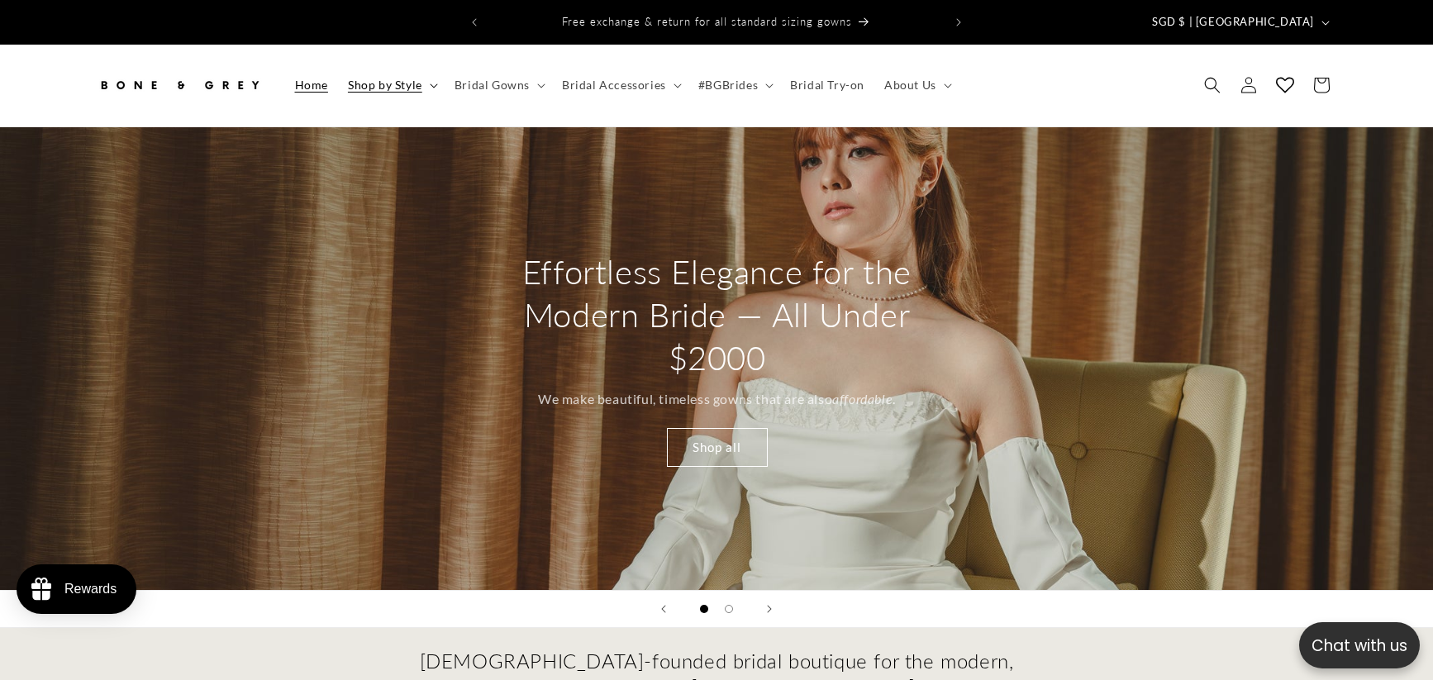
click at [430, 83] on icon at bounding box center [434, 85] width 8 height 5
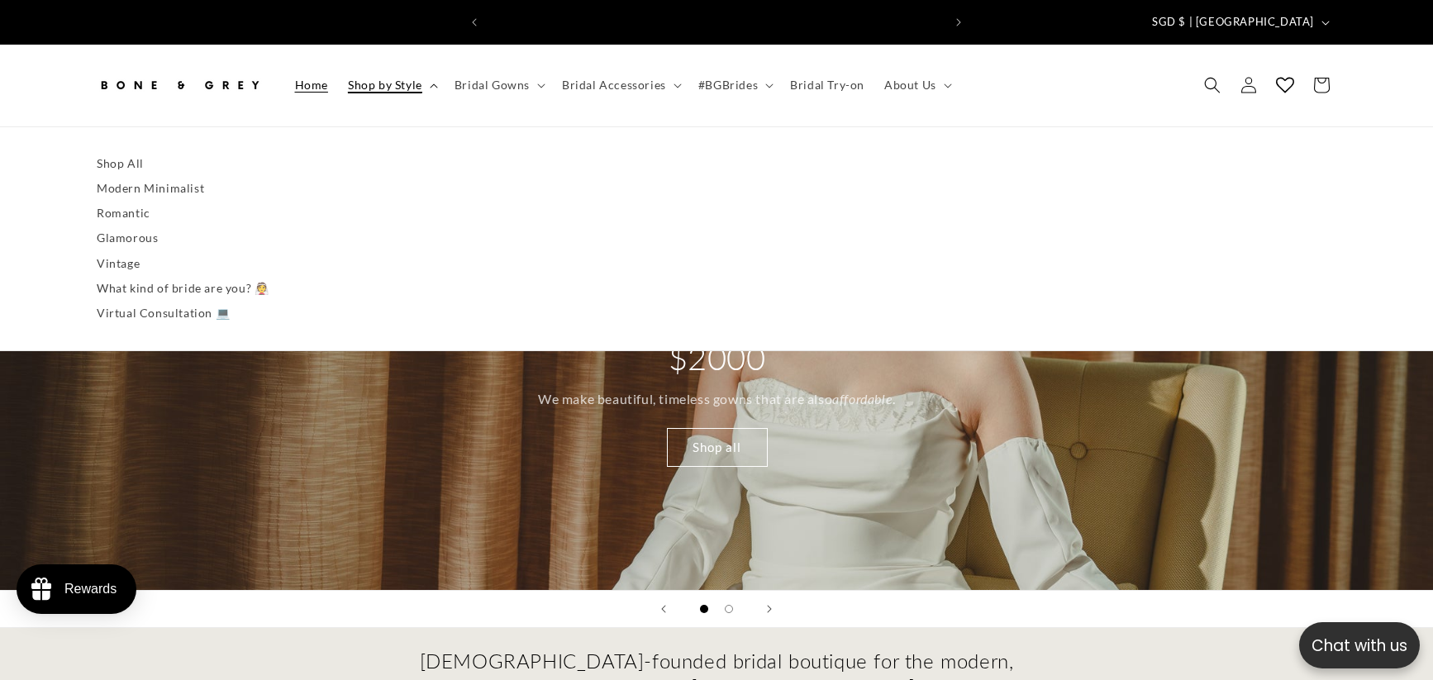
scroll to position [0, 909]
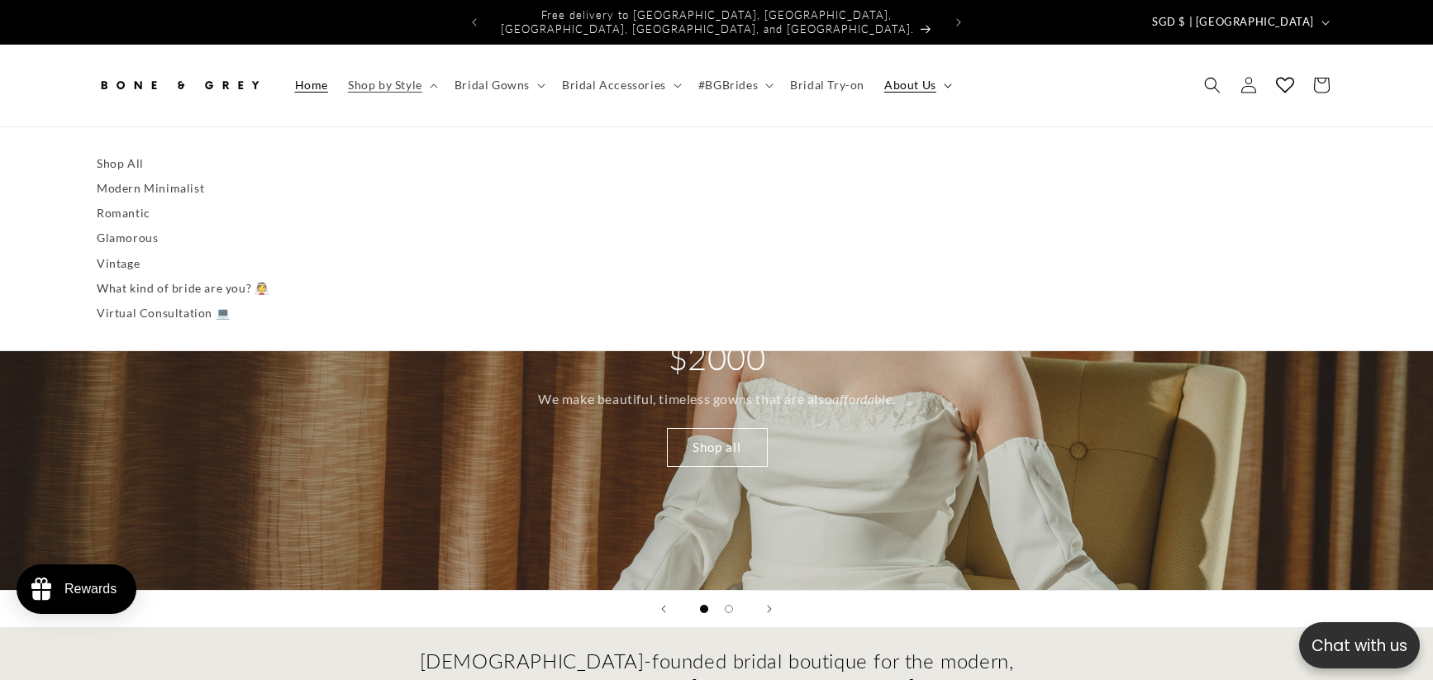
click at [909, 83] on summary "About Us" at bounding box center [916, 85] width 84 height 35
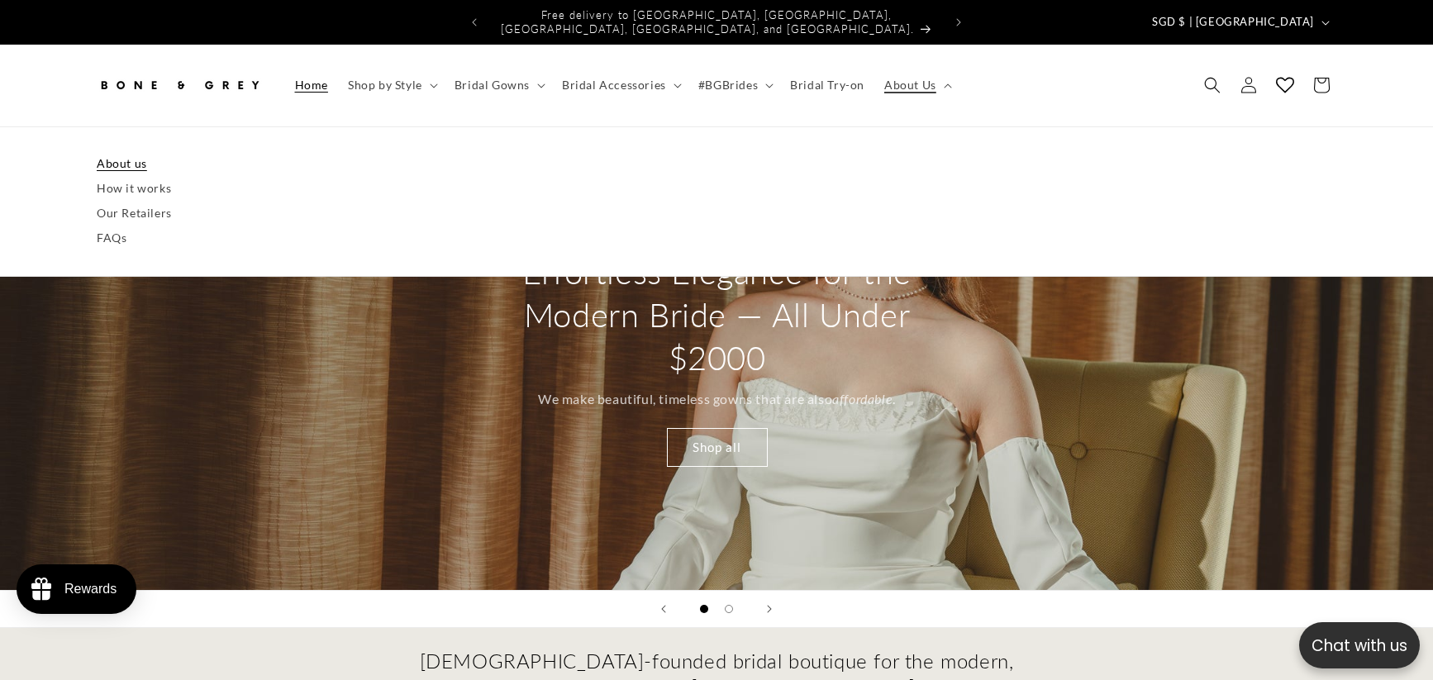
click at [175, 154] on link "About us" at bounding box center [716, 163] width 1239 height 25
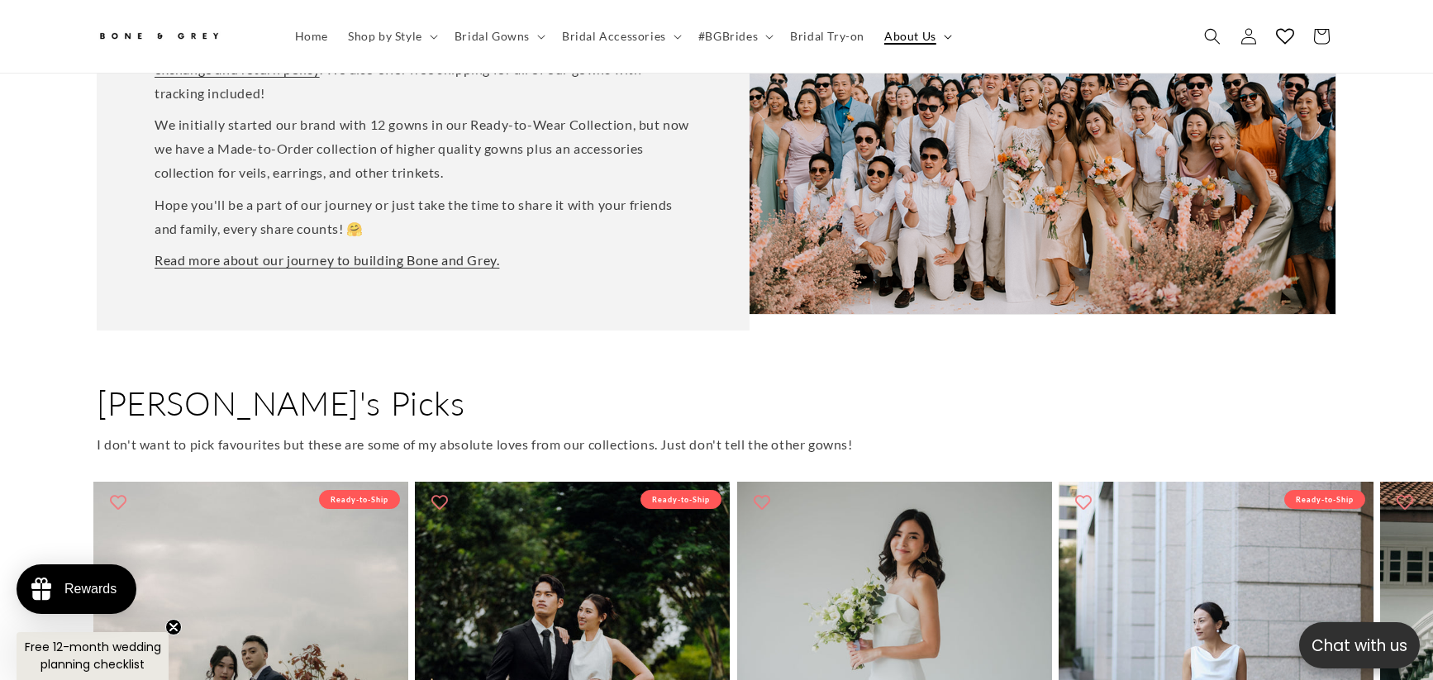
scroll to position [0, 909]
click at [912, 44] on span "About Us" at bounding box center [910, 36] width 52 height 15
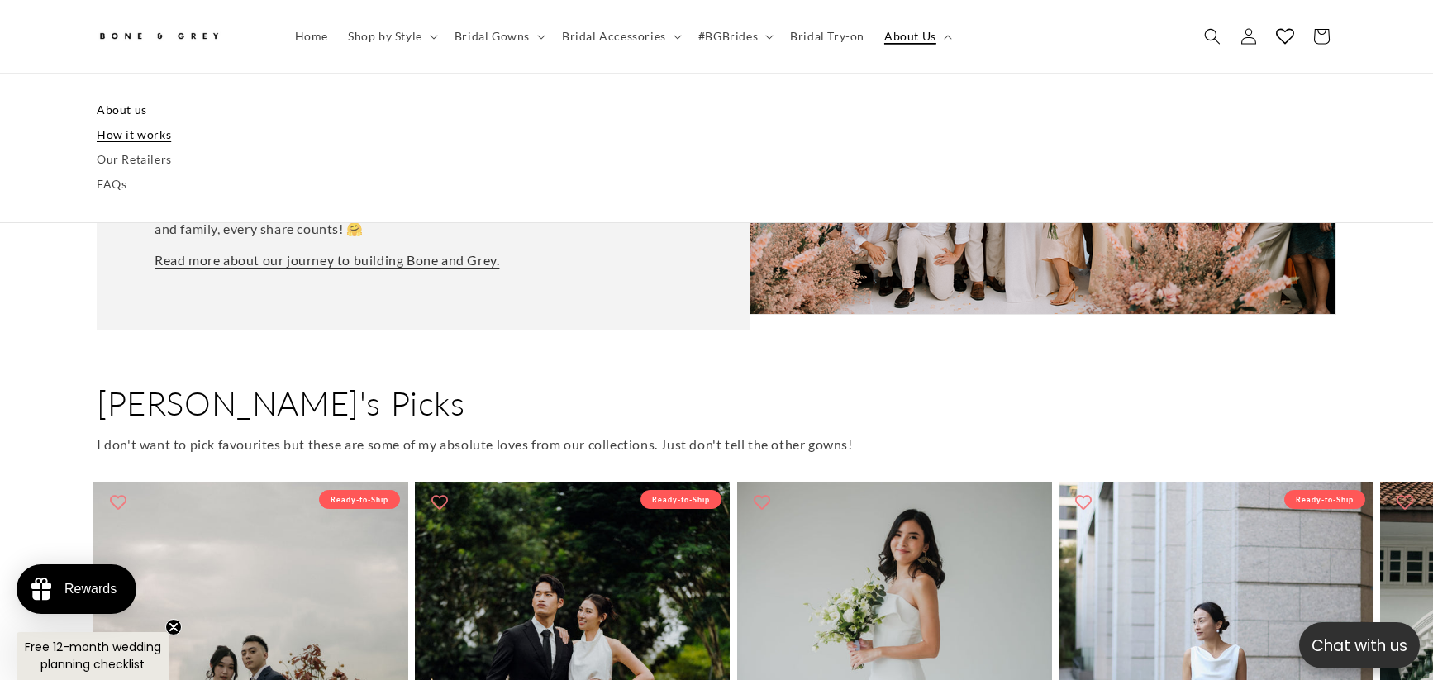
click at [148, 140] on link "How it works" at bounding box center [716, 134] width 1239 height 25
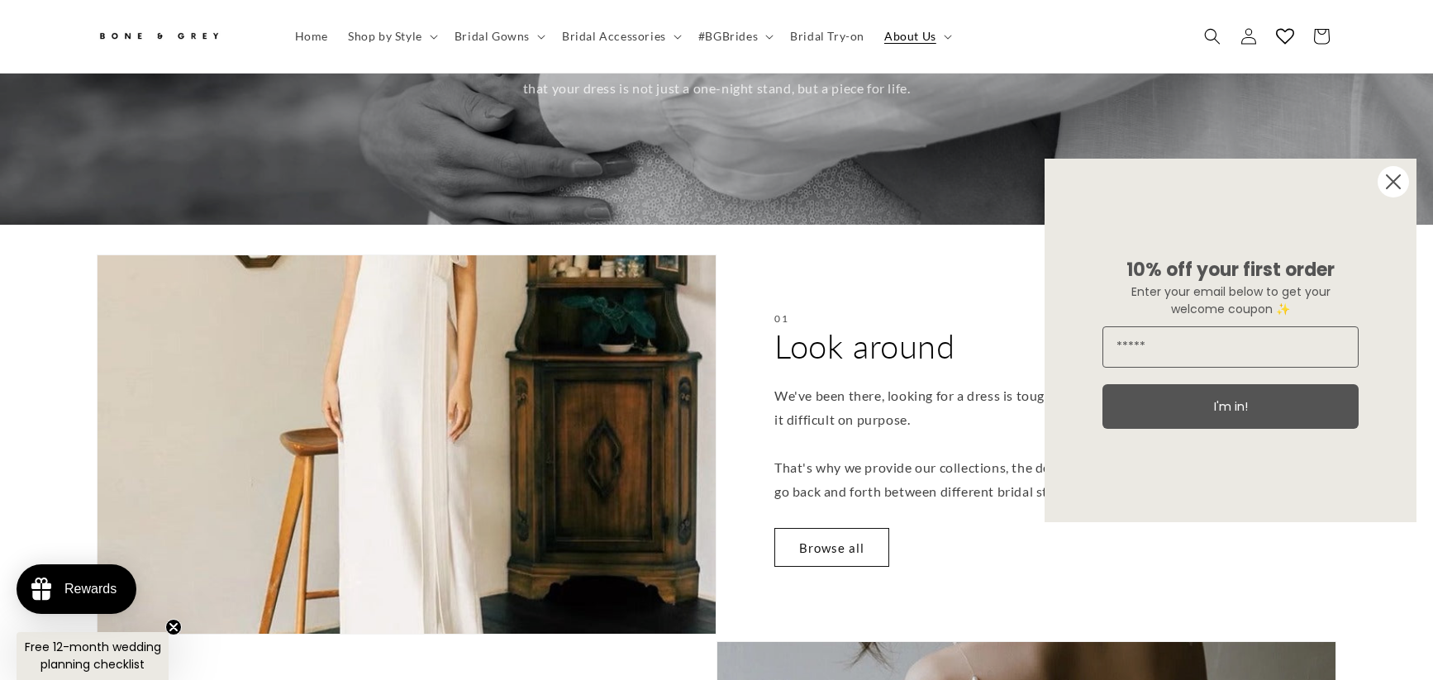
scroll to position [239, 0]
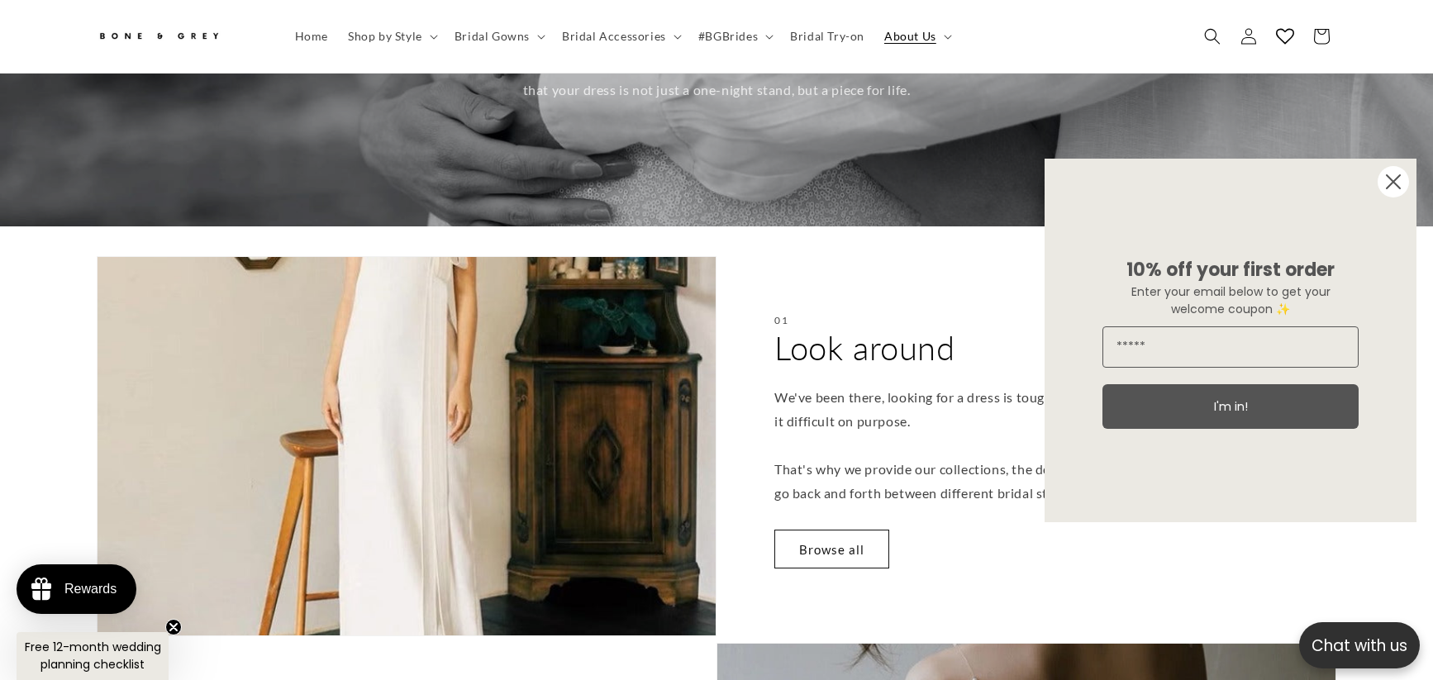
click at [1405, 179] on circle "Close dialog" at bounding box center [1392, 181] width 31 height 31
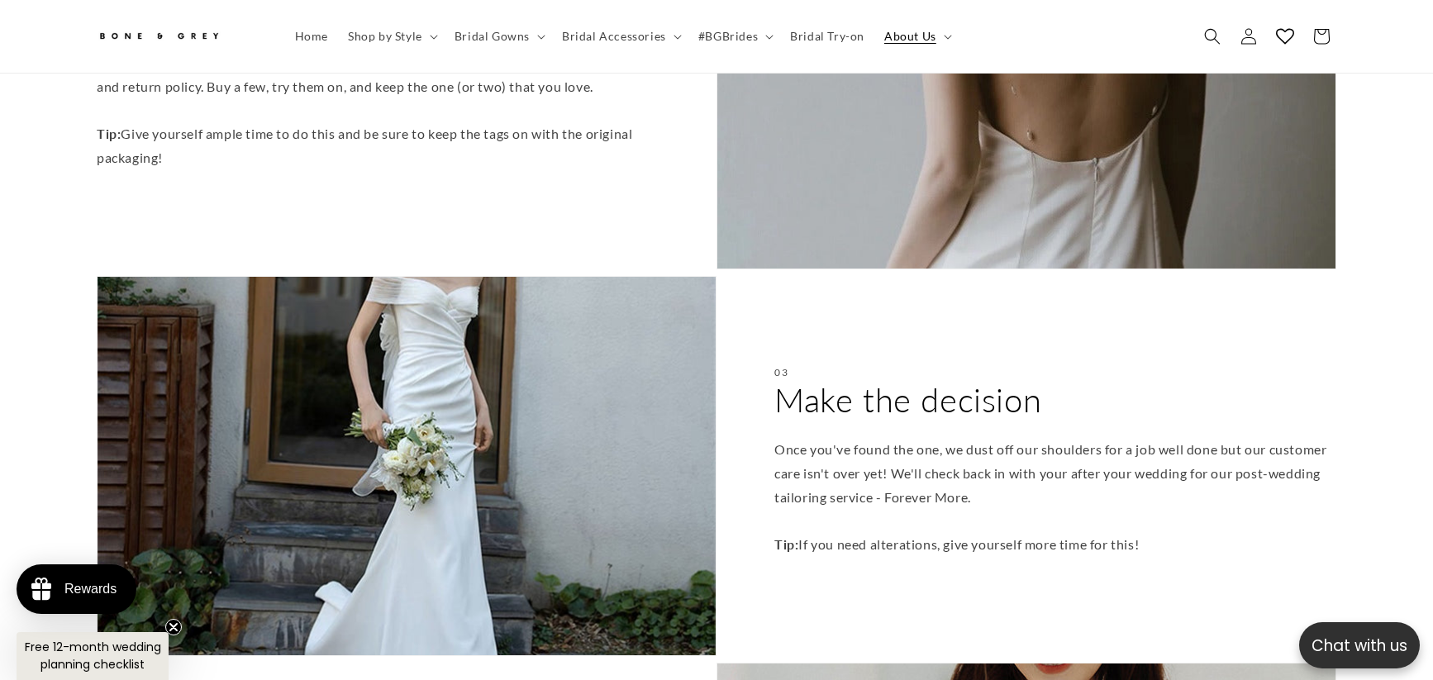
scroll to position [982, 0]
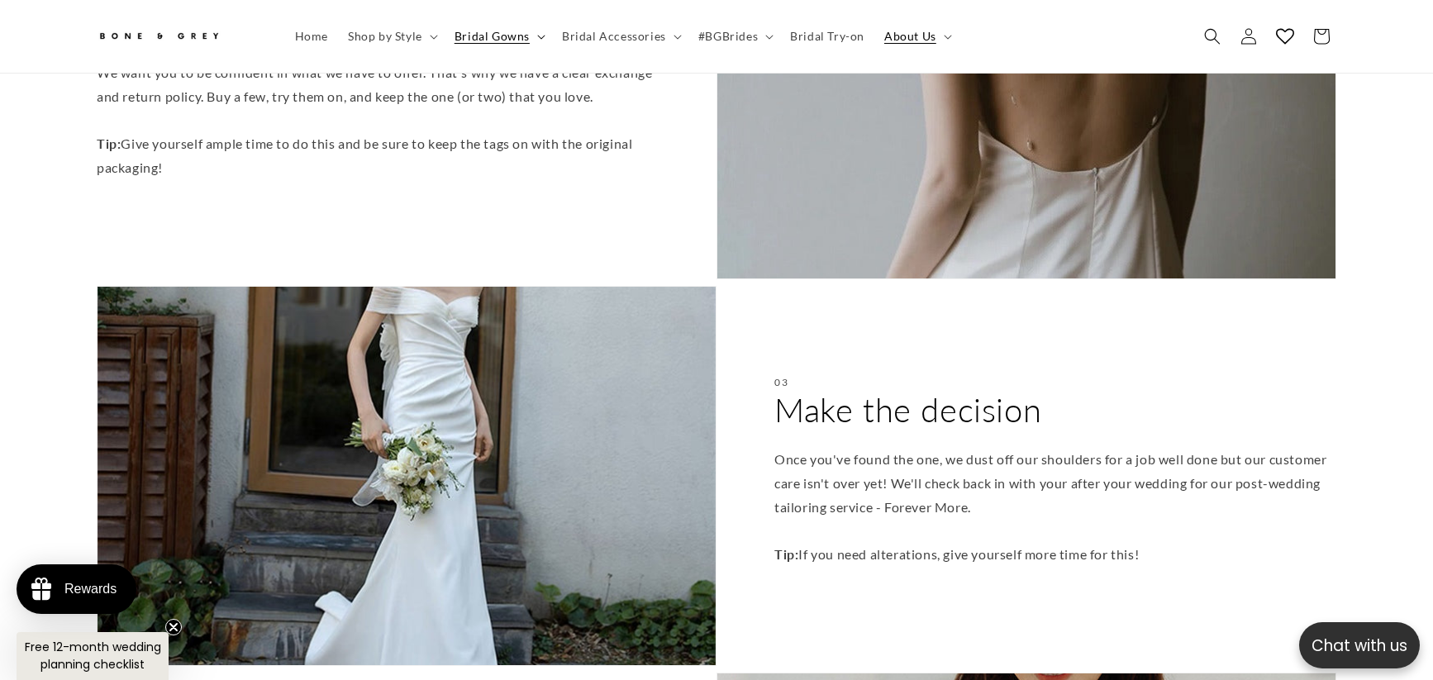
click at [528, 45] on summary "Bridal Gowns" at bounding box center [498, 36] width 107 height 35
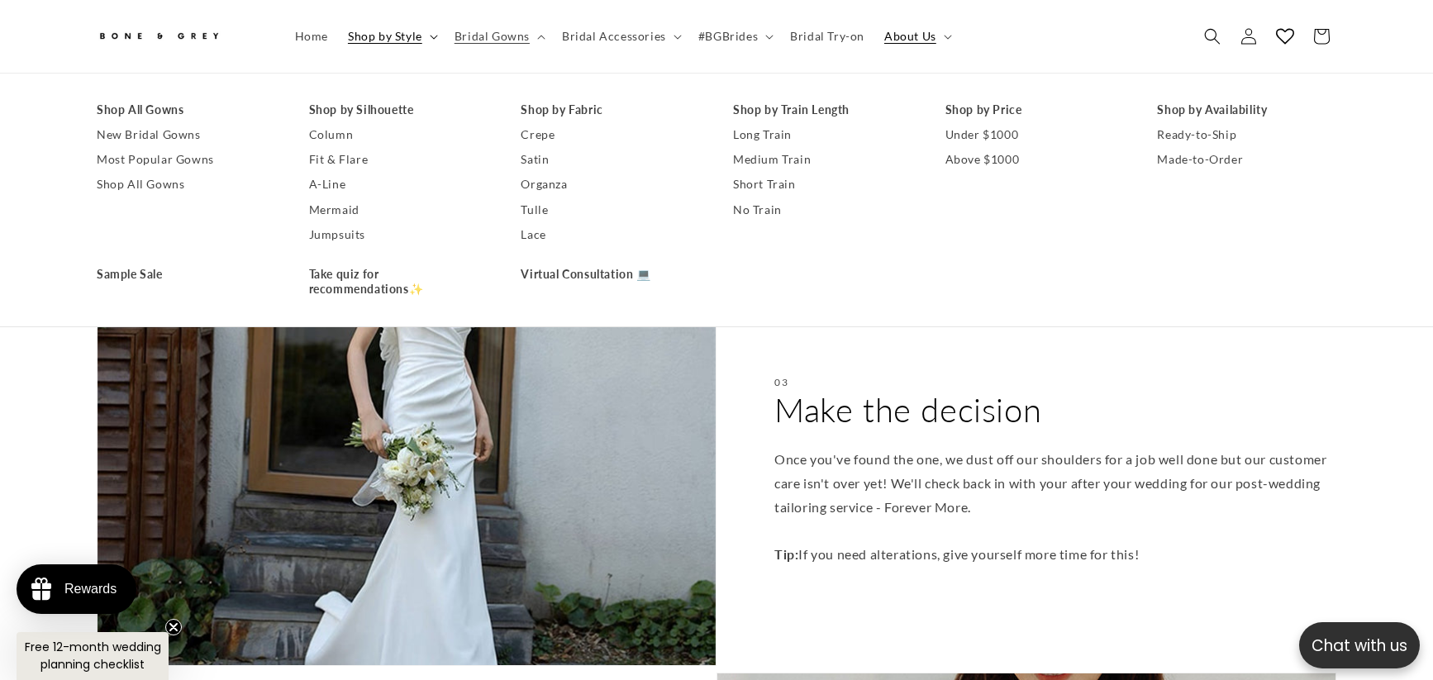
scroll to position [0, 909]
click at [415, 42] on span "Shop by Style" at bounding box center [385, 36] width 74 height 15
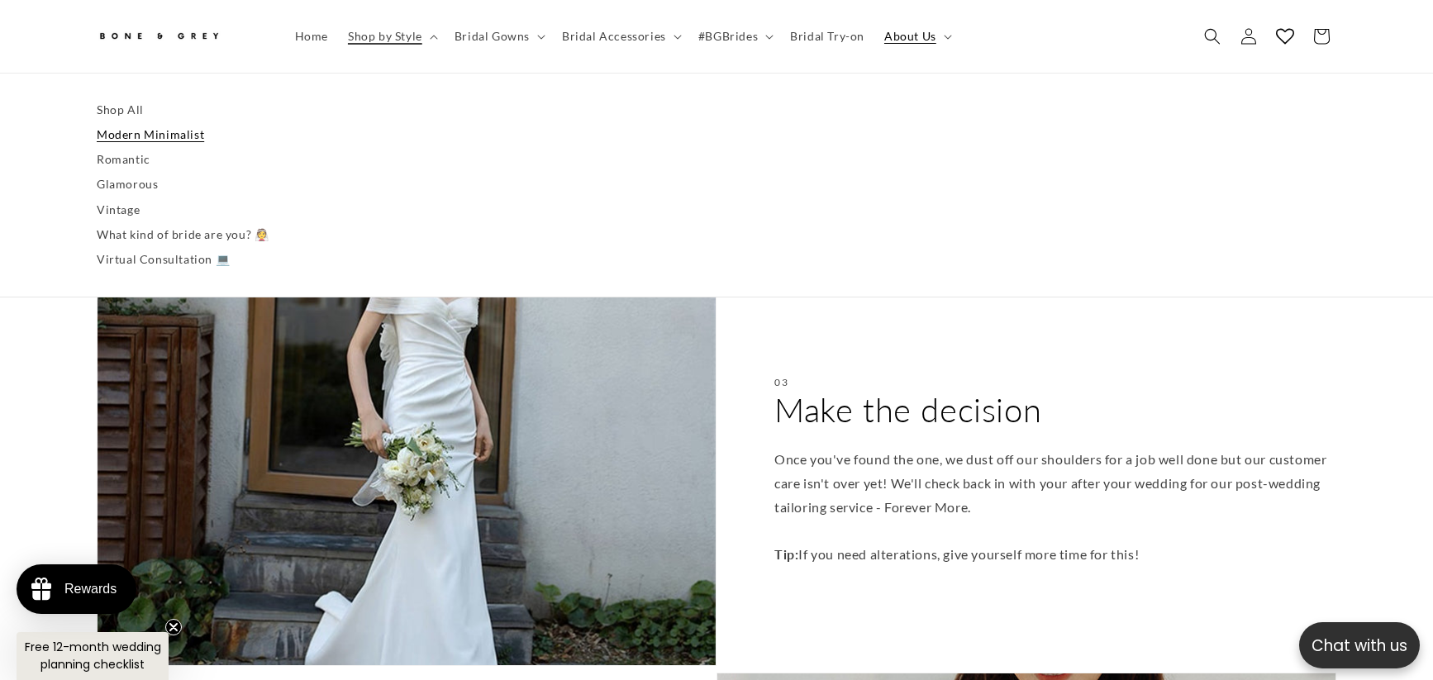
click at [169, 141] on link "Modern Minimalist" at bounding box center [716, 134] width 1239 height 25
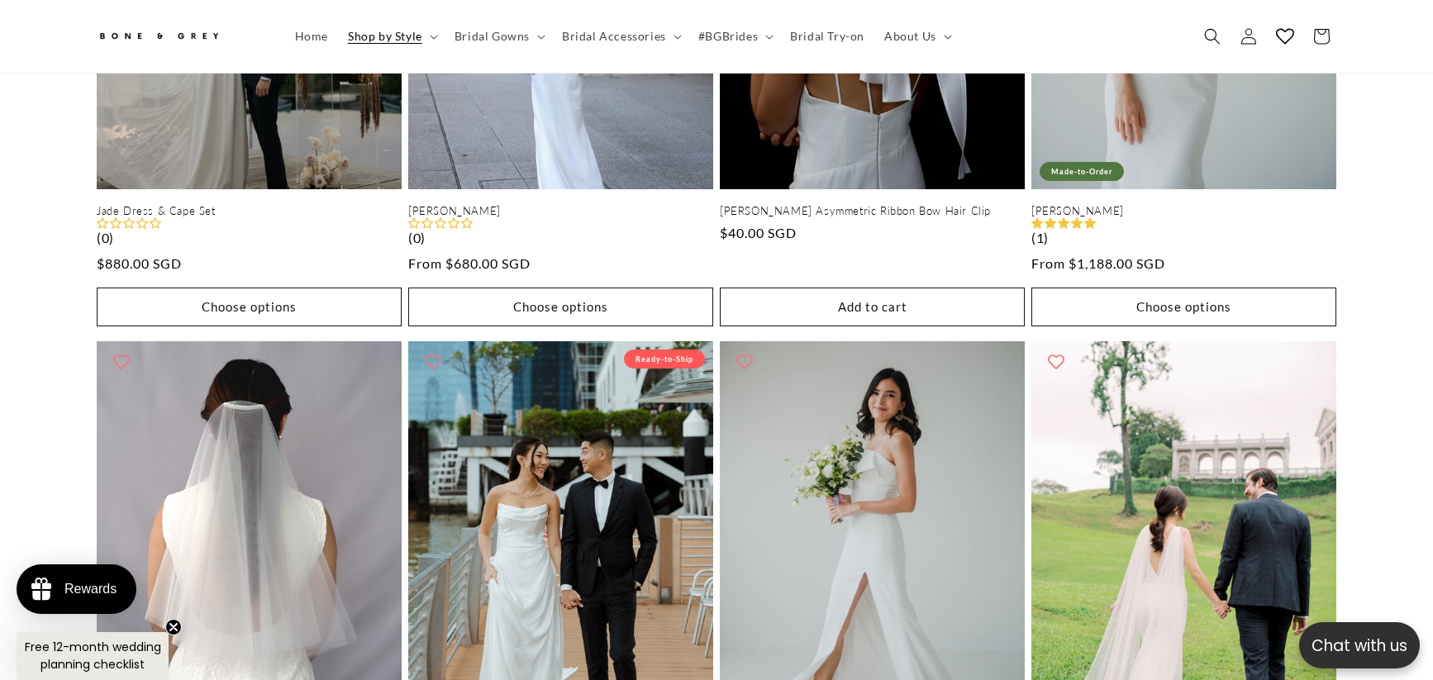
scroll to position [1726, 0]
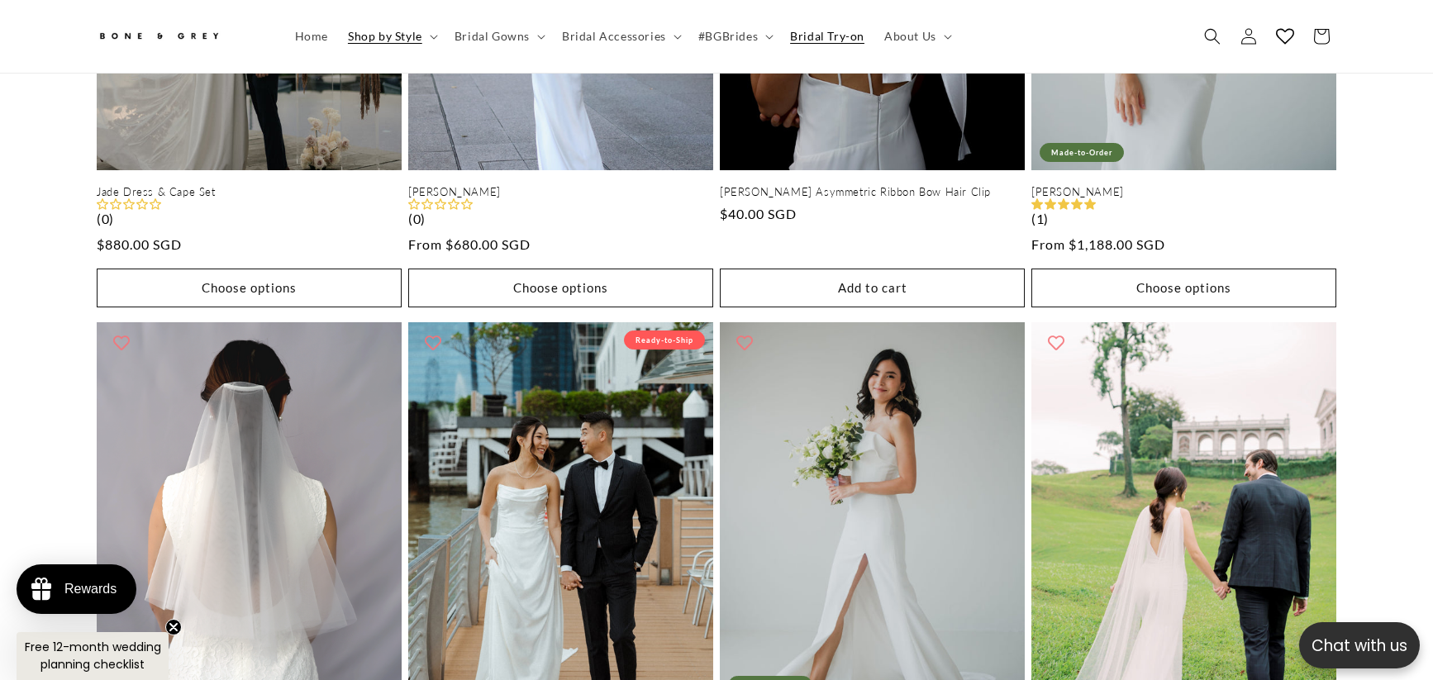
click at [820, 39] on span "Bridal Try-on" at bounding box center [827, 36] width 74 height 15
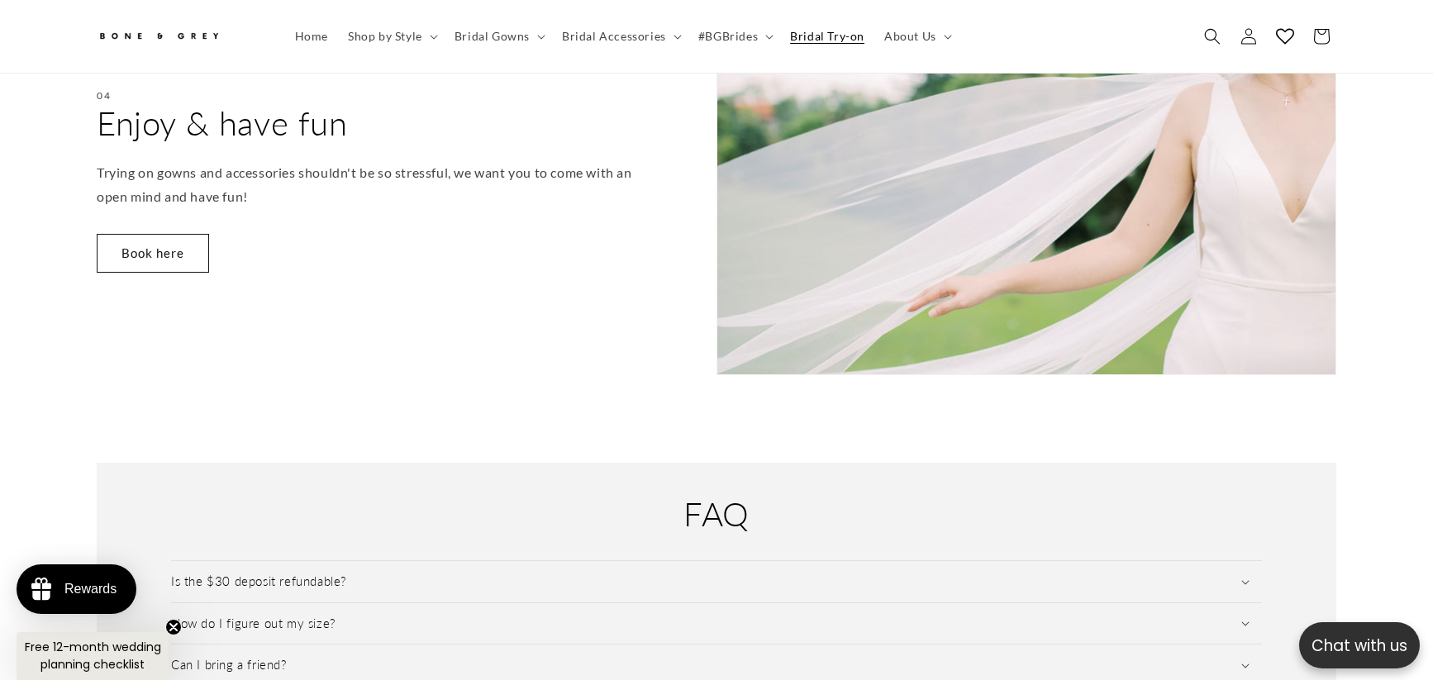
scroll to position [2222, 0]
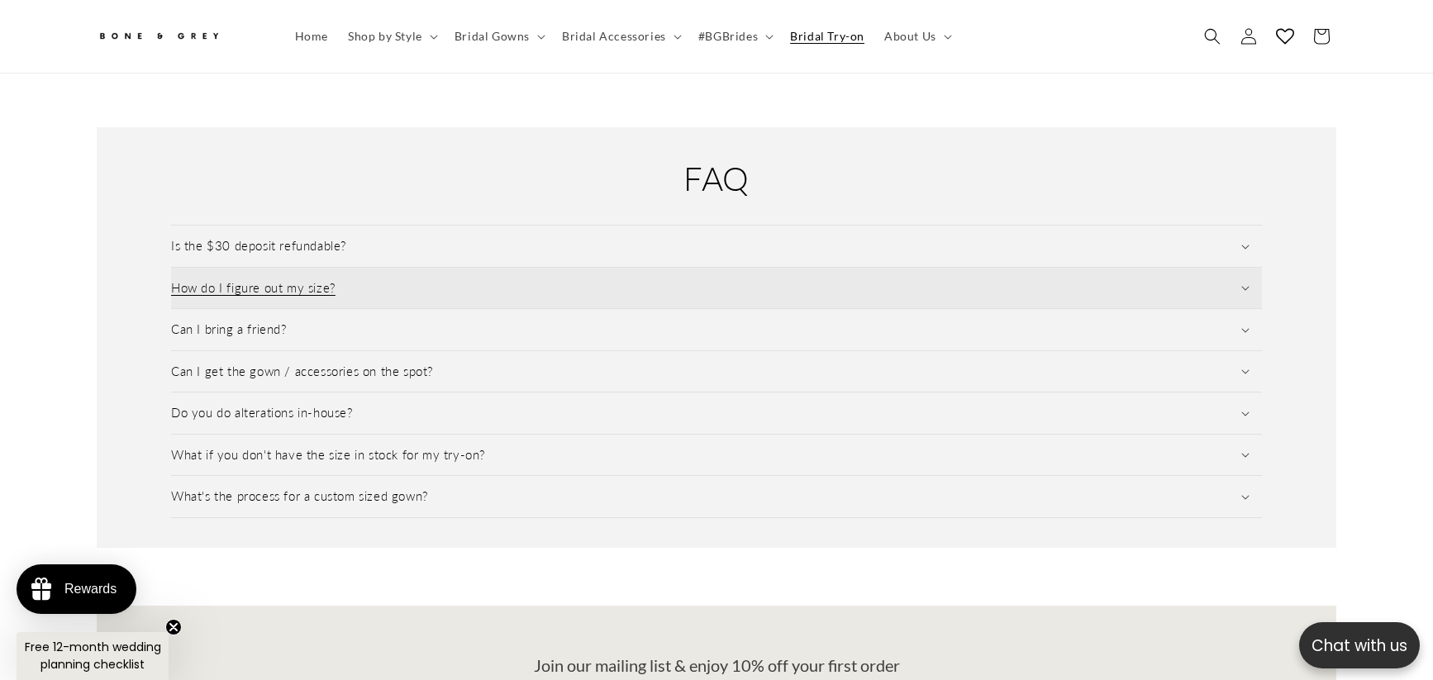
click at [365, 271] on summary "How do I figure out my size?" at bounding box center [716, 288] width 1091 height 41
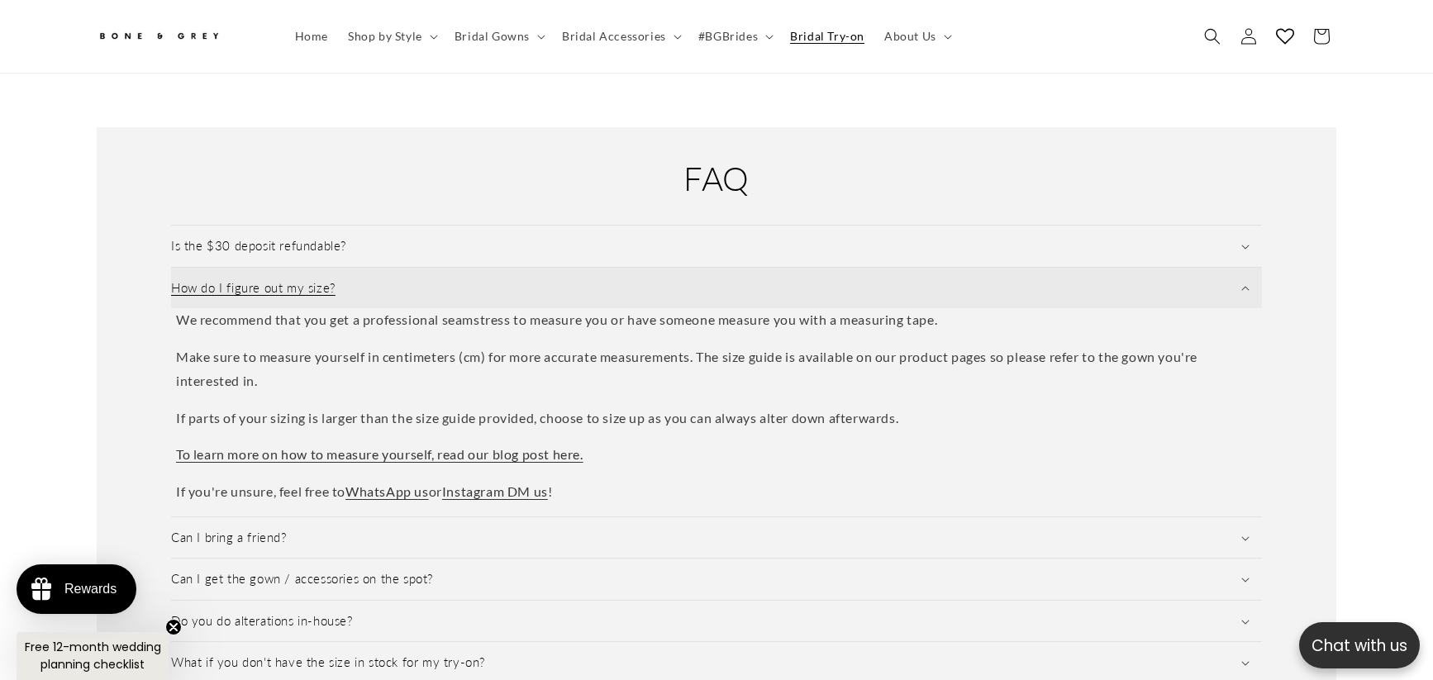
scroll to position [0, 0]
click at [365, 271] on summary "How do I figure out my size?" at bounding box center [716, 288] width 1091 height 41
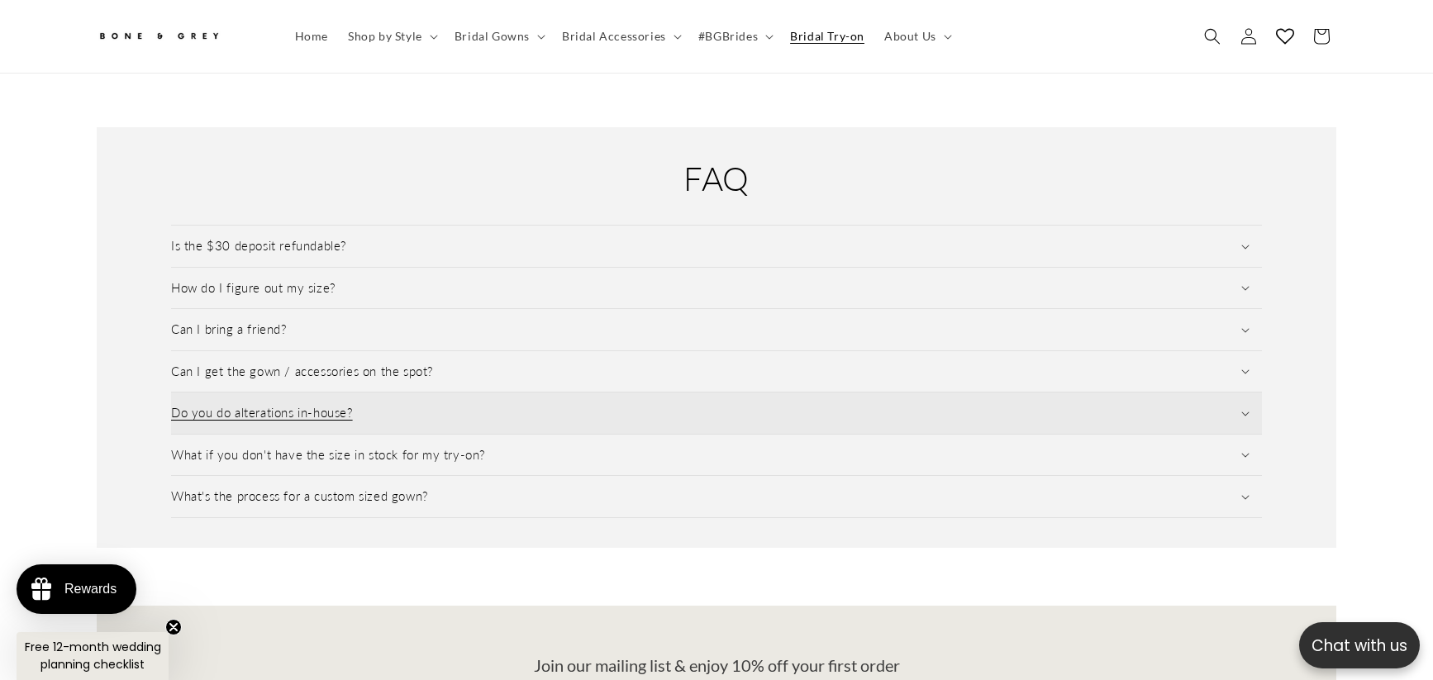
click at [381, 410] on summary "Do you do alterations in-house?" at bounding box center [716, 412] width 1091 height 41
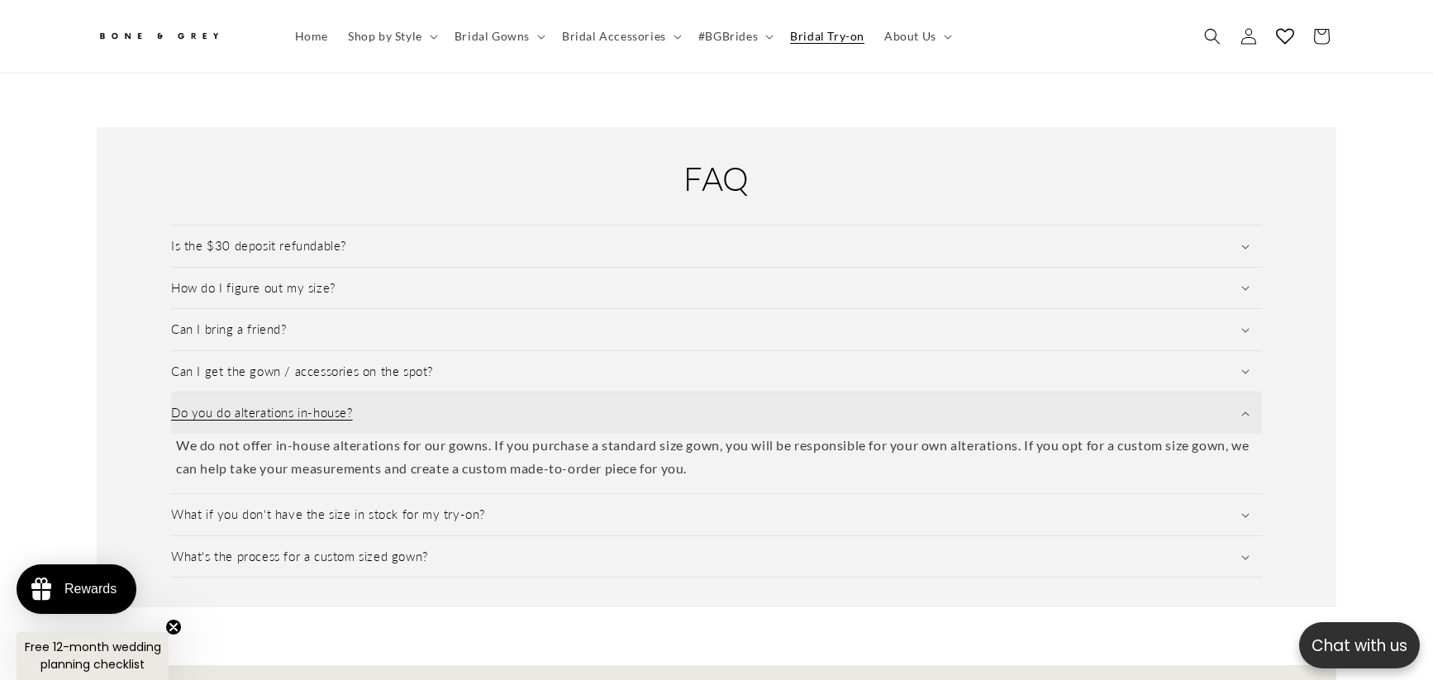
scroll to position [0, 909]
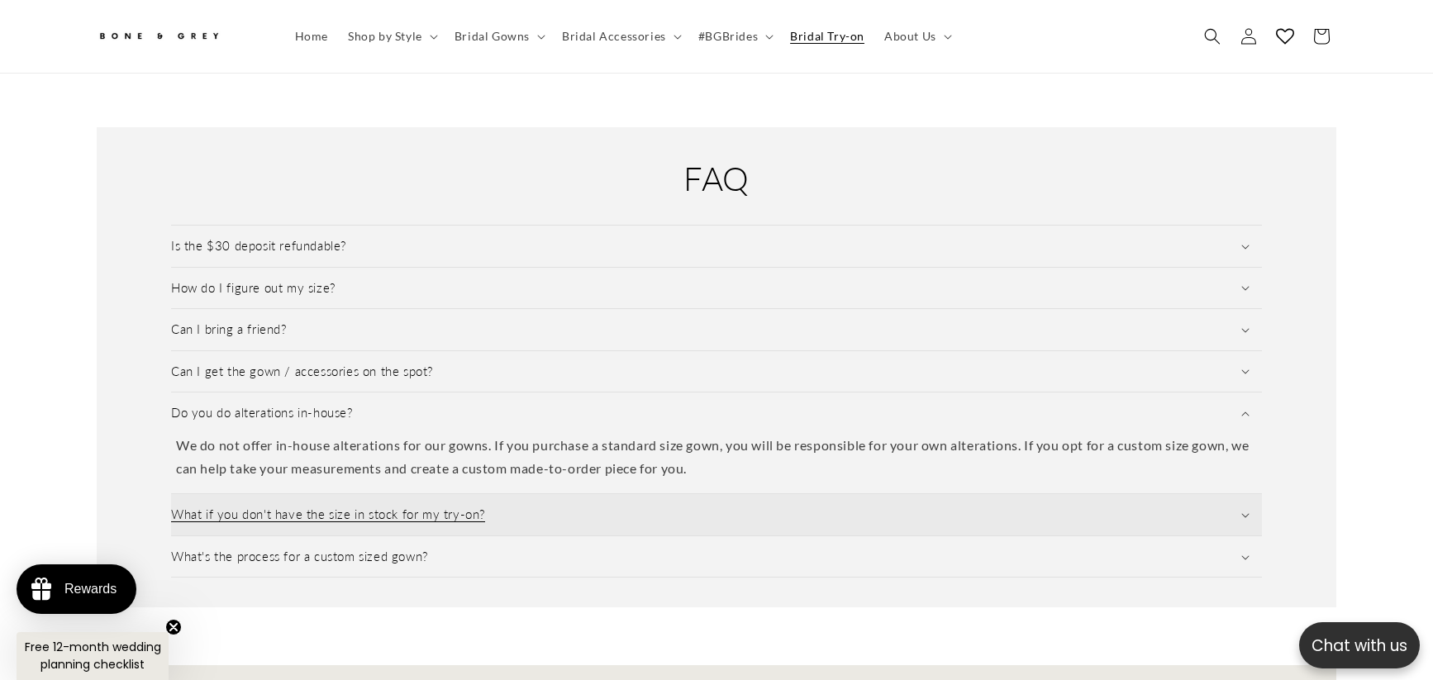
click at [386, 506] on h3 "What if you don't have the size in stock for my try-on?" at bounding box center [328, 514] width 314 height 17
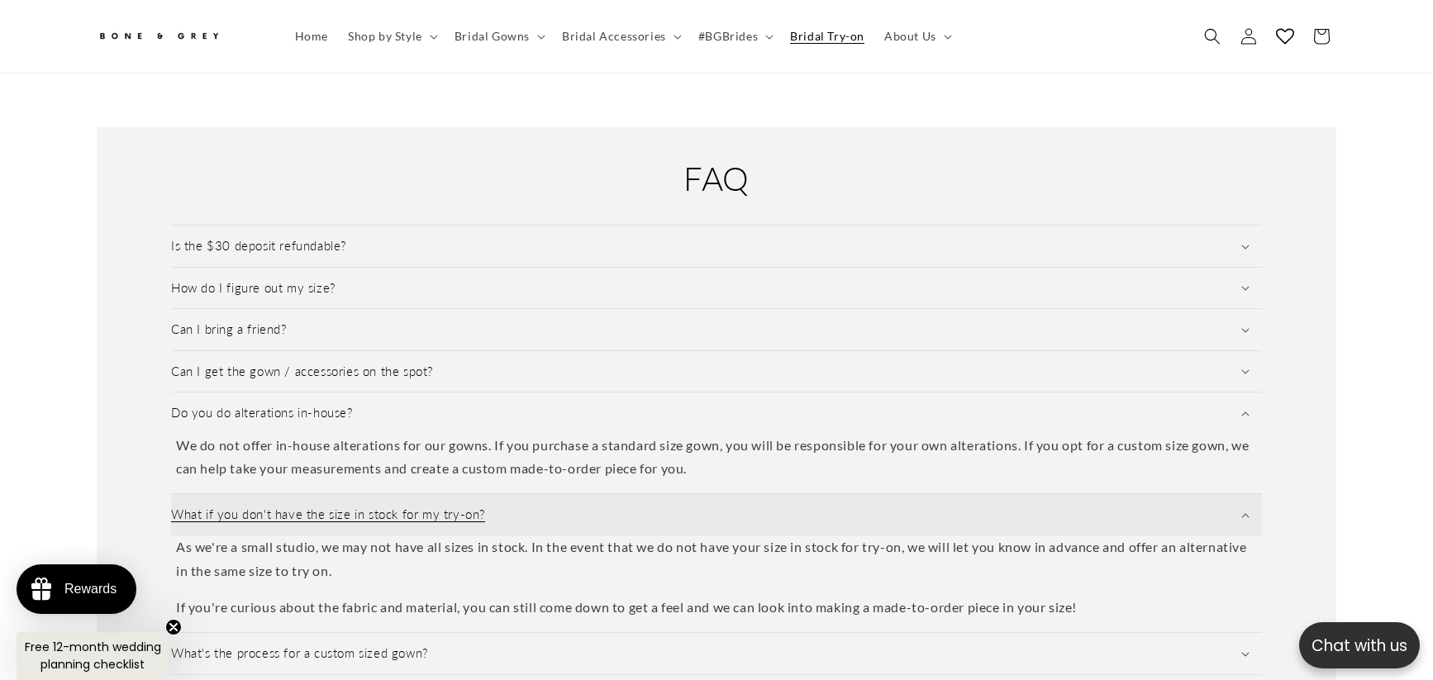
scroll to position [0, 0]
click at [386, 506] on h3 "What if you don't have the size in stock for my try-on?" at bounding box center [328, 514] width 314 height 17
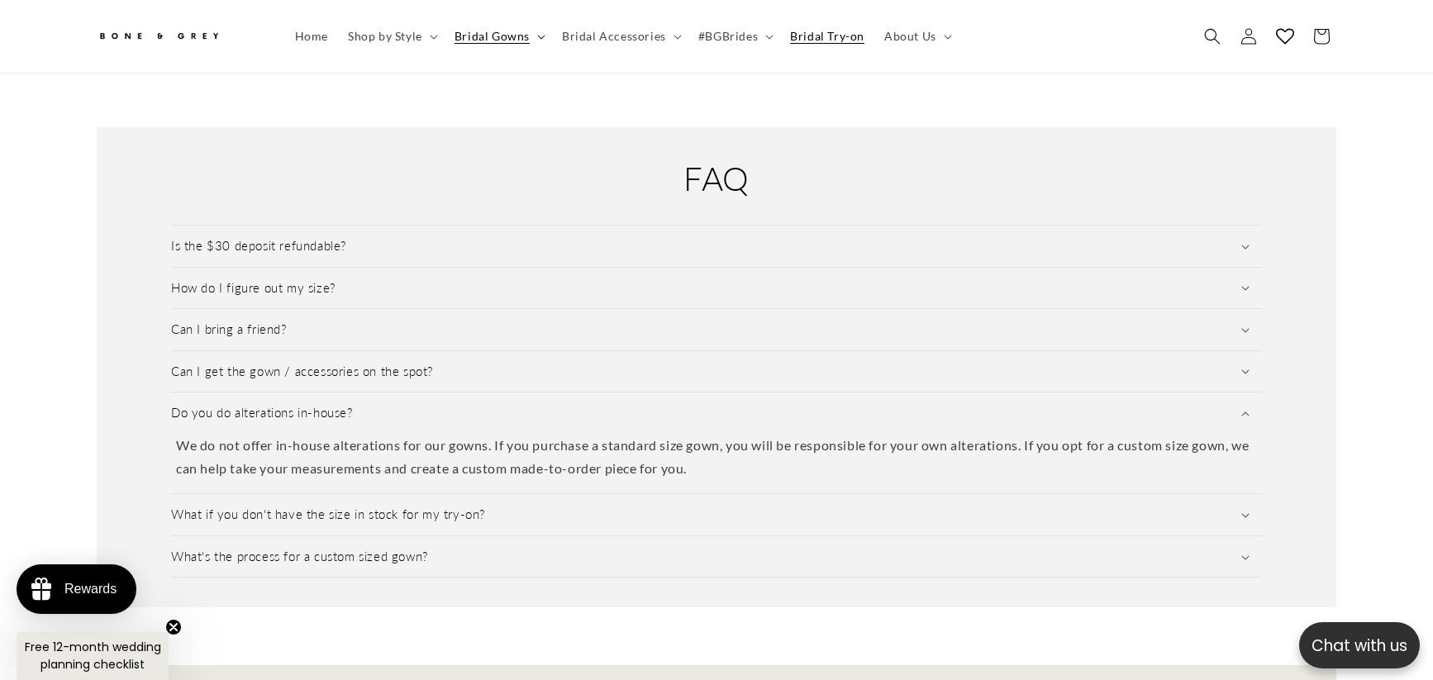
click at [539, 37] on icon at bounding box center [541, 37] width 8 height 5
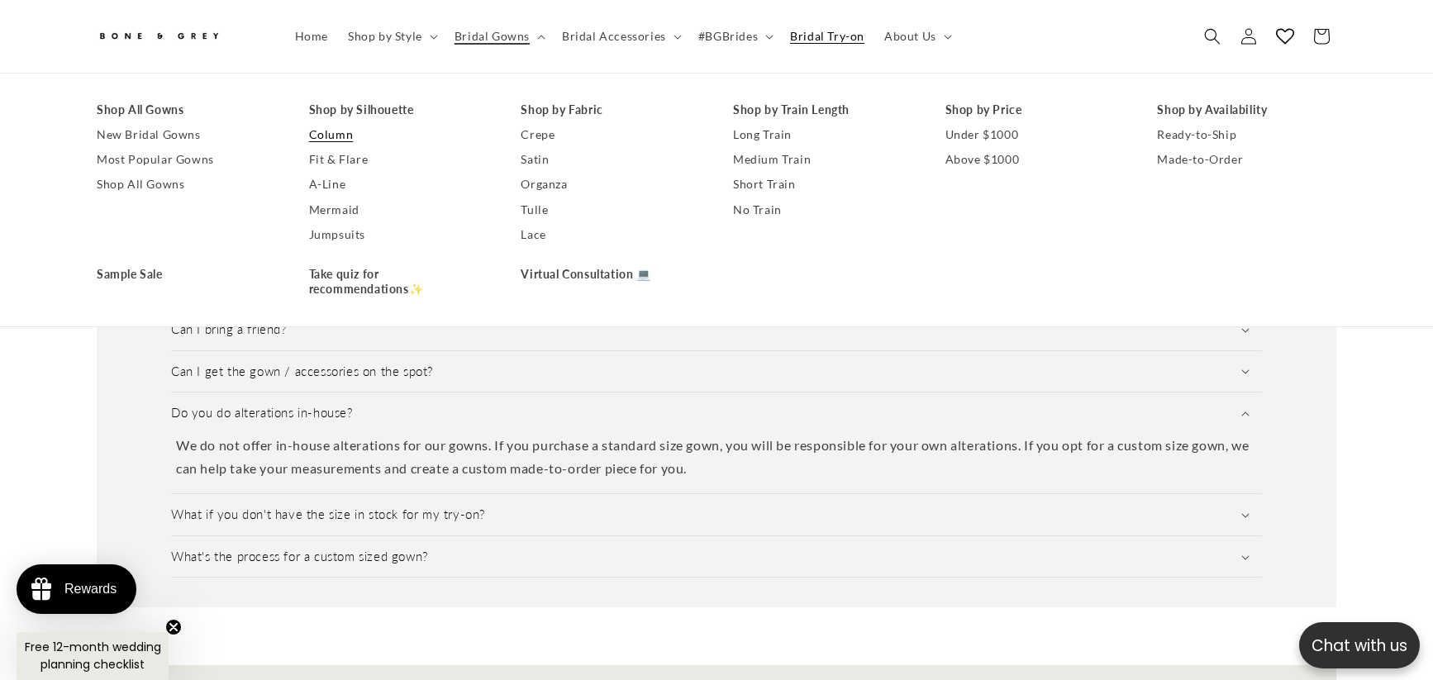
scroll to position [0, 454]
click at [991, 140] on link "Under $1000" at bounding box center [1034, 134] width 179 height 25
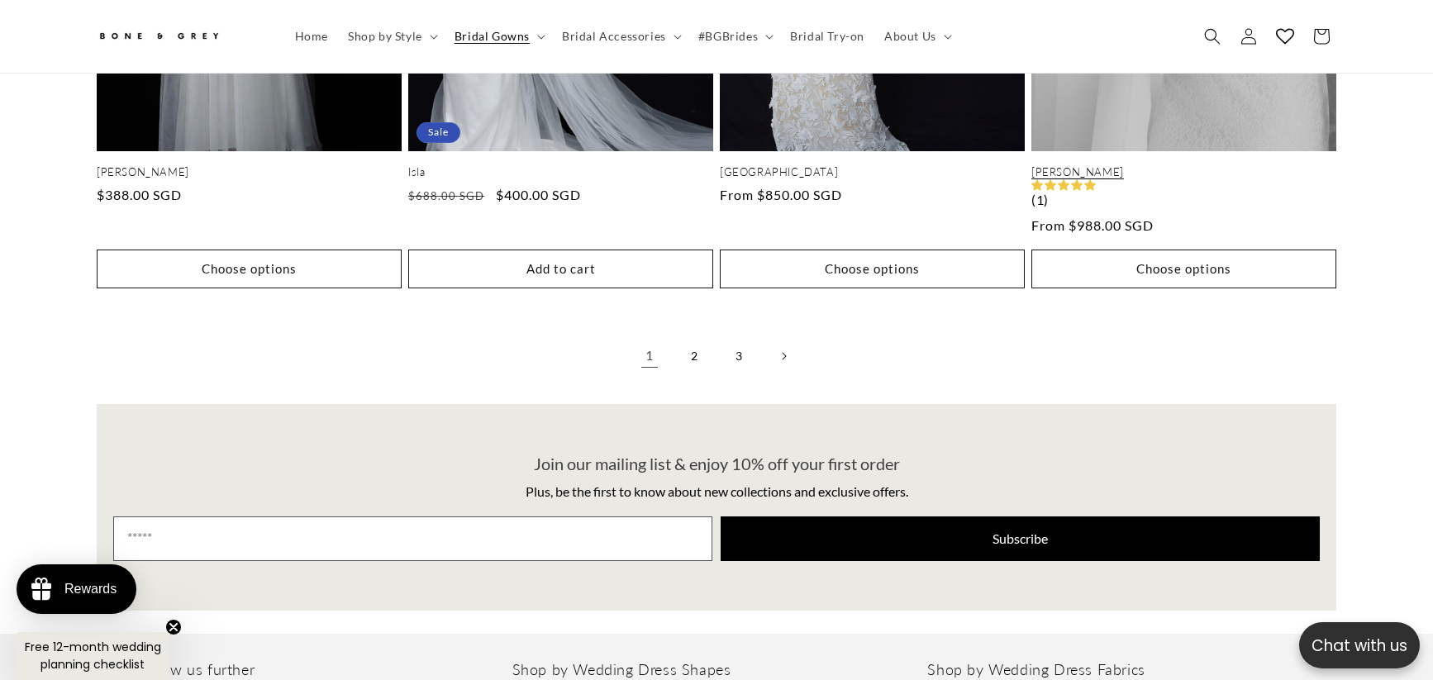
scroll to position [3957, 0]
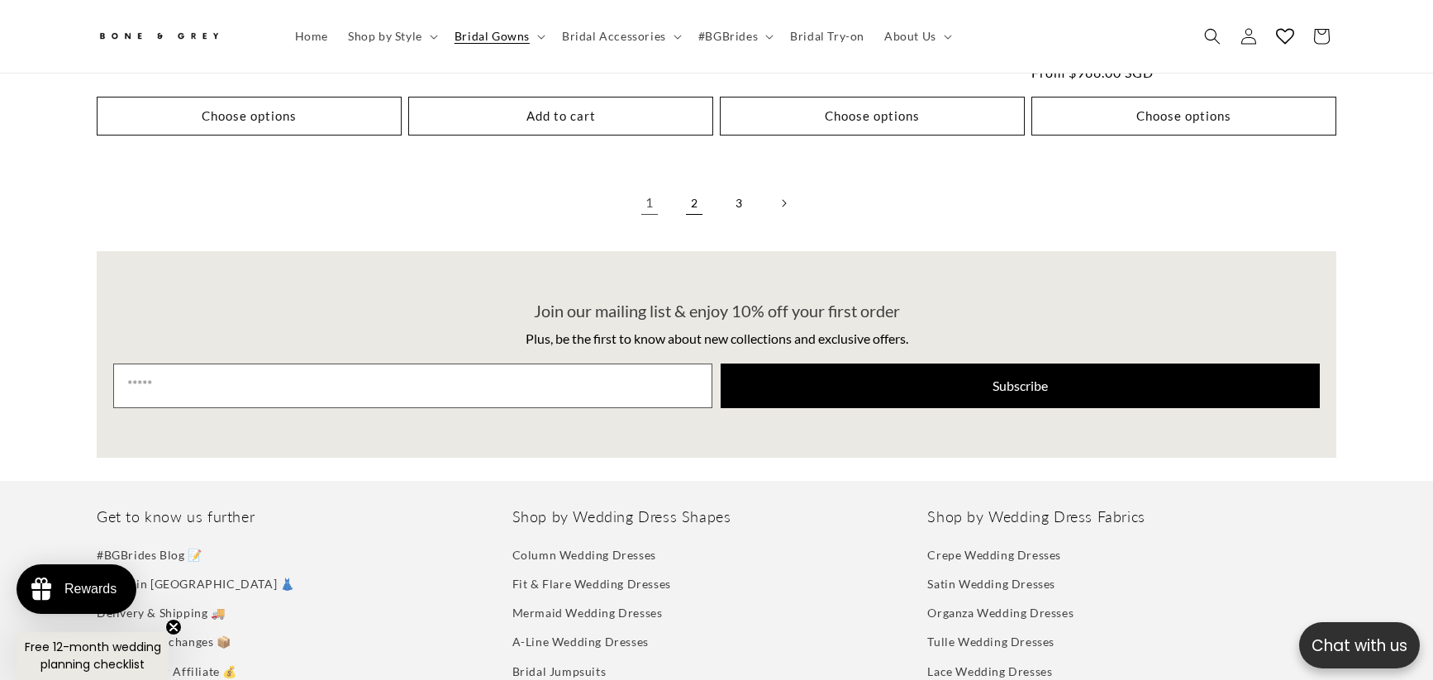
click at [691, 185] on link "2" at bounding box center [694, 203] width 36 height 36
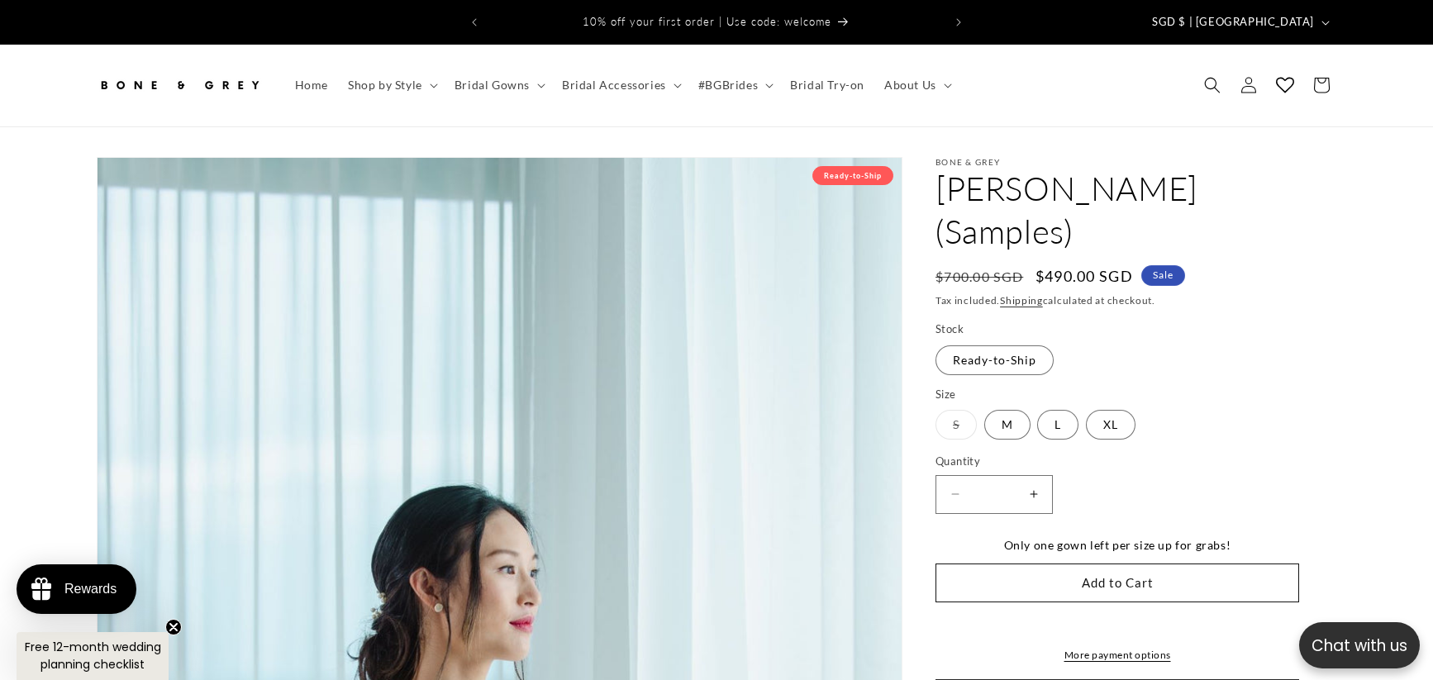
click at [952, 410] on label "S Variant sold out or unavailable" at bounding box center [955, 425] width 41 height 30
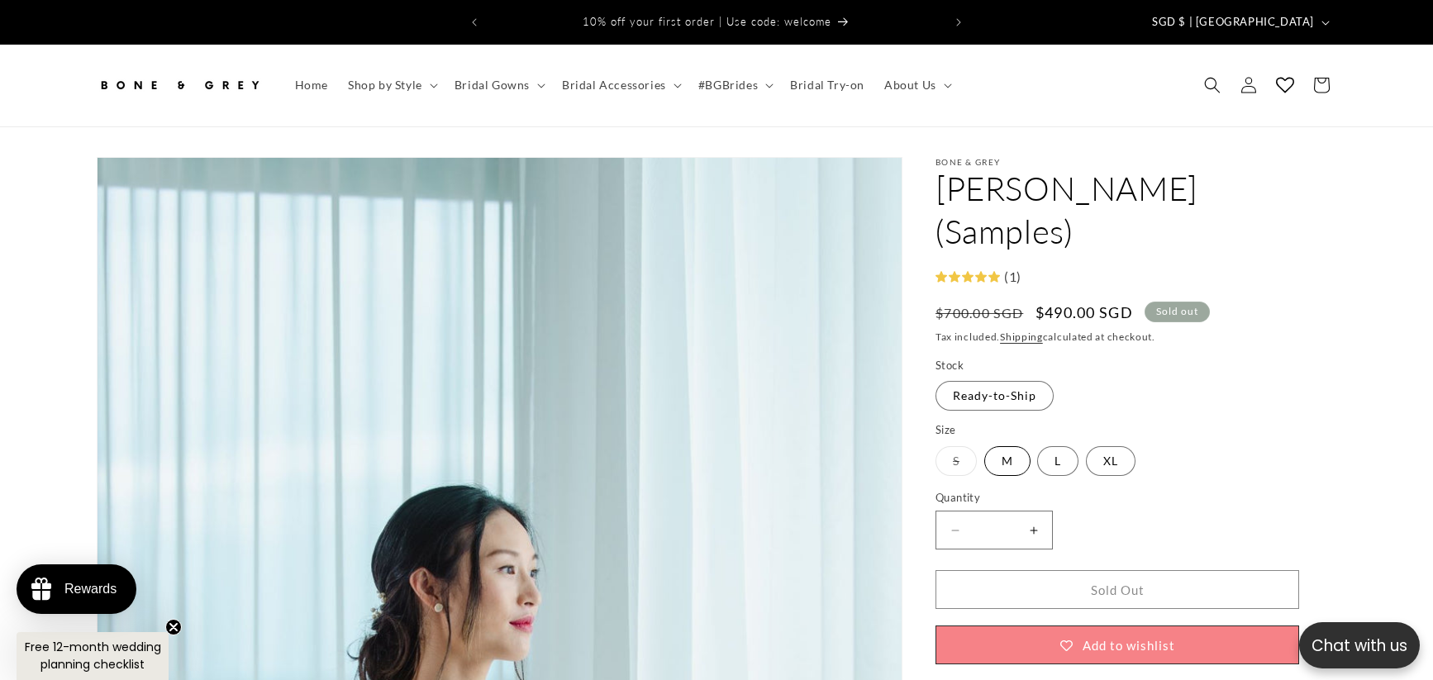
click at [1013, 446] on label "M Variant sold out or unavailable" at bounding box center [1007, 461] width 46 height 30
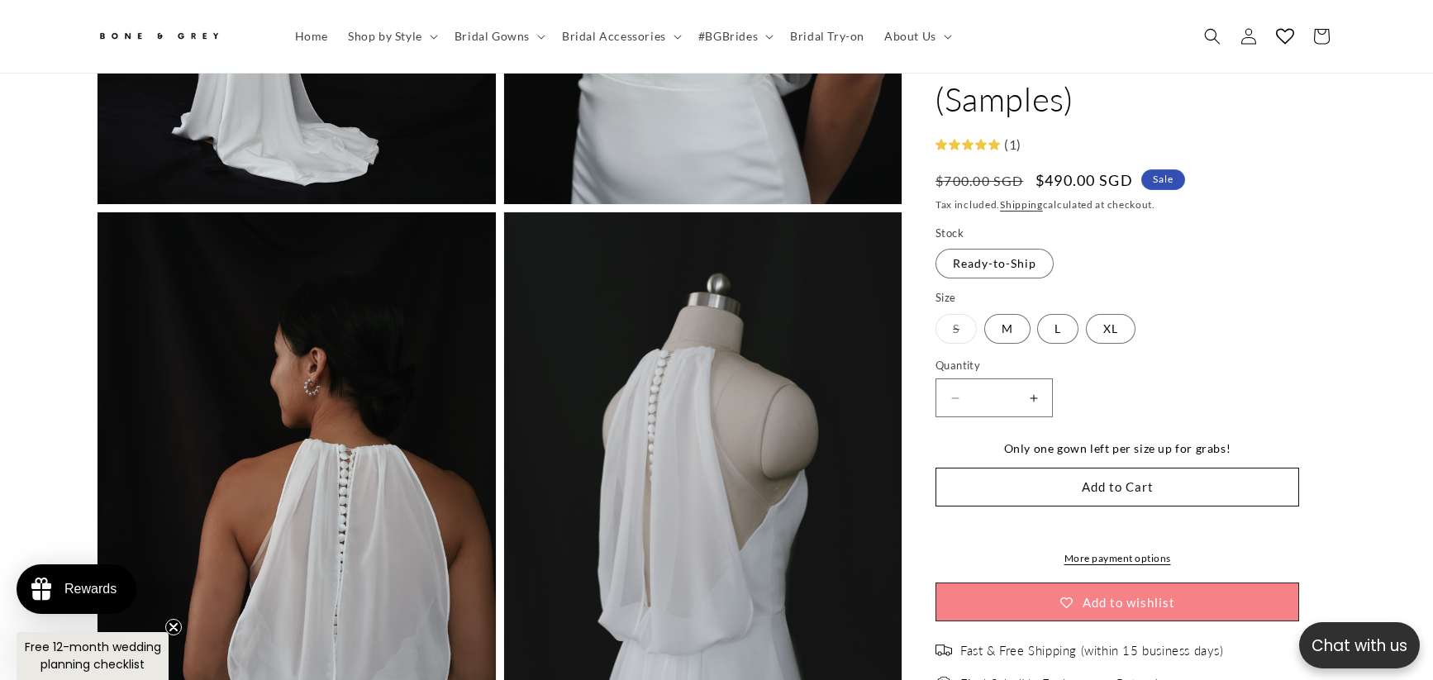
scroll to position [3709, 0]
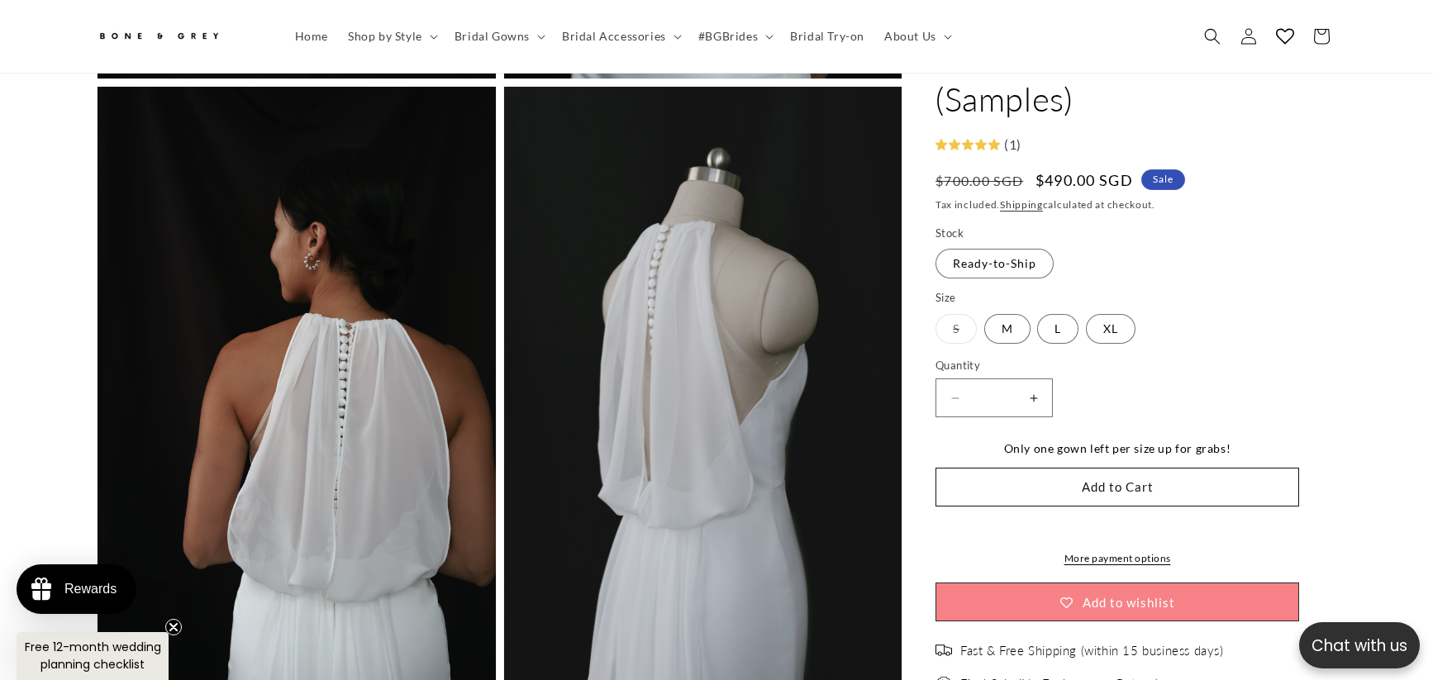
click at [945, 291] on legend "Size" at bounding box center [946, 299] width 22 height 17
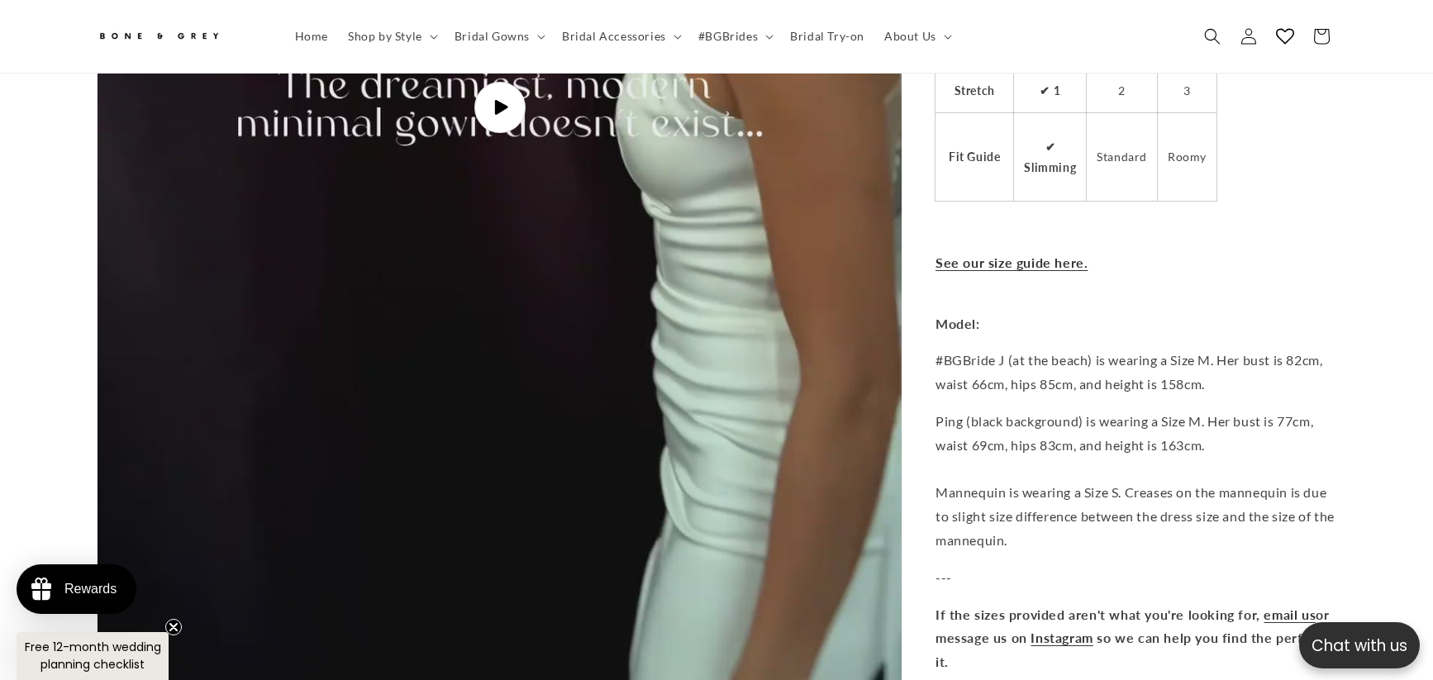
scroll to position [5609, 0]
click at [980, 257] on link "See our size guide here." at bounding box center [1011, 265] width 152 height 16
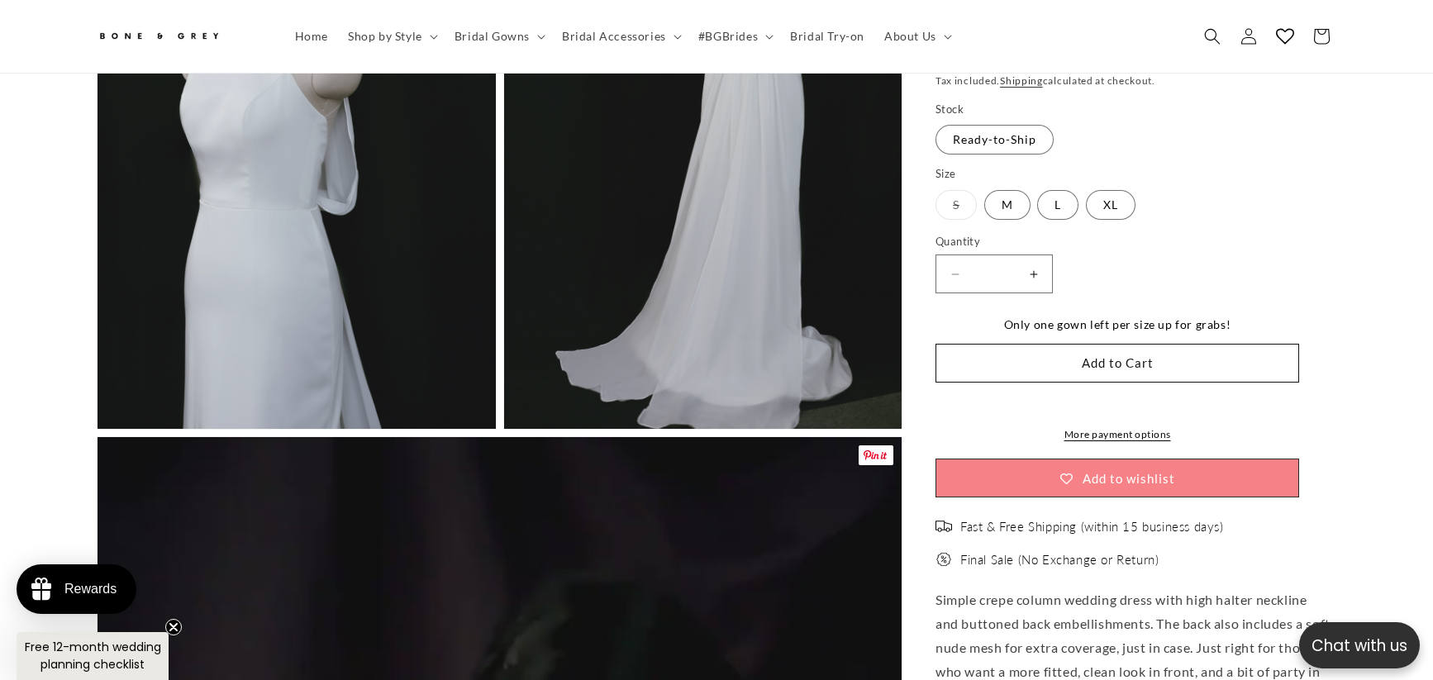
scroll to position [4535, 0]
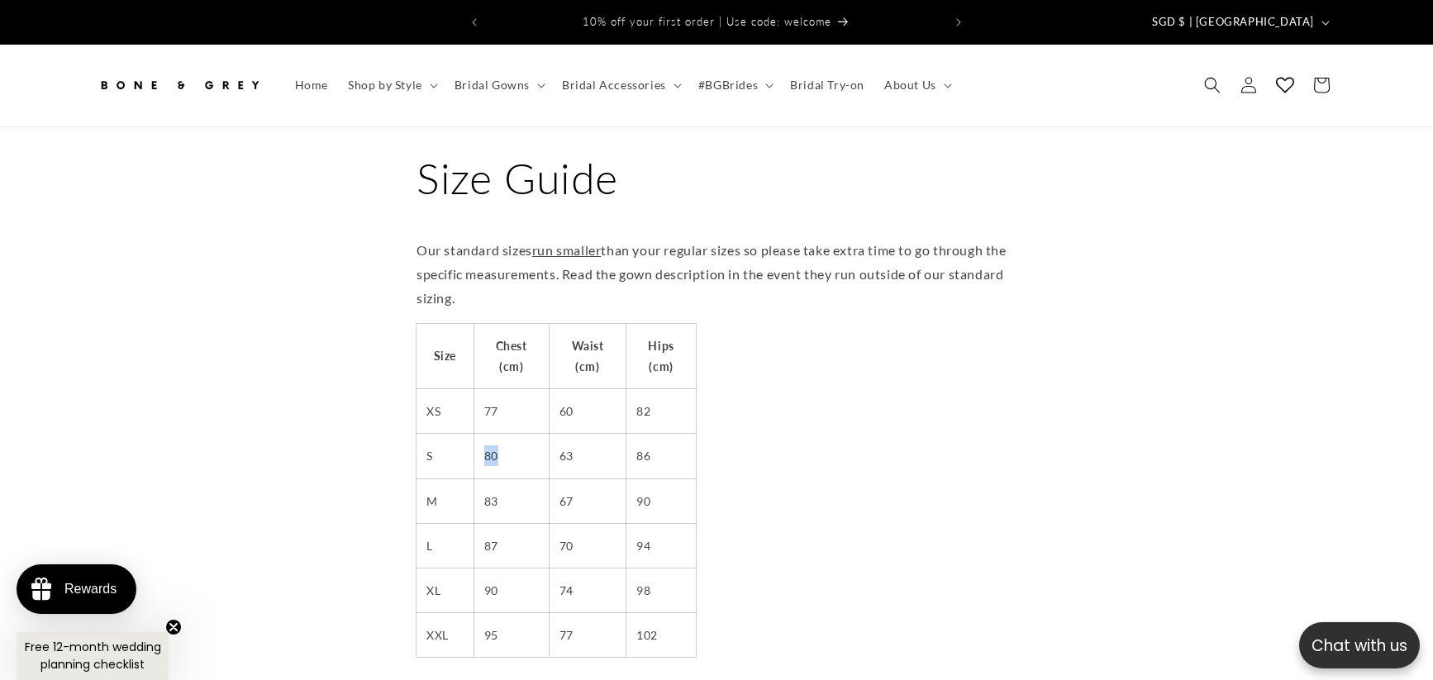
drag, startPoint x: 498, startPoint y: 440, endPoint x: 480, endPoint y: 430, distance: 20.7
click at [480, 434] on td "80" at bounding box center [510, 456] width 75 height 45
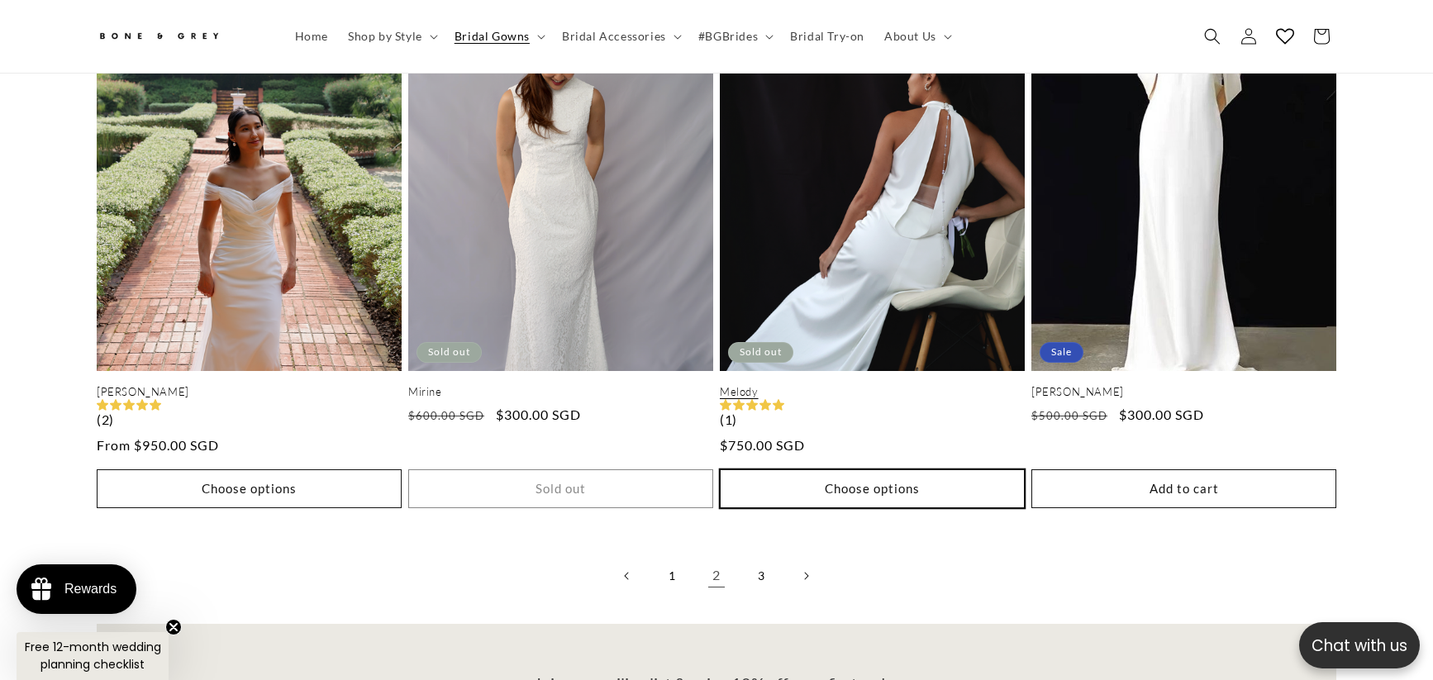
scroll to position [3626, 0]
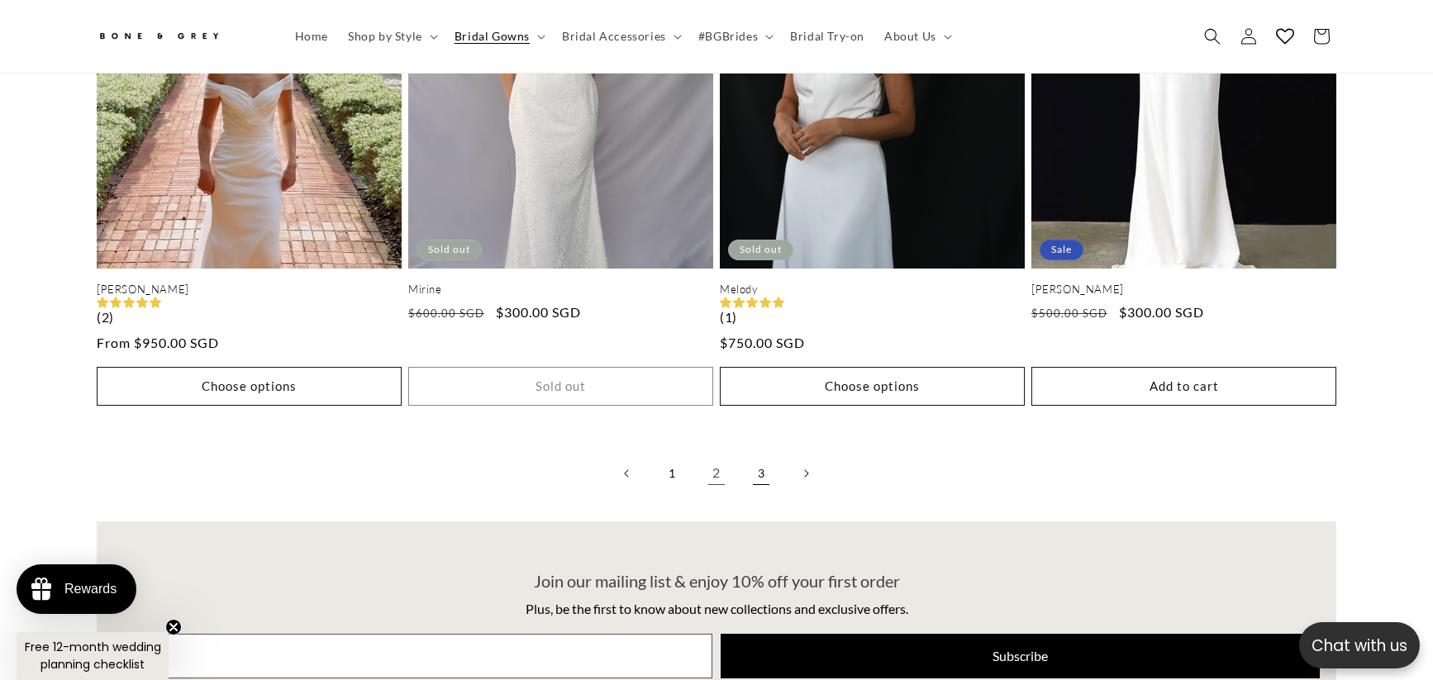
click at [754, 455] on link "3" at bounding box center [761, 473] width 36 height 36
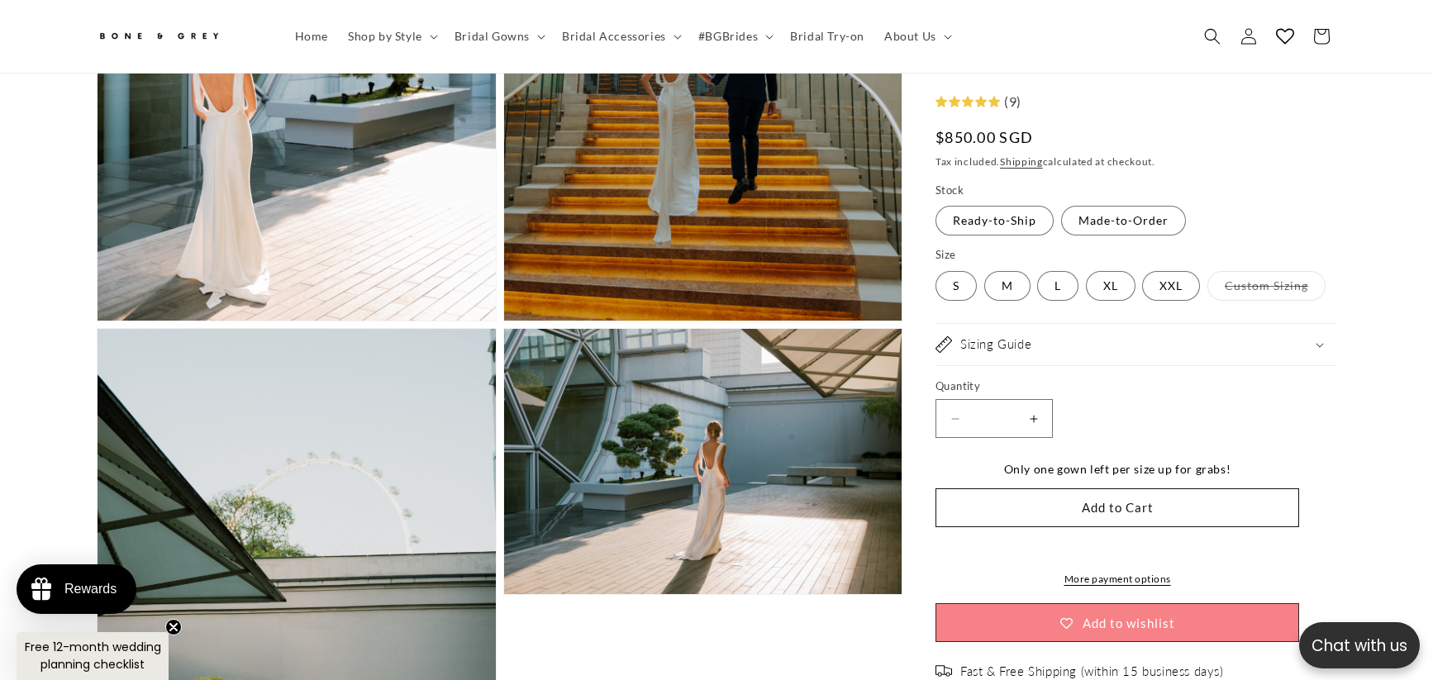
scroll to position [1974, 0]
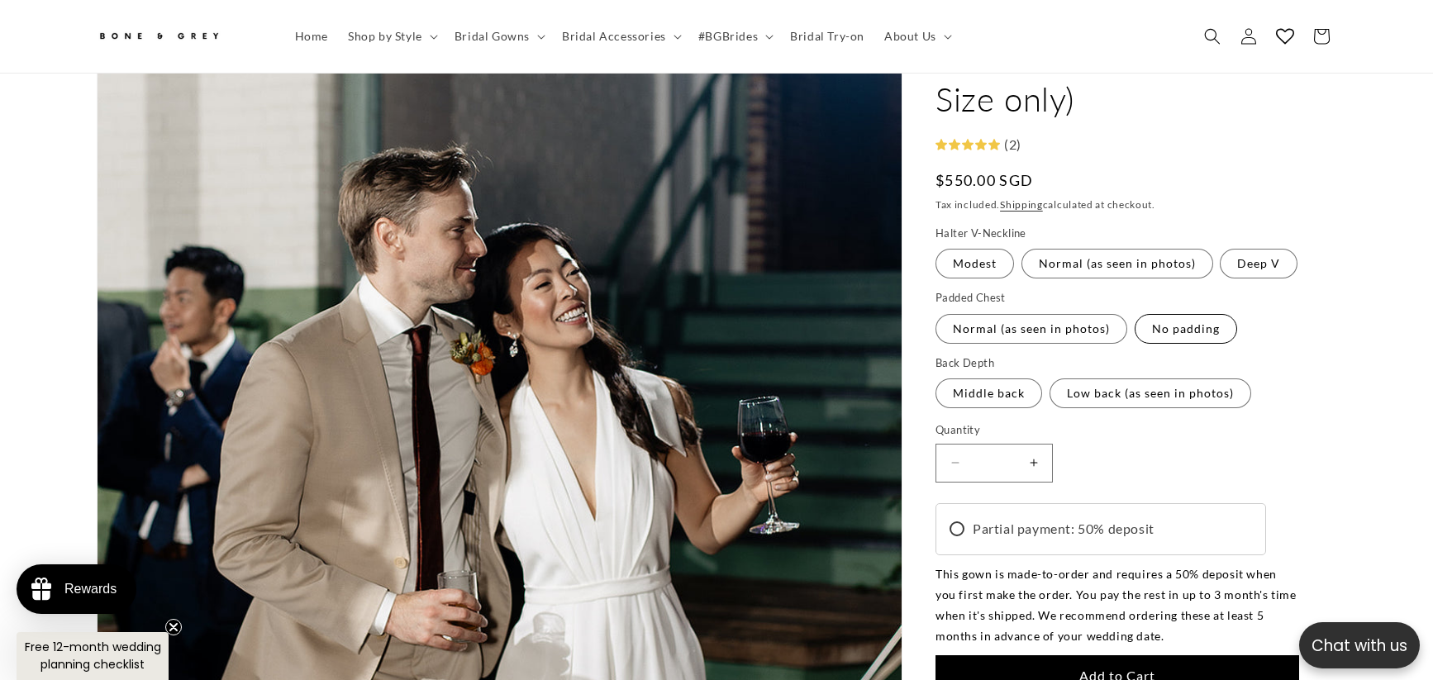
scroll to position [0, 454]
click at [979, 266] on label "Modest Variant sold out or unavailable" at bounding box center [974, 265] width 78 height 30
click at [1048, 264] on label "Normal (as seen in photos) Variant sold out or unavailable" at bounding box center [1117, 265] width 192 height 30
click at [982, 264] on label "Modest Variant sold out or unavailable" at bounding box center [974, 265] width 78 height 30
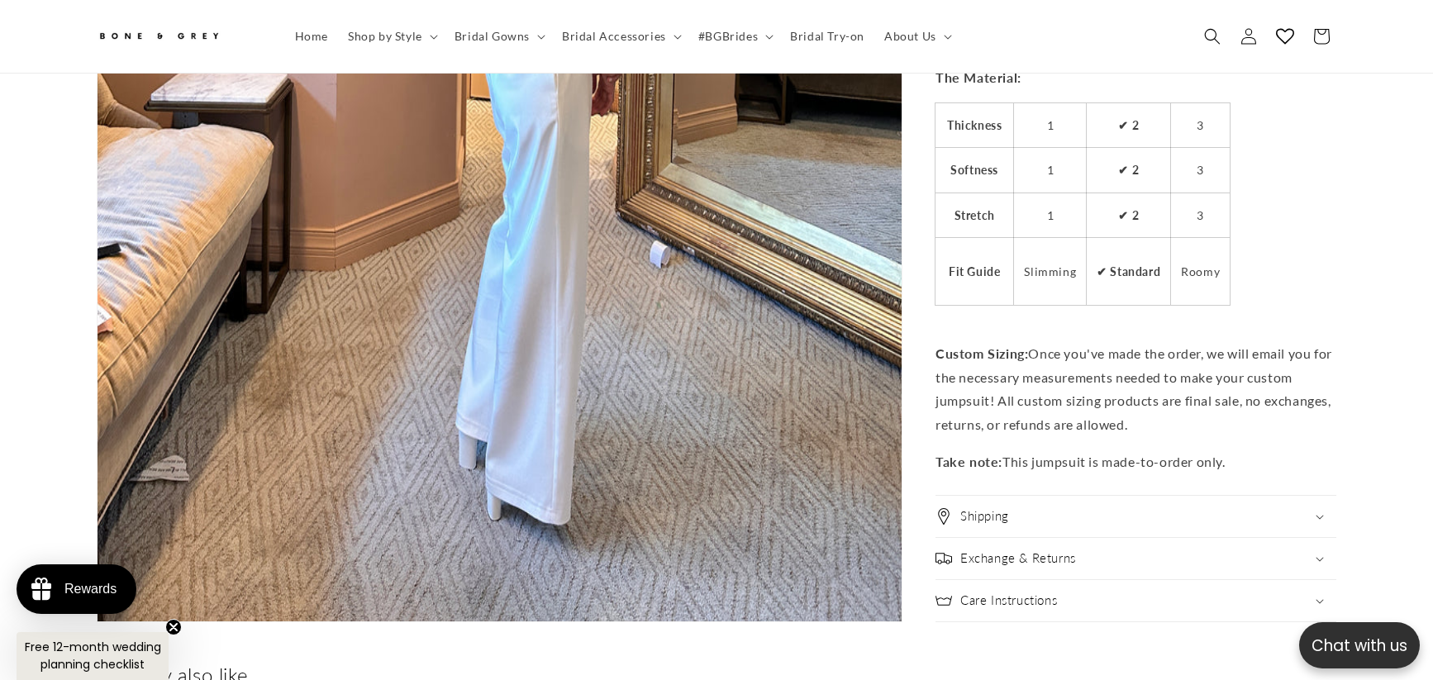
scroll to position [3957, 0]
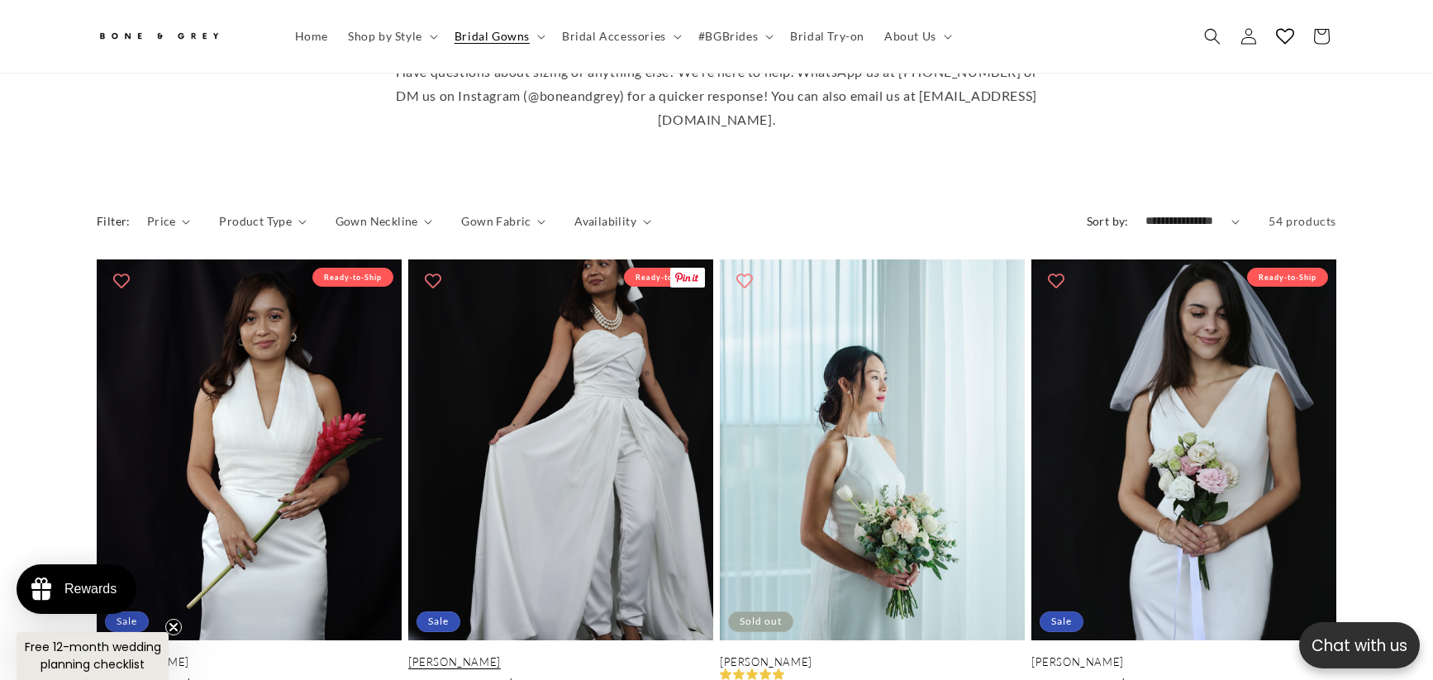
scroll to position [0, 454]
click at [645, 655] on link "[PERSON_NAME]" at bounding box center [560, 662] width 305 height 14
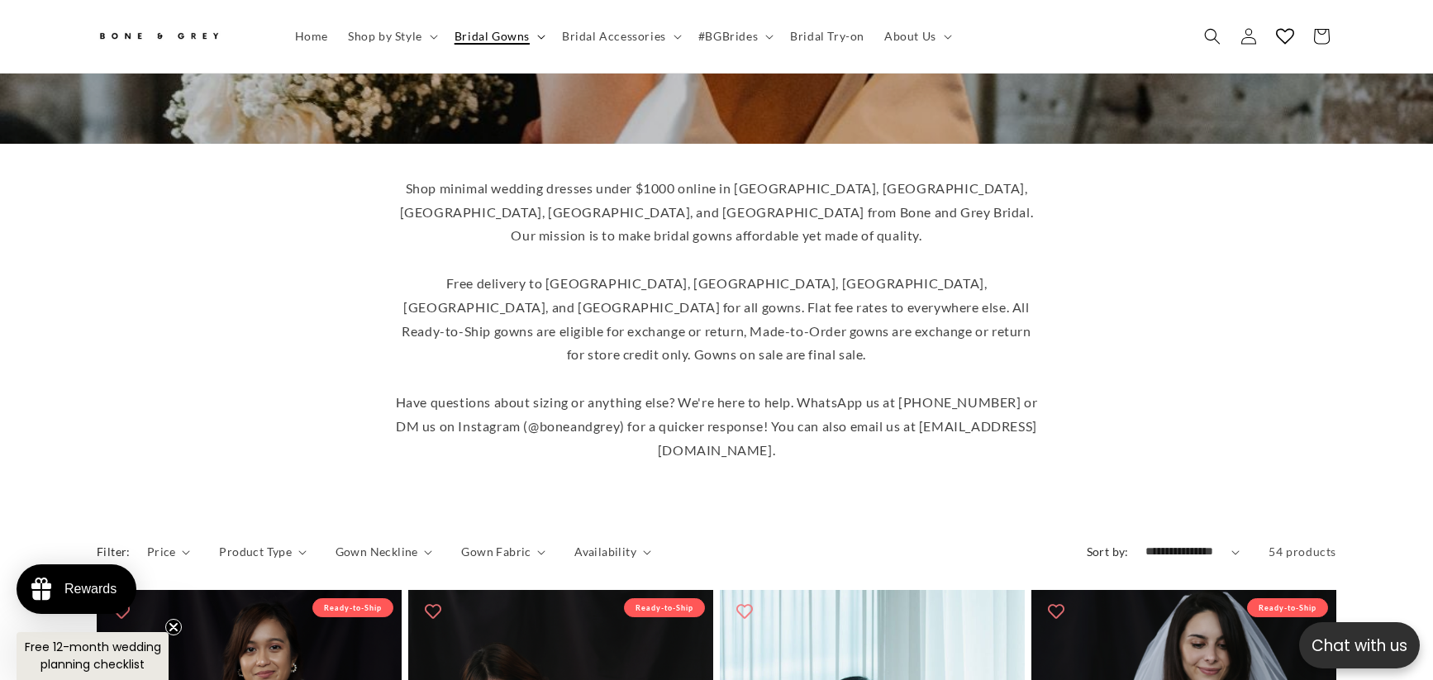
scroll to position [0, 0]
click at [537, 37] on icon at bounding box center [541, 37] width 8 height 5
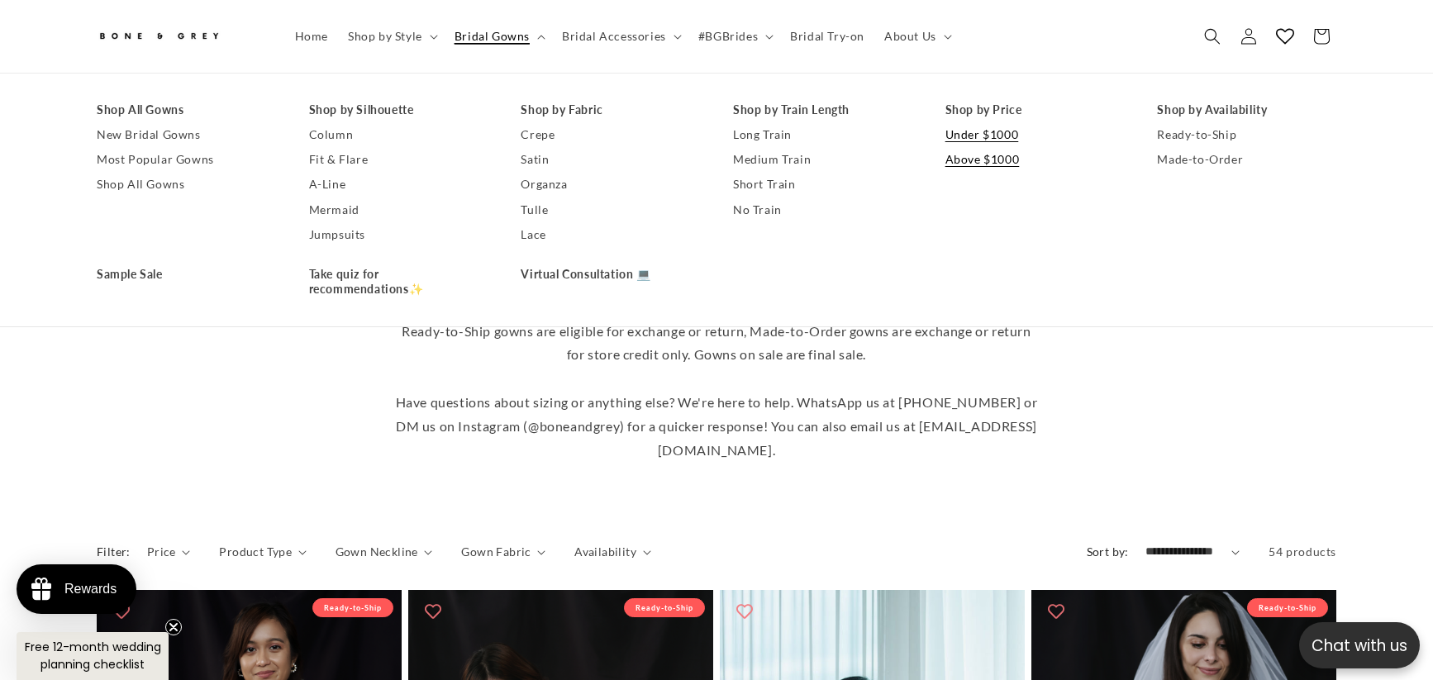
click at [960, 156] on link "Above $1000" at bounding box center [1034, 159] width 179 height 25
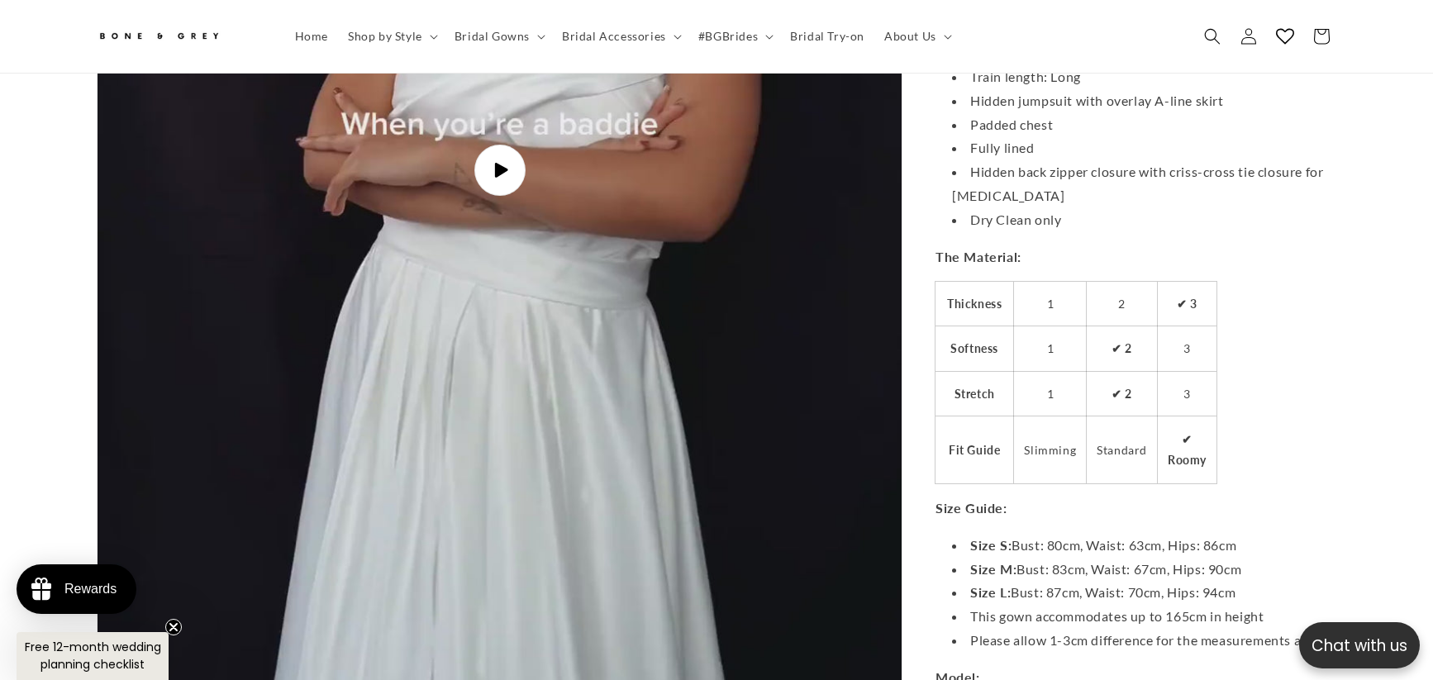
scroll to position [0, 454]
drag, startPoint x: 1092, startPoint y: 507, endPoint x: 1243, endPoint y: 504, distance: 151.2
click at [1243, 534] on li "Size S: Bust: 80cm, Waist: 63cm, Hips: 86cm" at bounding box center [1144, 546] width 384 height 24
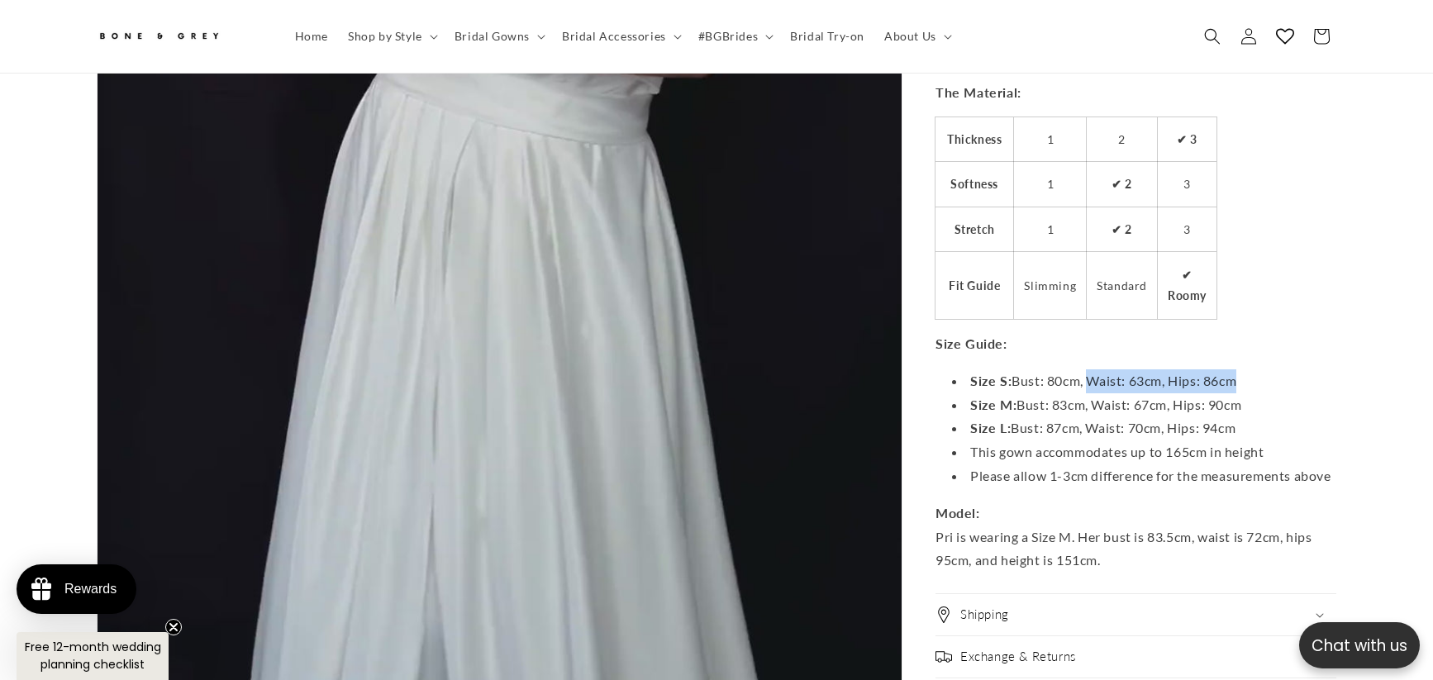
scroll to position [5114, 0]
click at [1057, 368] on li "Size S: Bust: 80cm, Waist: 63cm, Hips: 86cm" at bounding box center [1144, 380] width 384 height 24
drag, startPoint x: 1053, startPoint y: 342, endPoint x: 1281, endPoint y: 354, distance: 229.2
click at [1281, 368] on li "Size S: Bust: 80cm, Waist: 63cm, Hips: 86cm" at bounding box center [1144, 380] width 384 height 24
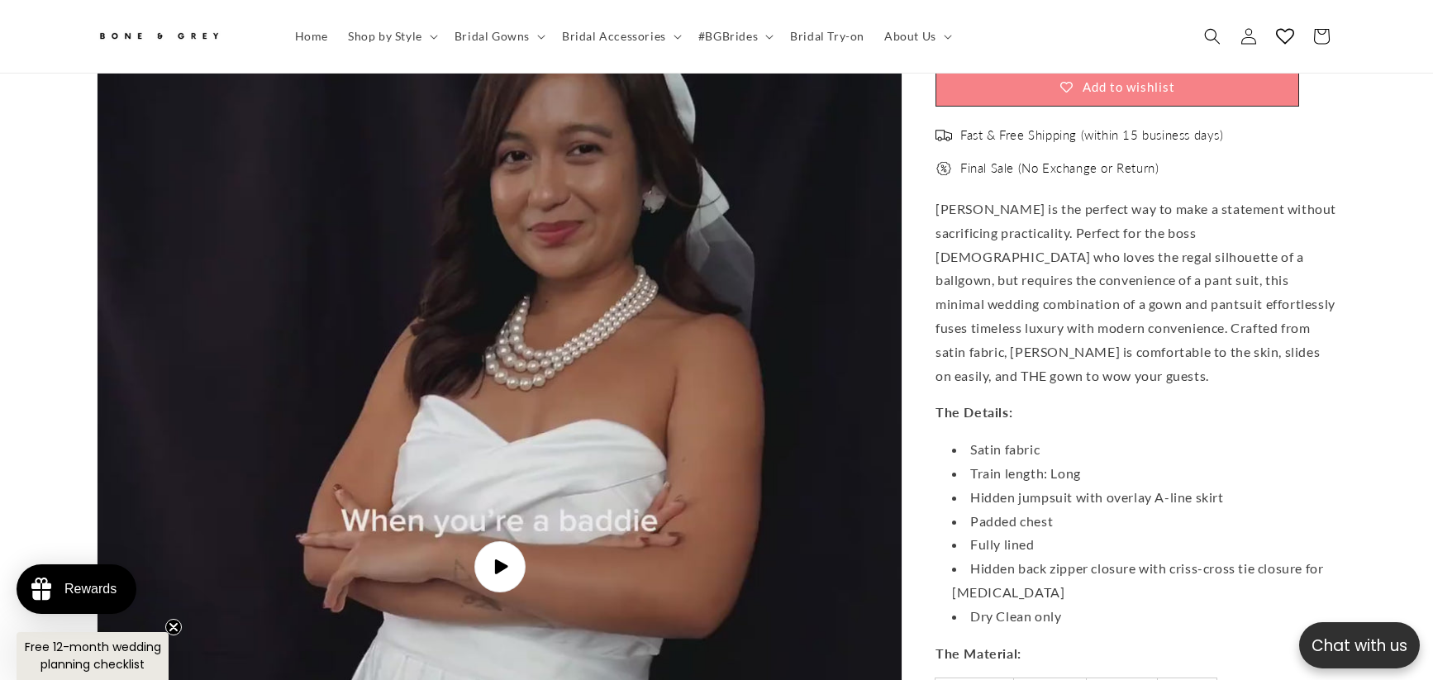
scroll to position [4700, 0]
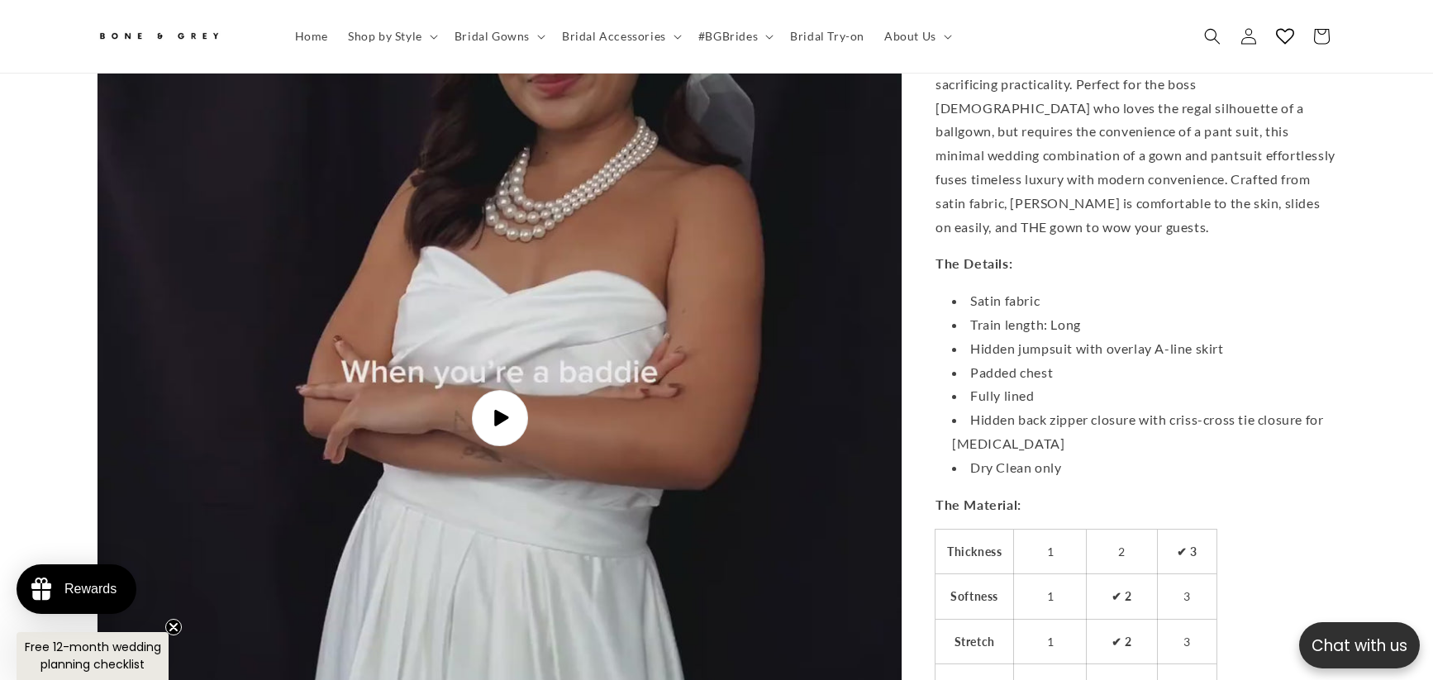
click at [511, 397] on span "Play video" at bounding box center [499, 418] width 56 height 56
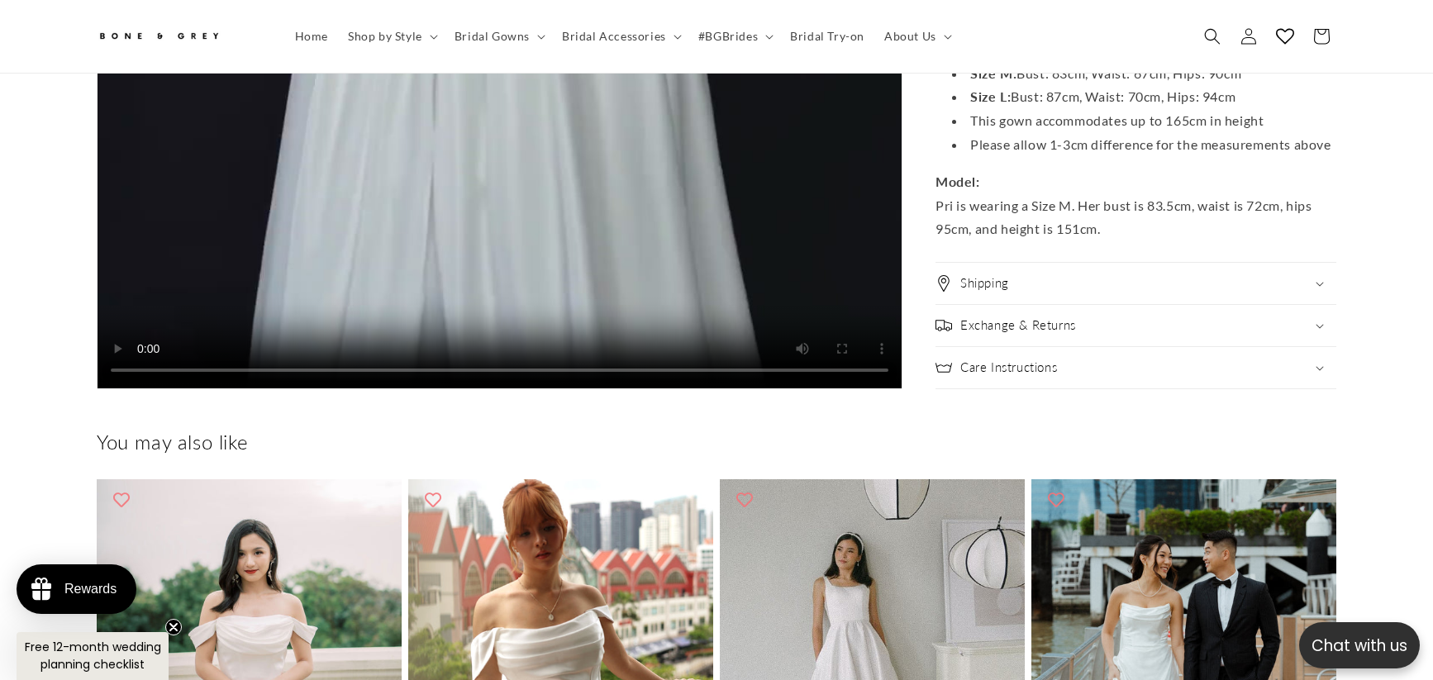
scroll to position [0, 0]
click at [1047, 317] on h2 "Exchange & Returns" at bounding box center [1018, 325] width 116 height 17
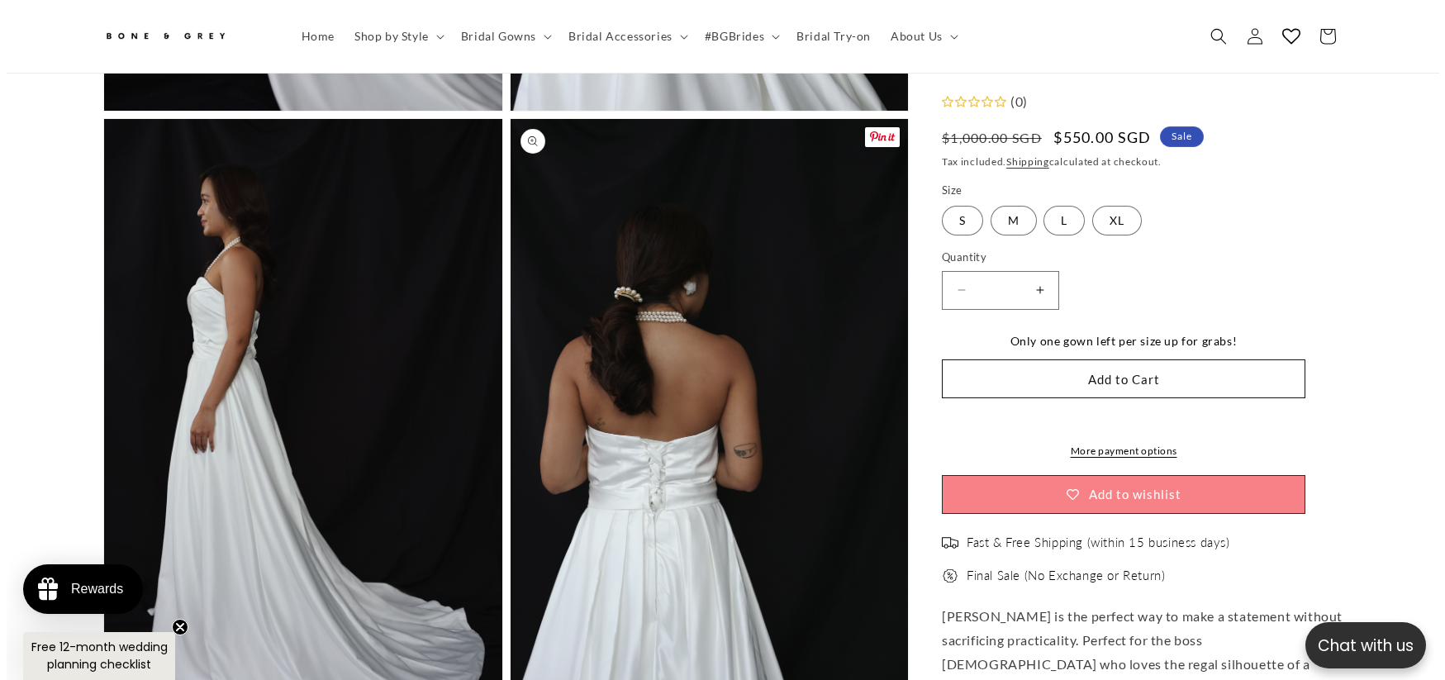
scroll to position [2470, 0]
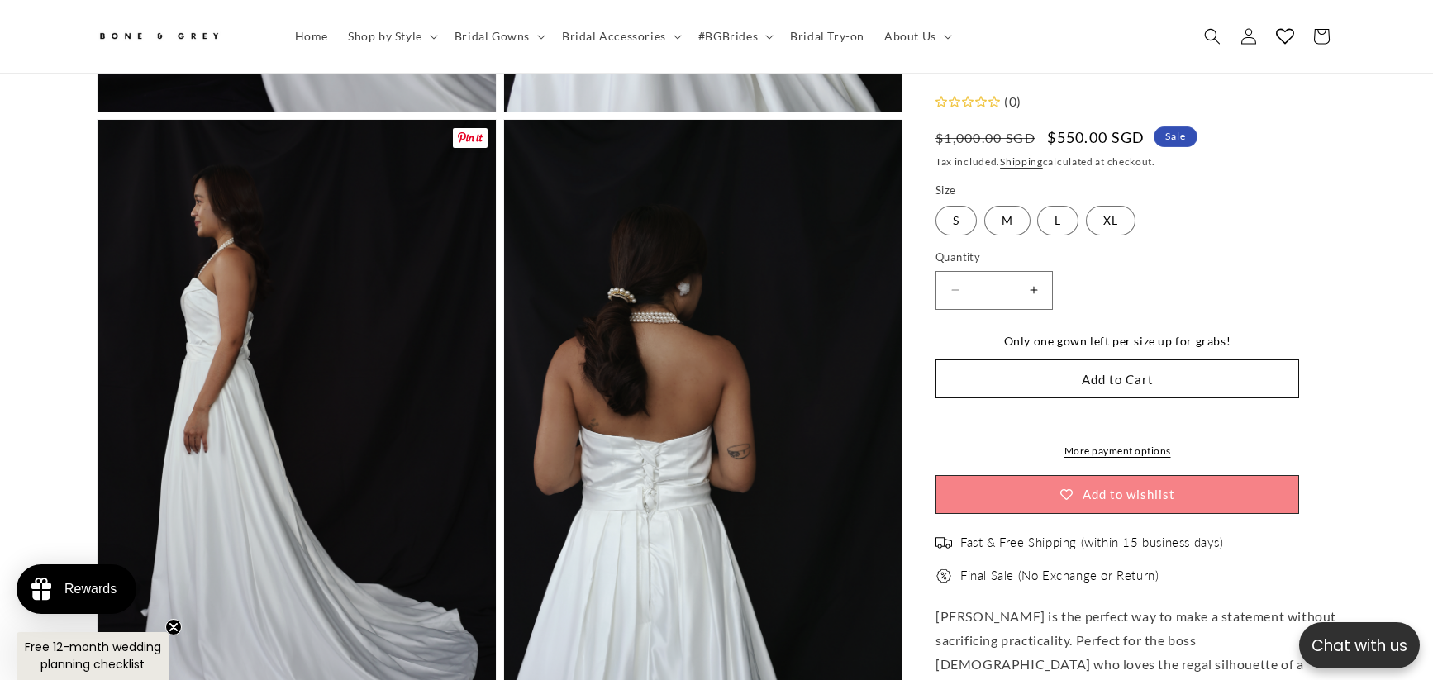
drag, startPoint x: 457, startPoint y: 327, endPoint x: 468, endPoint y: 331, distance: 11.5
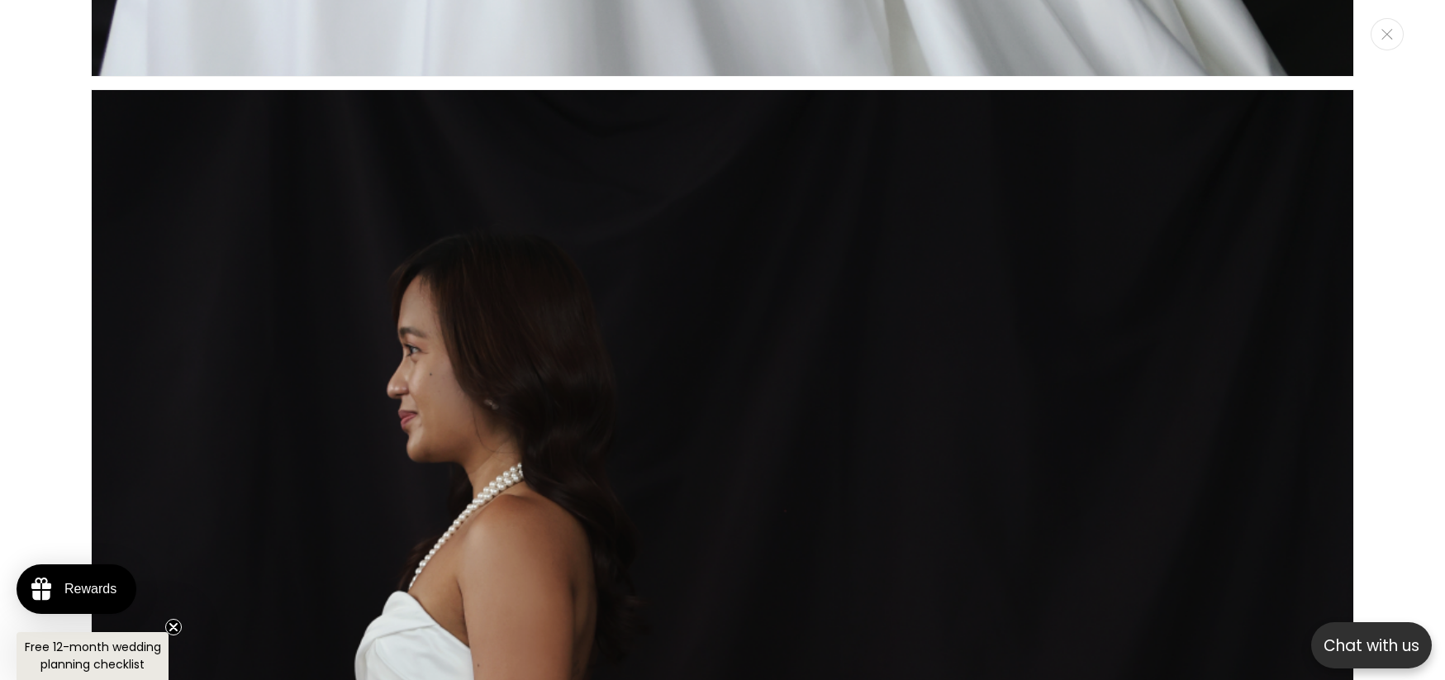
scroll to position [9460, 0]
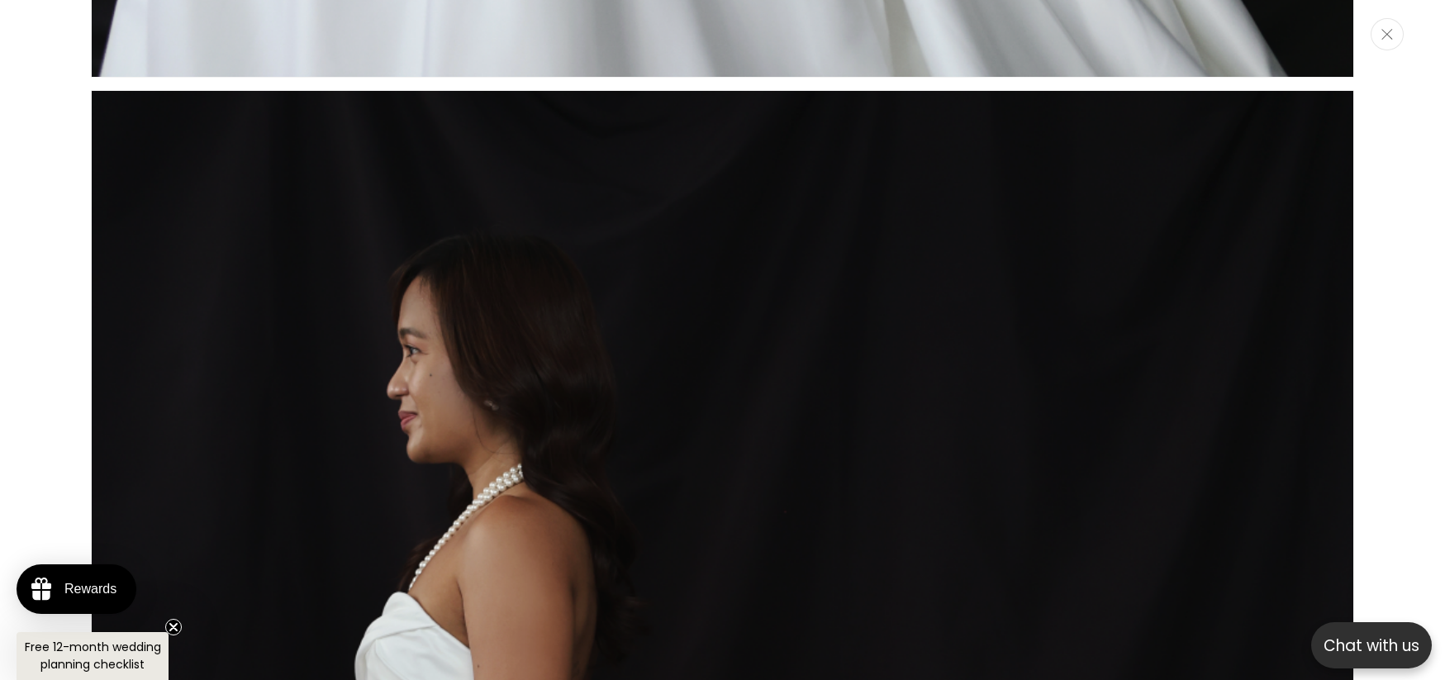
click at [1399, 41] on button "Close" at bounding box center [1387, 34] width 33 height 32
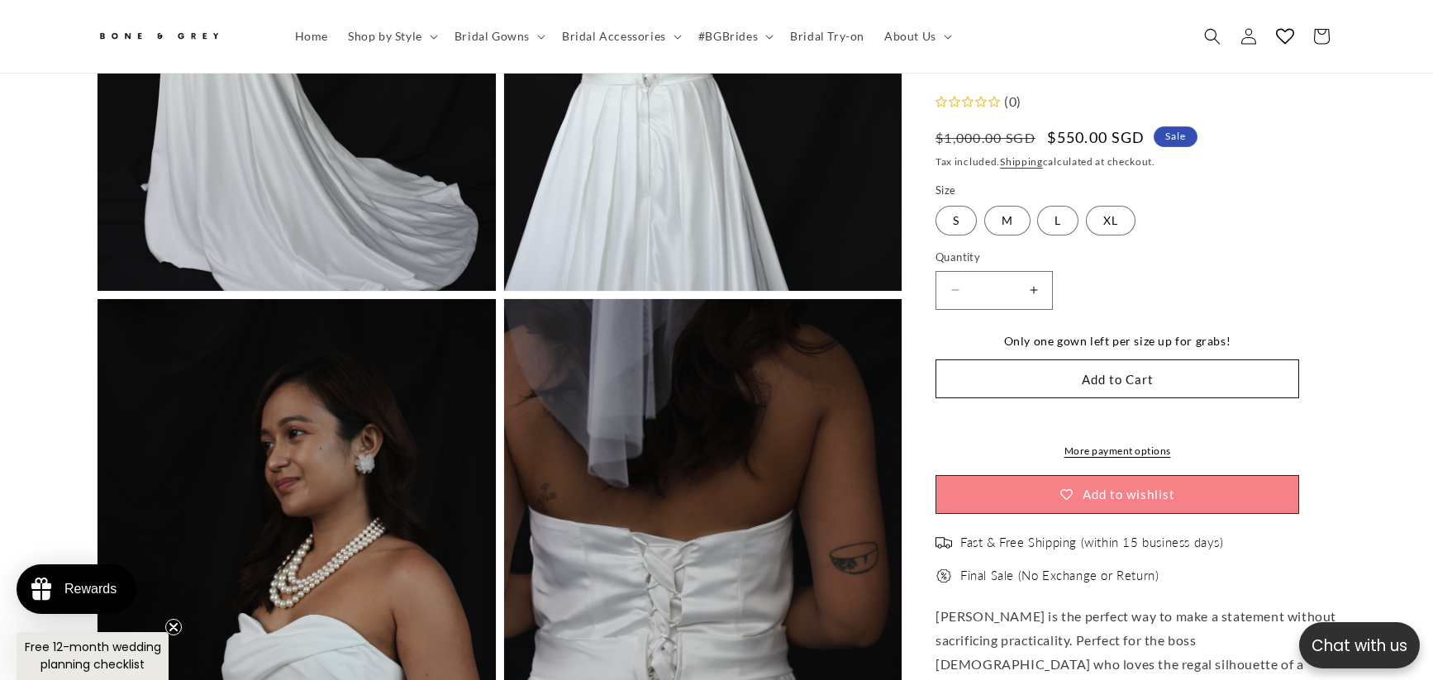
scroll to position [3296, 0]
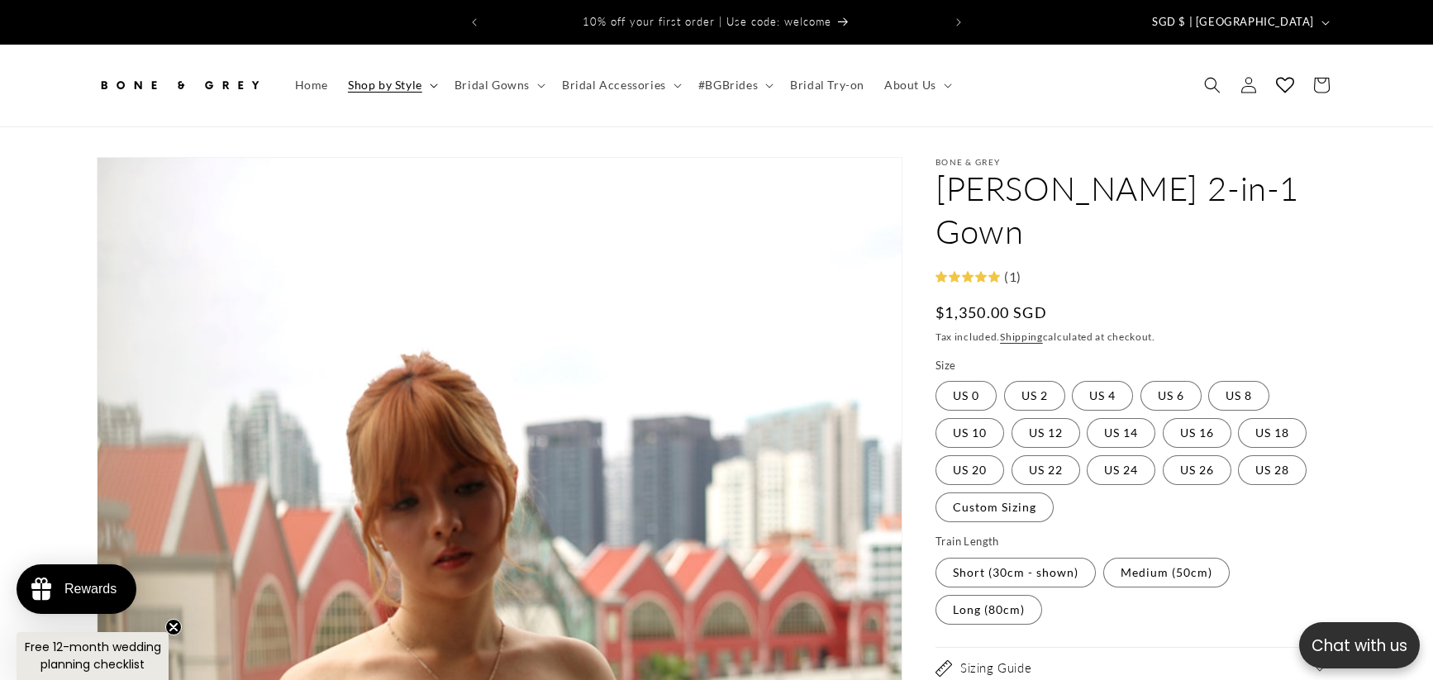
click at [423, 73] on summary "Shop by Style" at bounding box center [391, 85] width 107 height 35
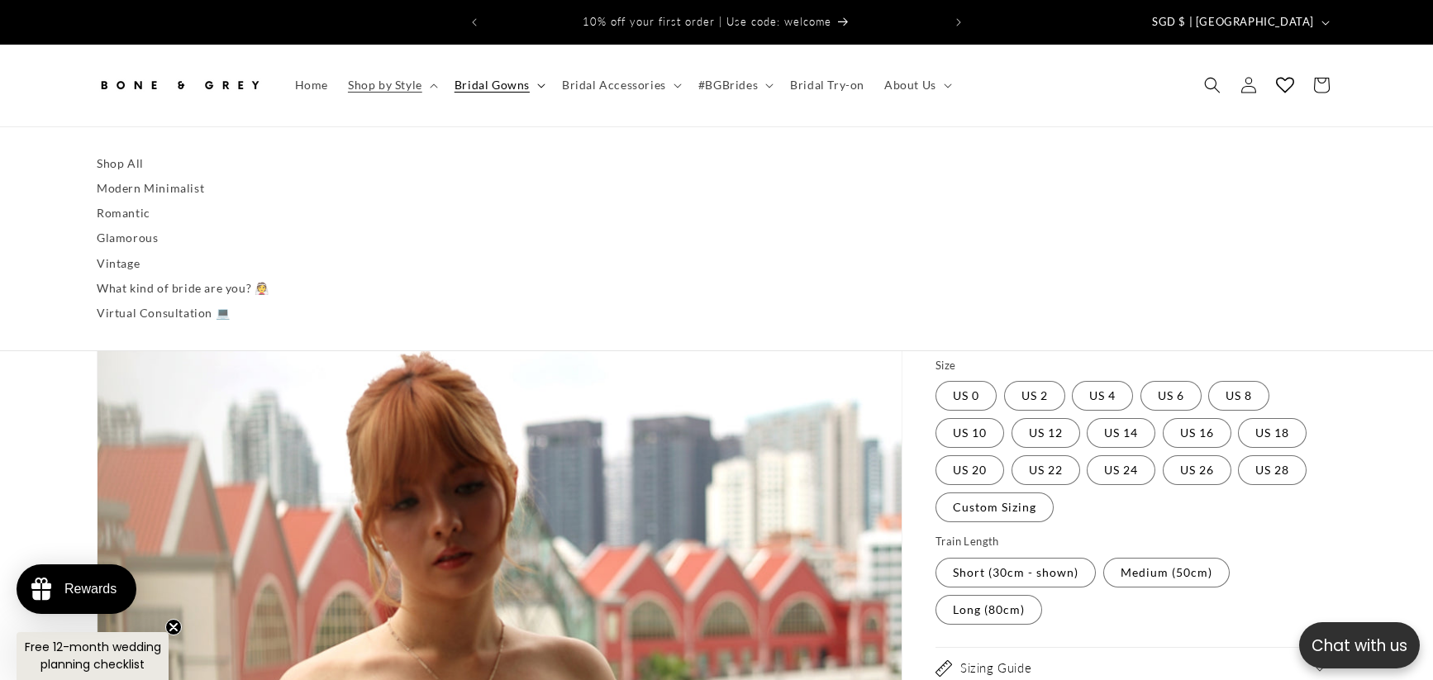
click at [539, 78] on summary "Bridal Gowns" at bounding box center [498, 85] width 107 height 35
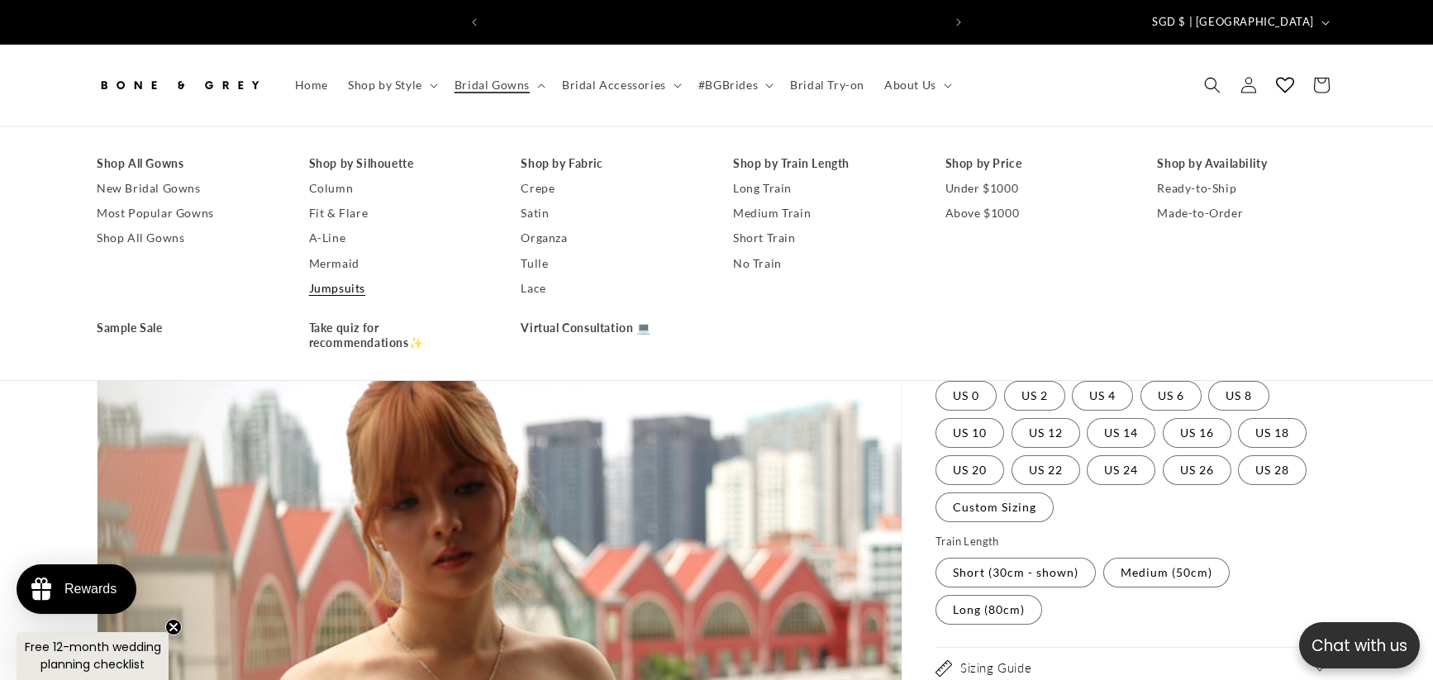
scroll to position [0, 454]
click at [356, 276] on link "Jumpsuits" at bounding box center [398, 288] width 179 height 25
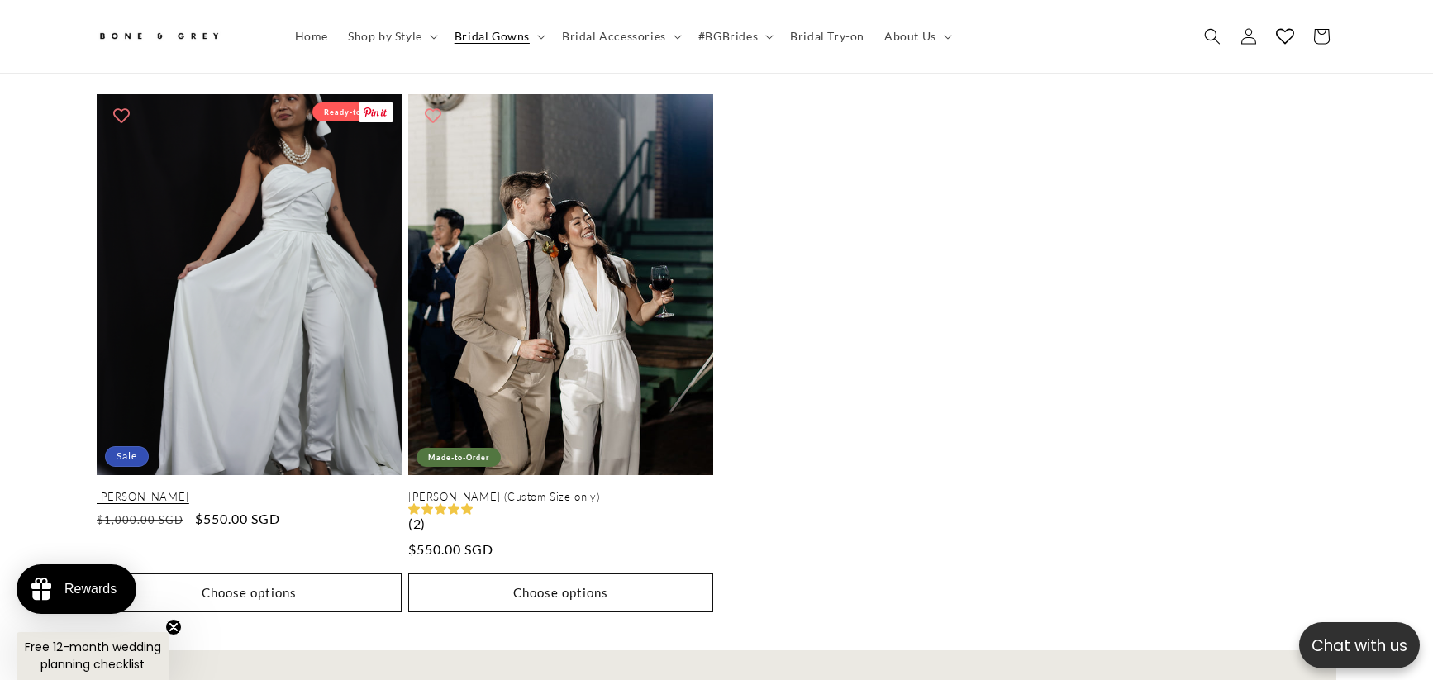
click at [266, 490] on link "[PERSON_NAME]" at bounding box center [249, 497] width 305 height 14
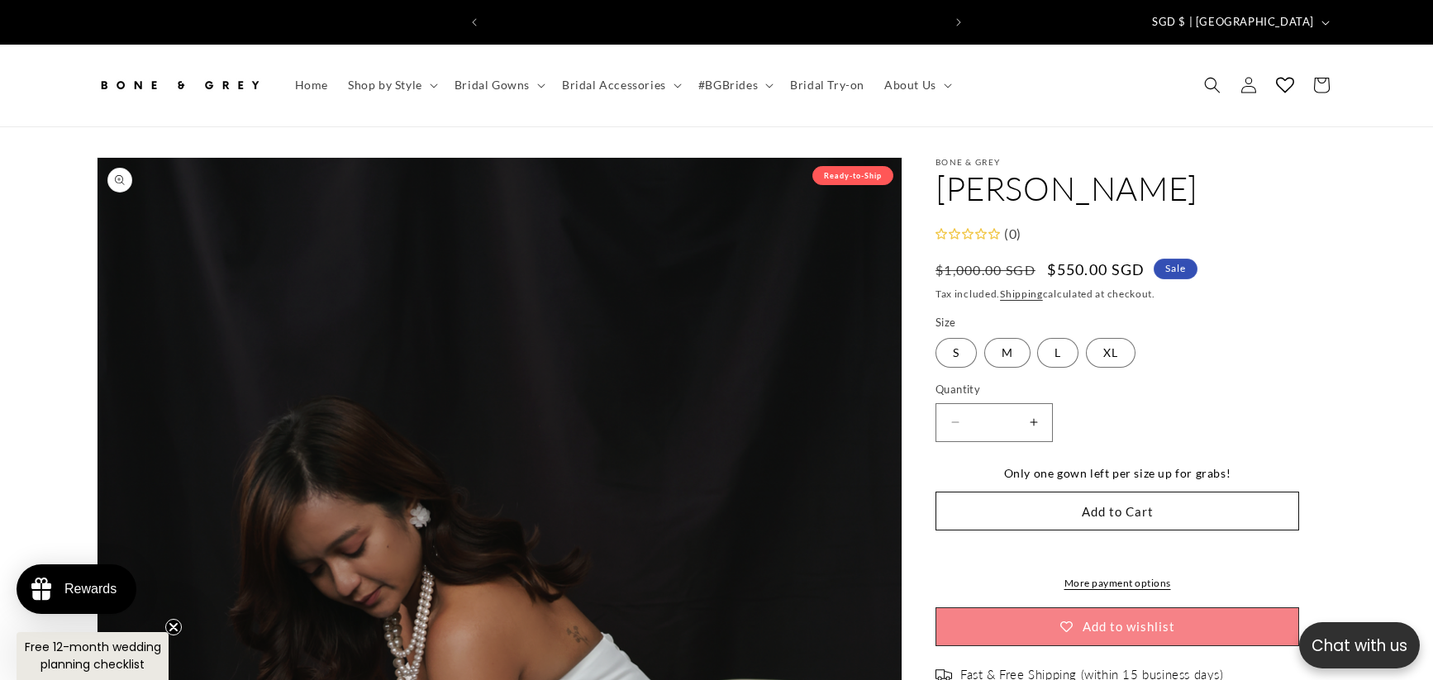
scroll to position [0, 454]
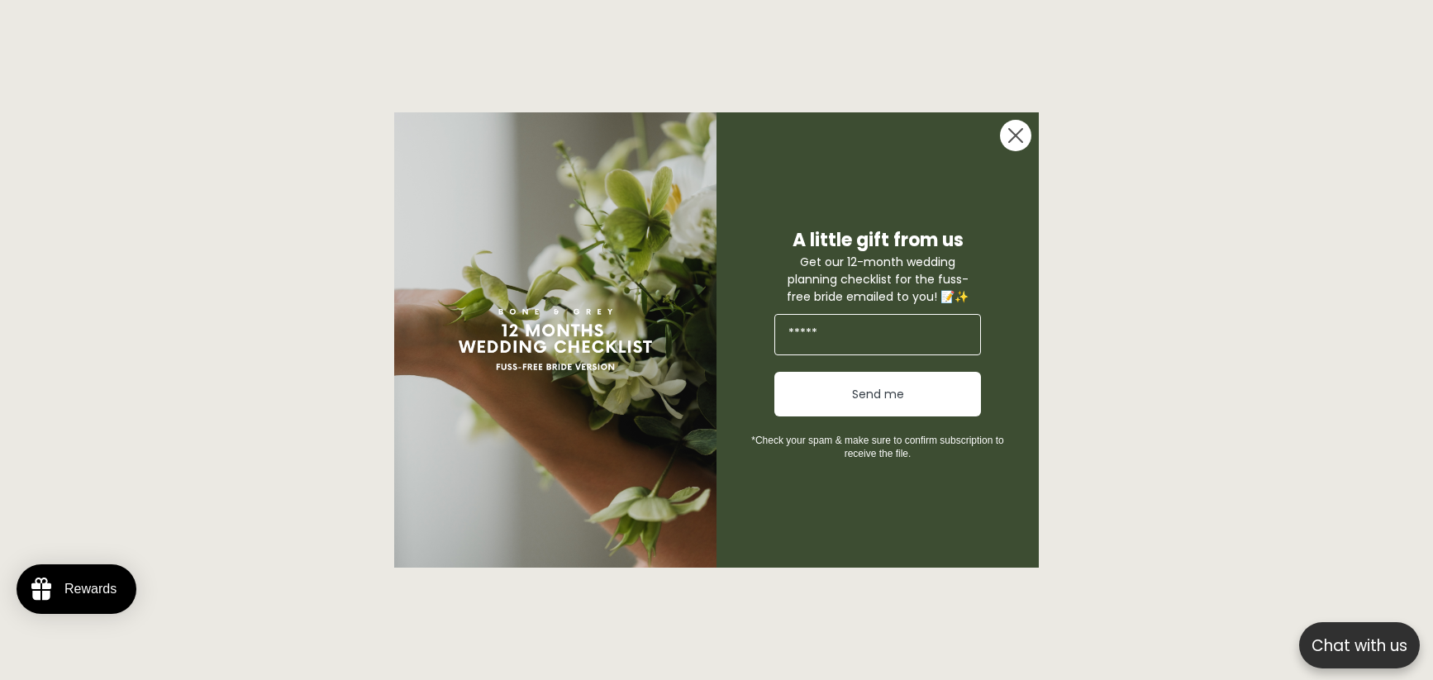
click at [1017, 149] on circle "Close dialog" at bounding box center [1015, 135] width 31 height 31
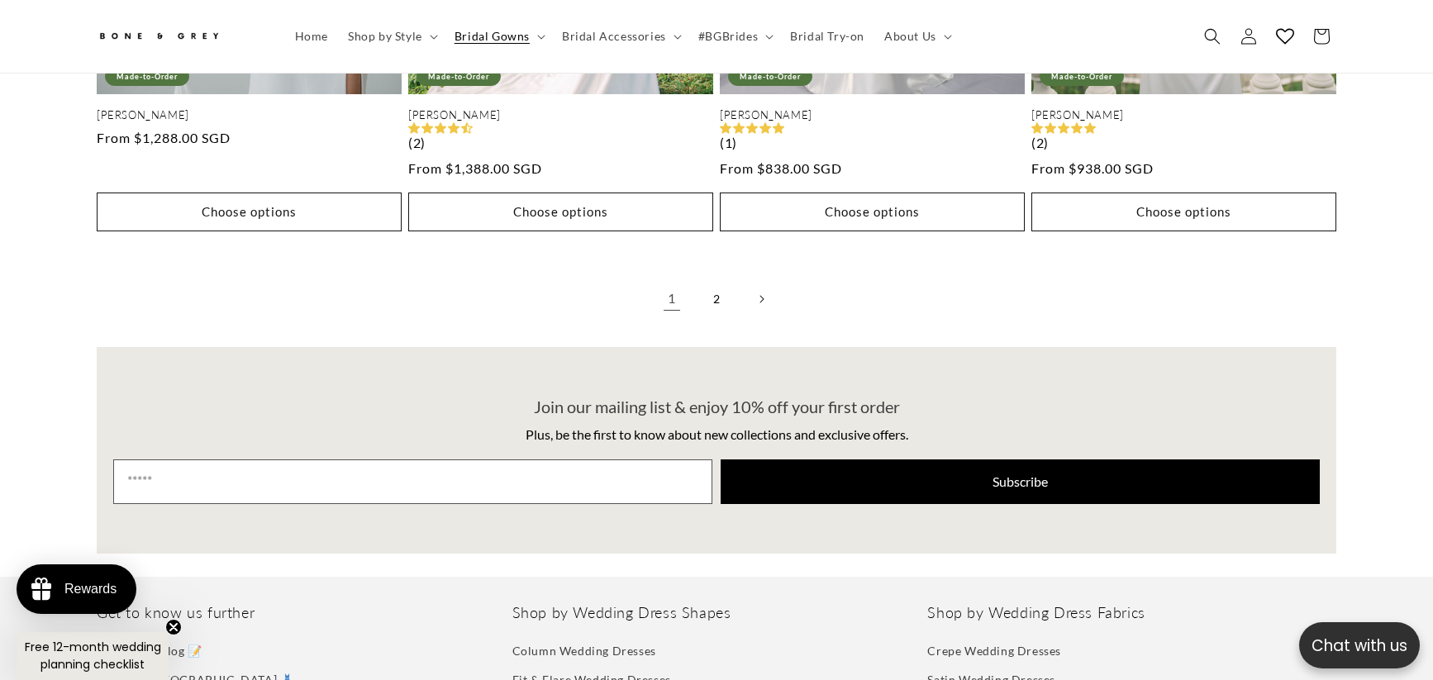
scroll to position [3875, 0]
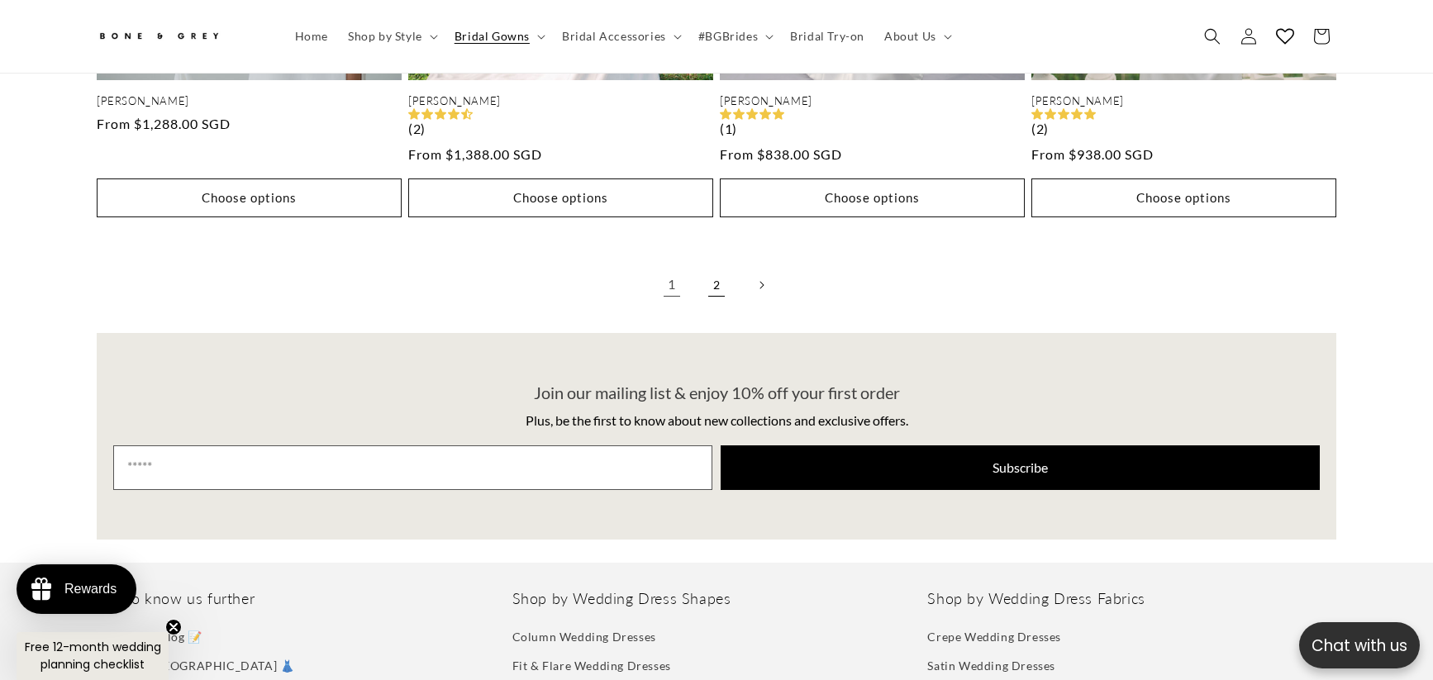
click at [720, 267] on link "2" at bounding box center [716, 285] width 36 height 36
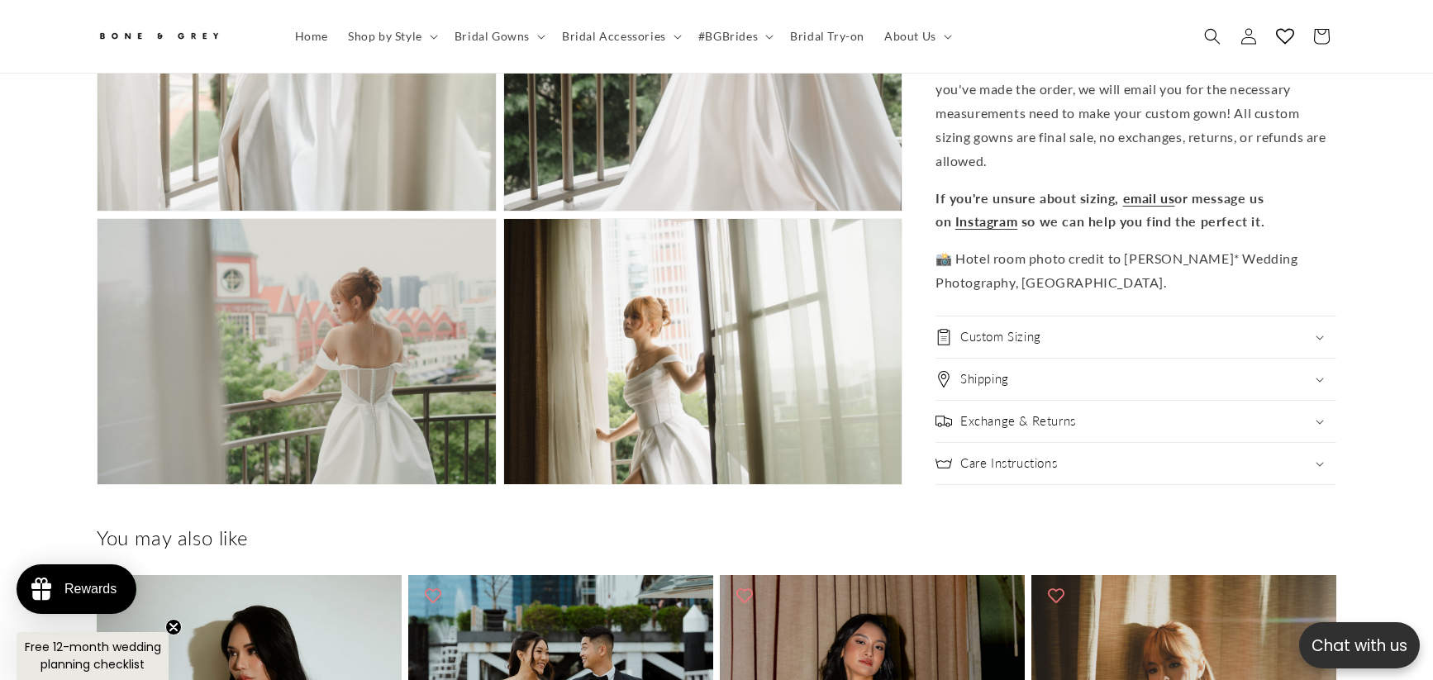
scroll to position [2387, 0]
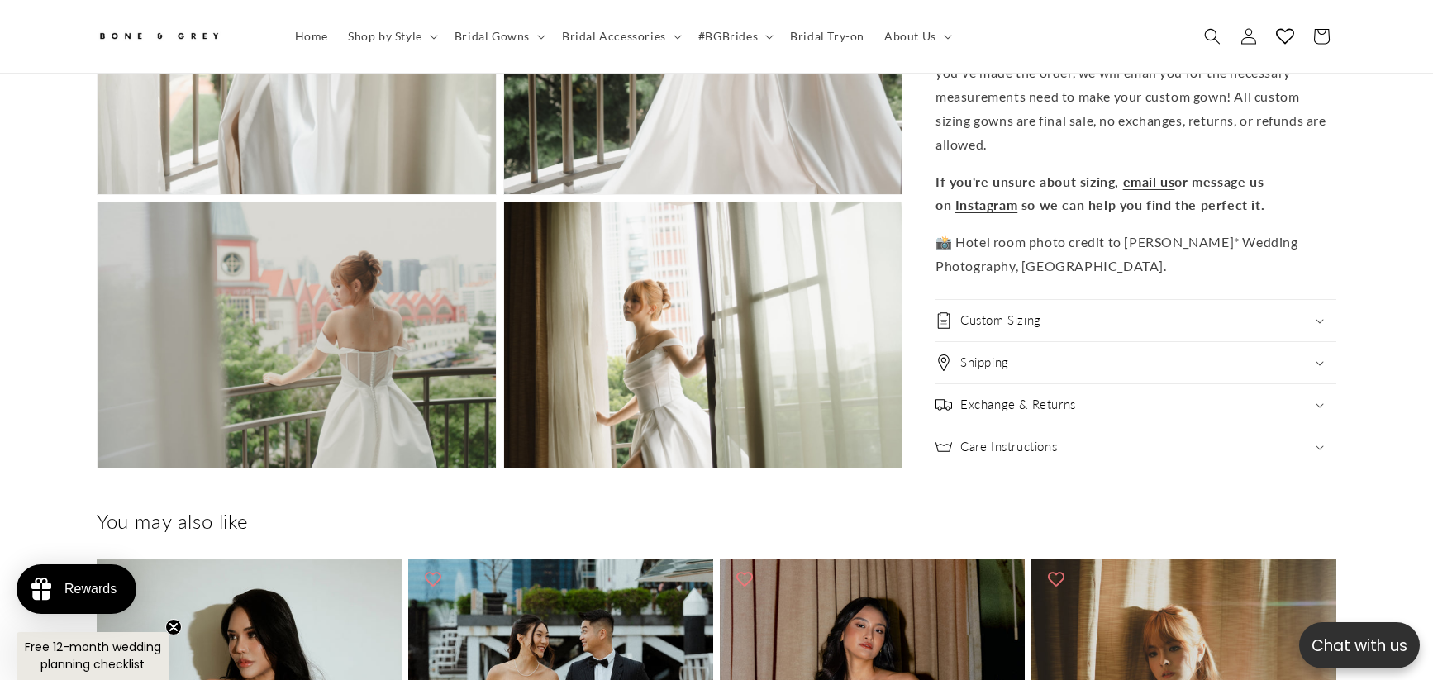
click at [1074, 312] on div "Custom Sizing" at bounding box center [1135, 320] width 401 height 17
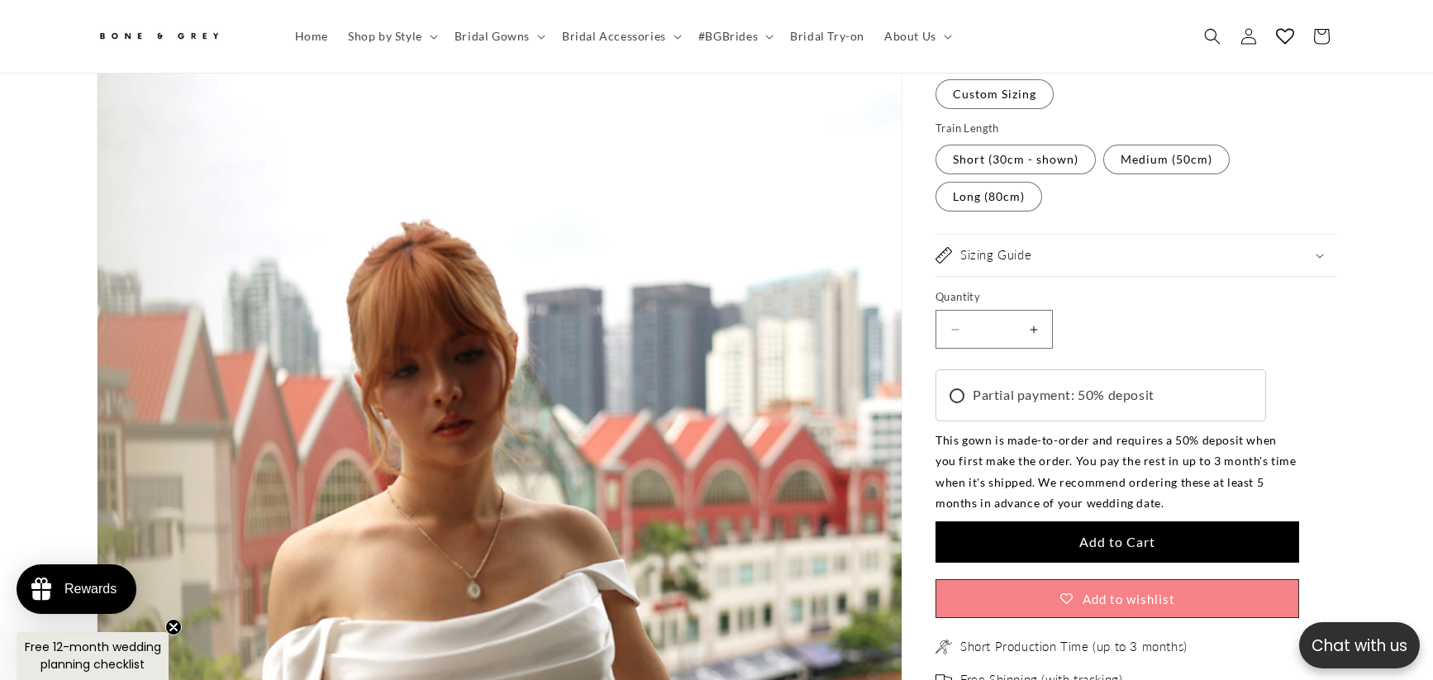
scroll to position [0, 454]
click at [1076, 235] on summary "Sizing Guide" at bounding box center [1135, 255] width 401 height 41
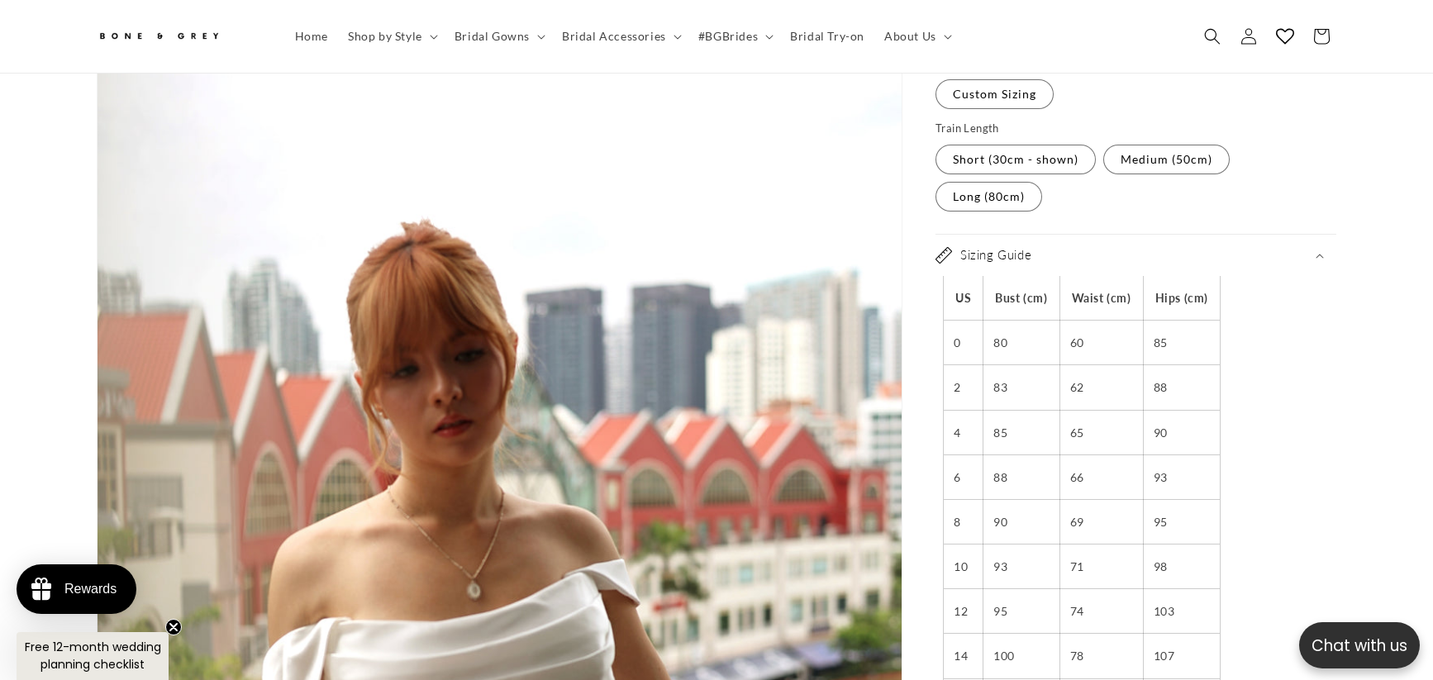
click at [1072, 247] on div "Sizing Guide" at bounding box center [1135, 255] width 401 height 17
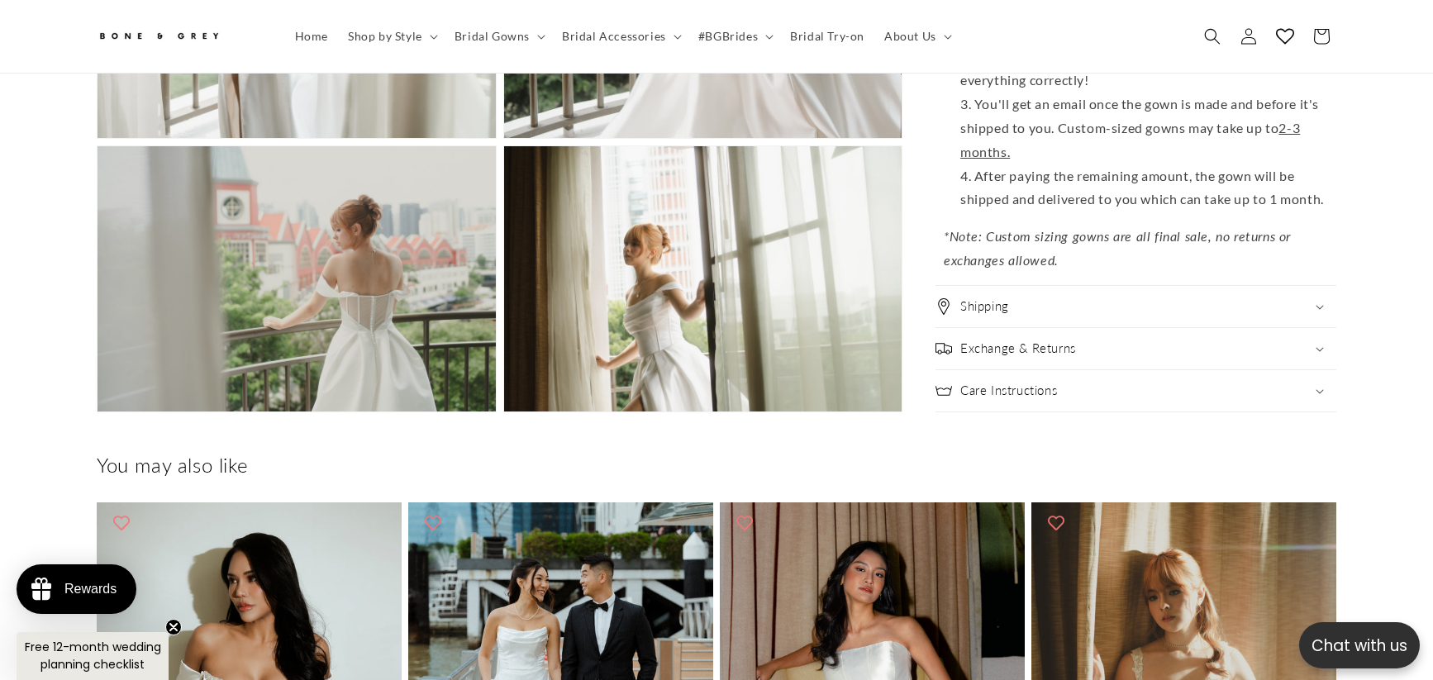
scroll to position [3048, 0]
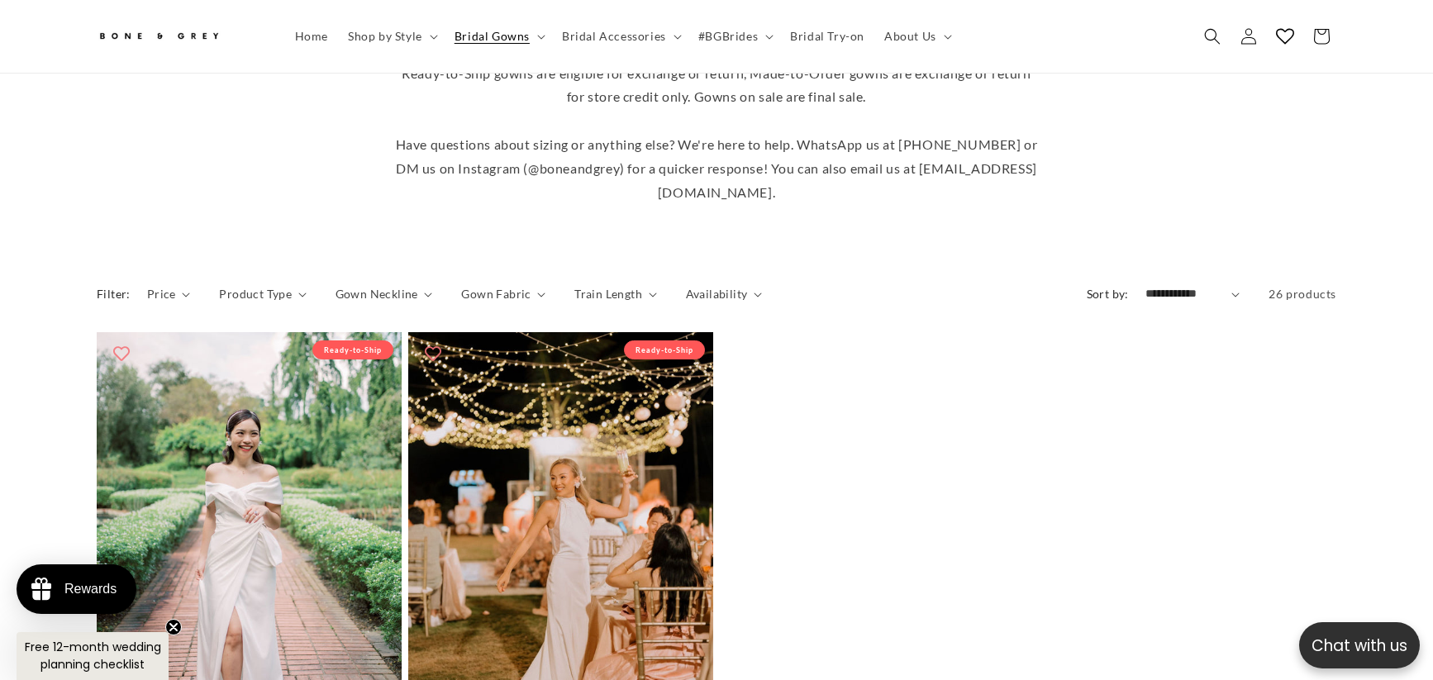
scroll to position [735, 0]
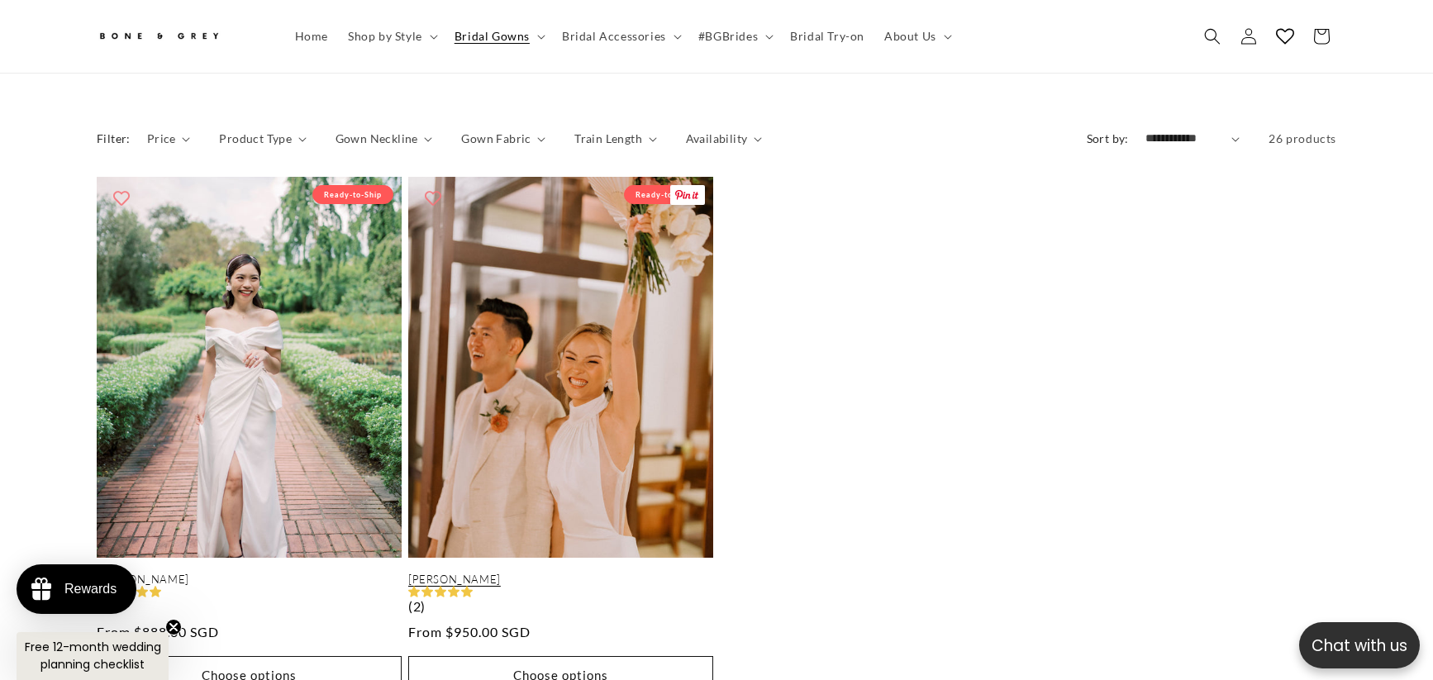
click at [634, 573] on link "[PERSON_NAME]" at bounding box center [560, 580] width 305 height 14
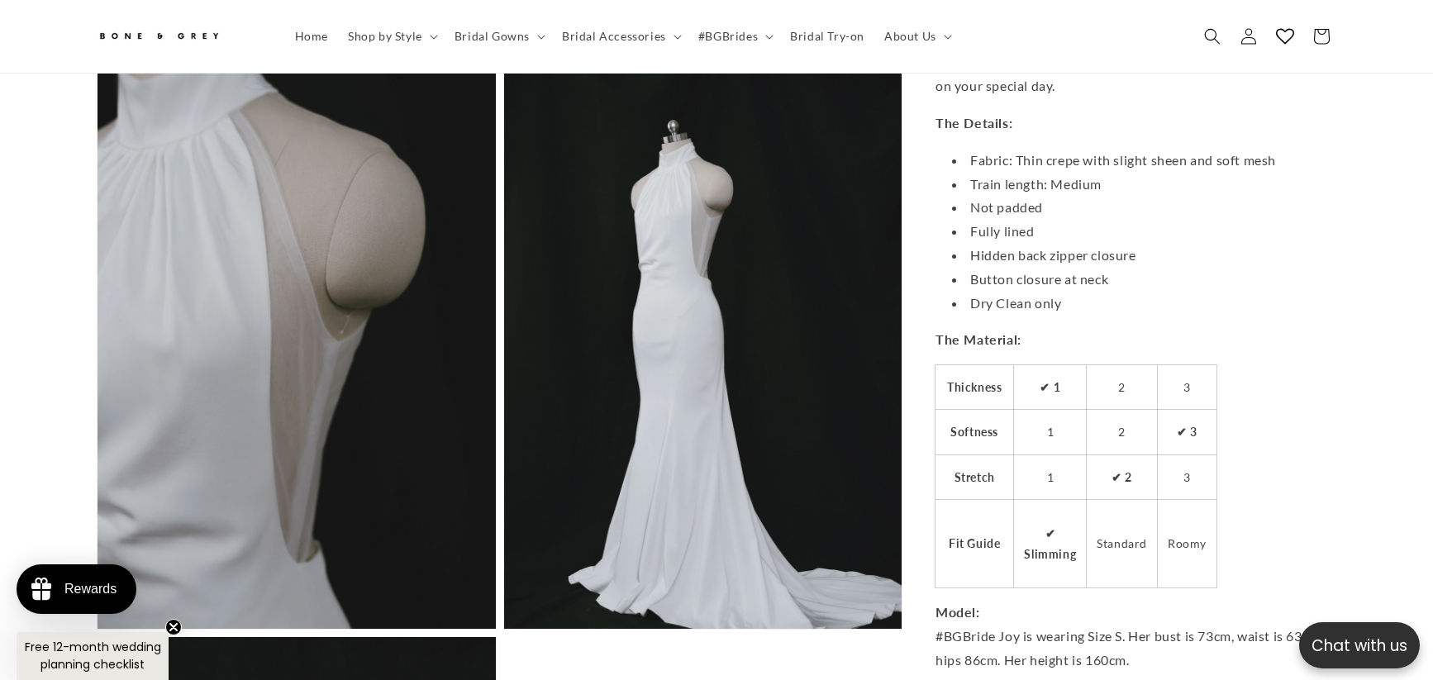
scroll to position [4205, 0]
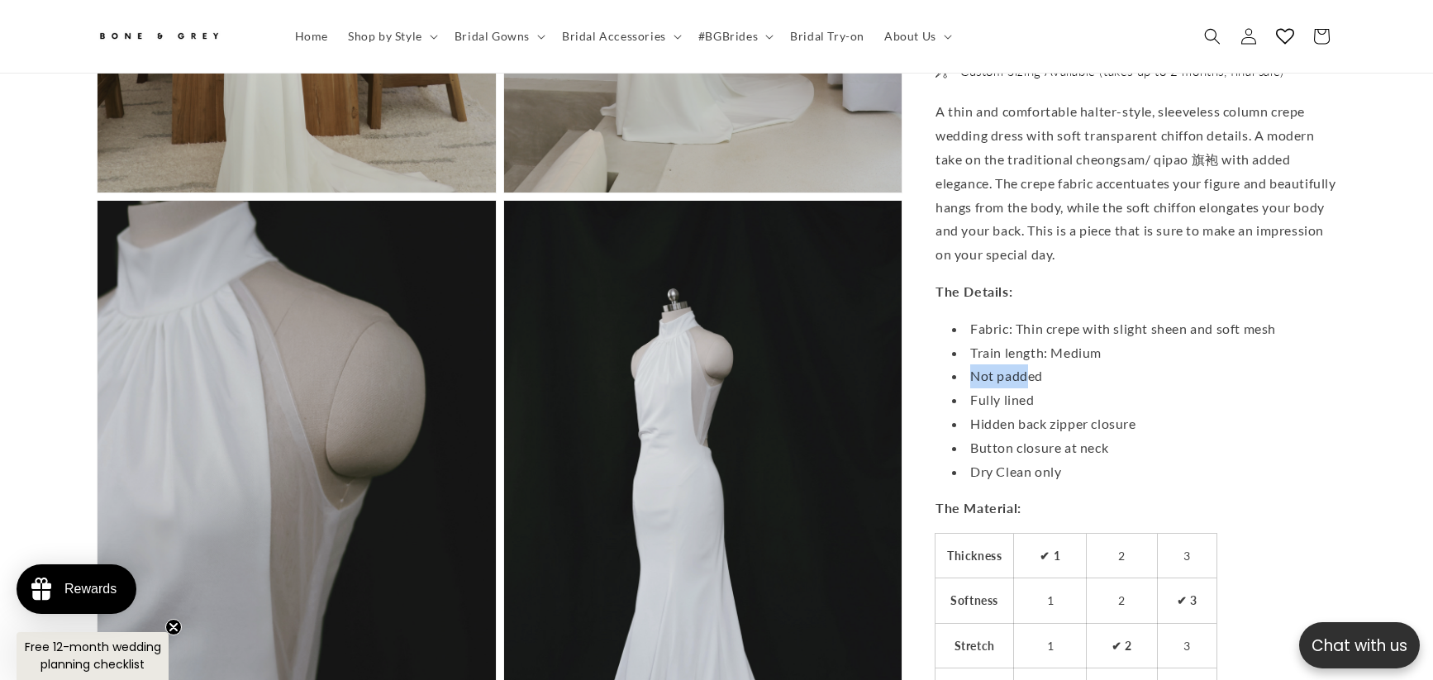
drag, startPoint x: 1001, startPoint y: 360, endPoint x: 975, endPoint y: 362, distance: 25.7
click at [975, 364] on li "Not padded" at bounding box center [1144, 376] width 384 height 24
click at [1031, 364] on li "Not padded" at bounding box center [1144, 376] width 384 height 24
drag, startPoint x: 1033, startPoint y: 364, endPoint x: 853, endPoint y: 365, distance: 180.1
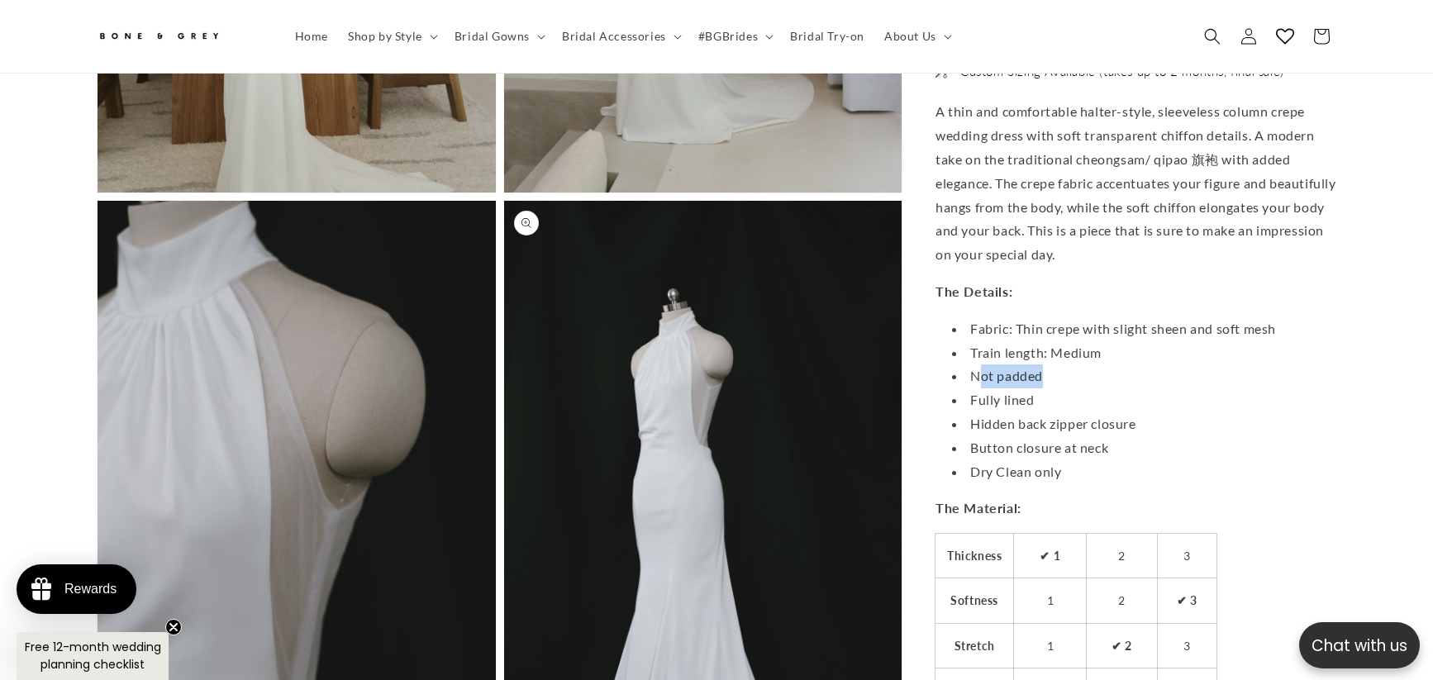
click at [975, 364] on li "Not padded" at bounding box center [1144, 376] width 384 height 24
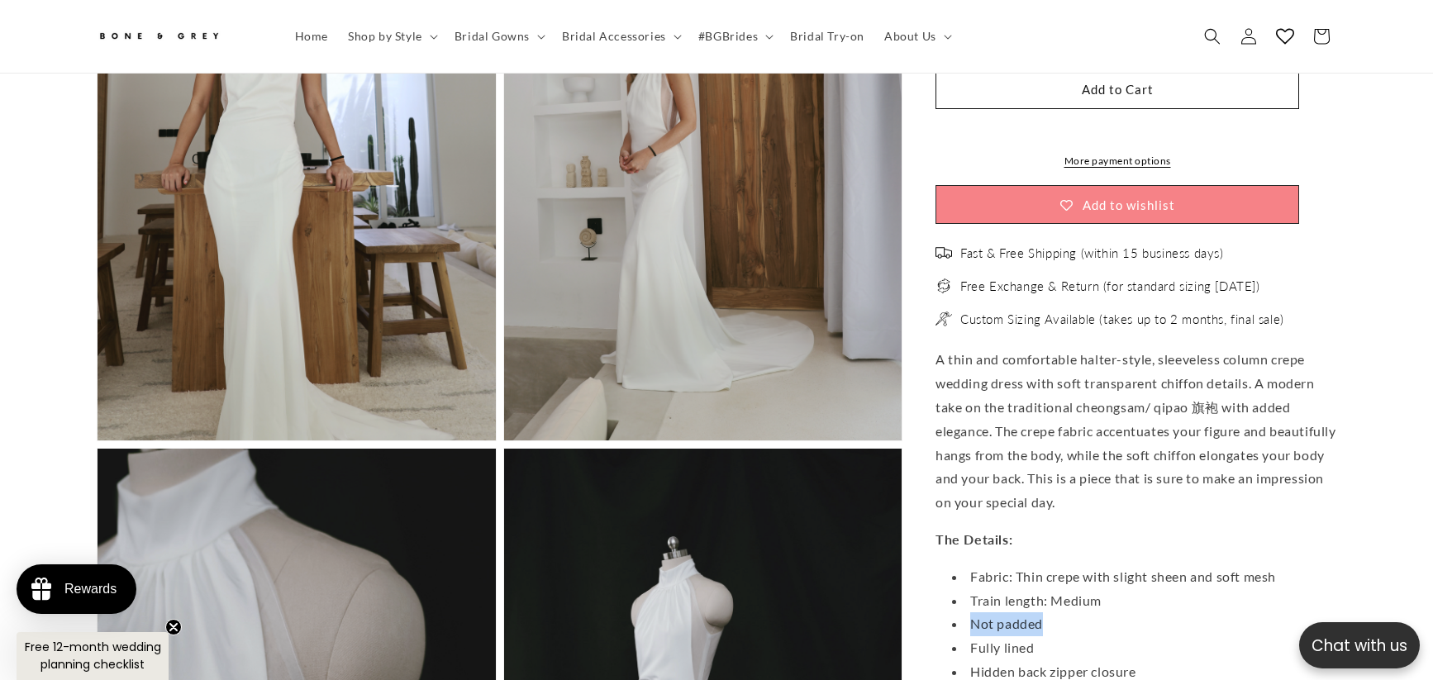
scroll to position [3544, 0]
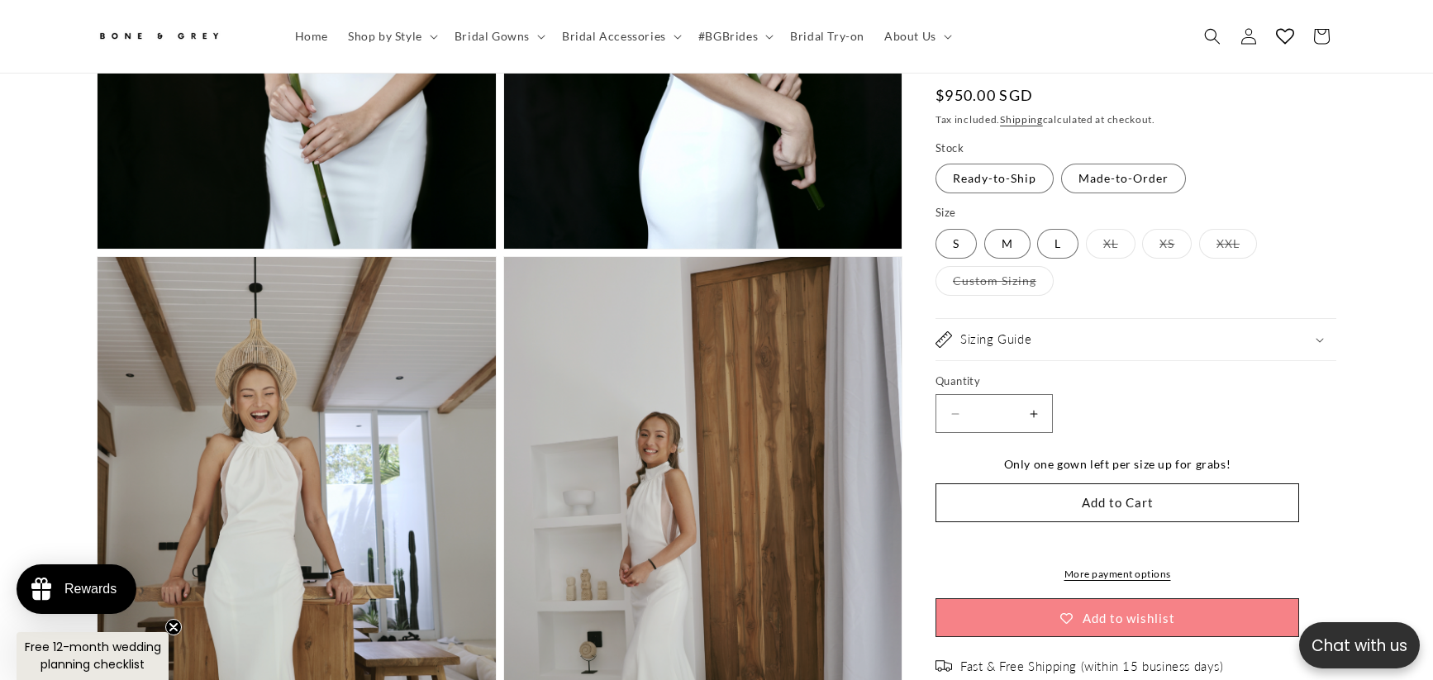
click at [1044, 331] on div "Sizing Guide" at bounding box center [1135, 339] width 401 height 17
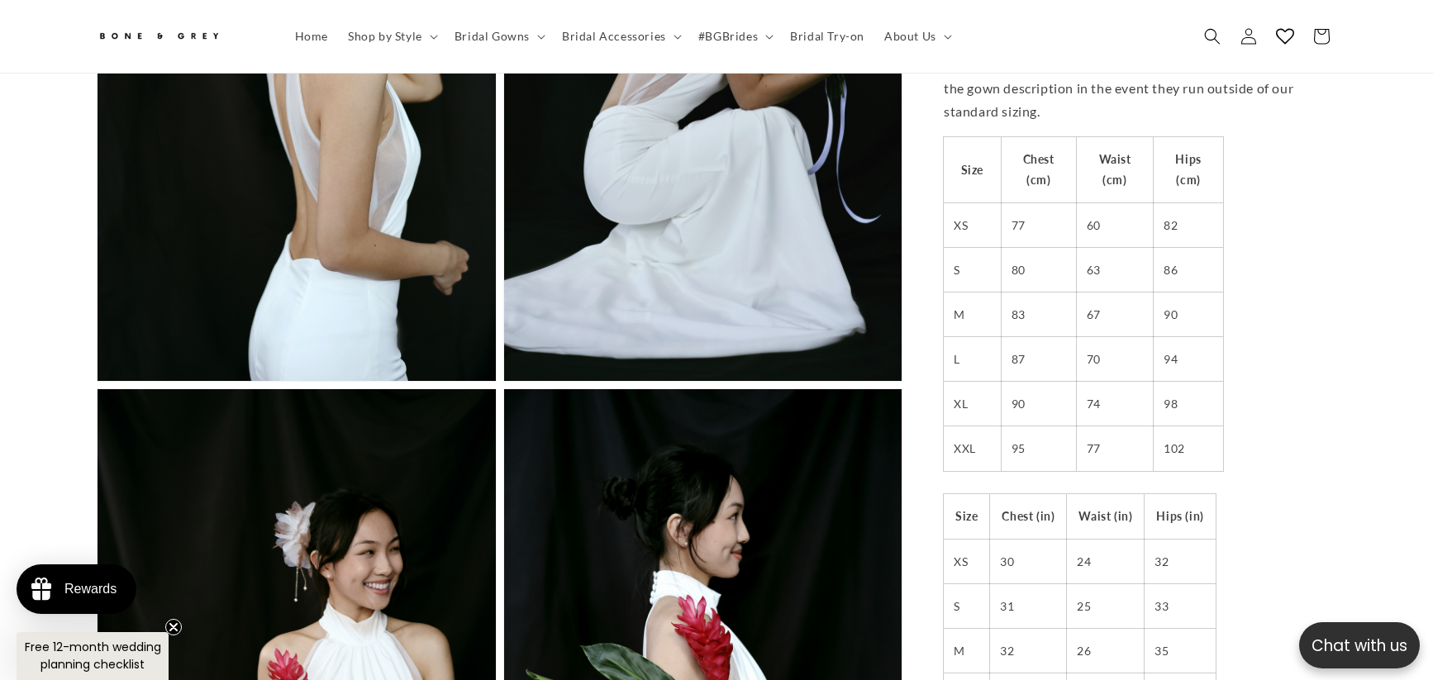
scroll to position [2800, 0]
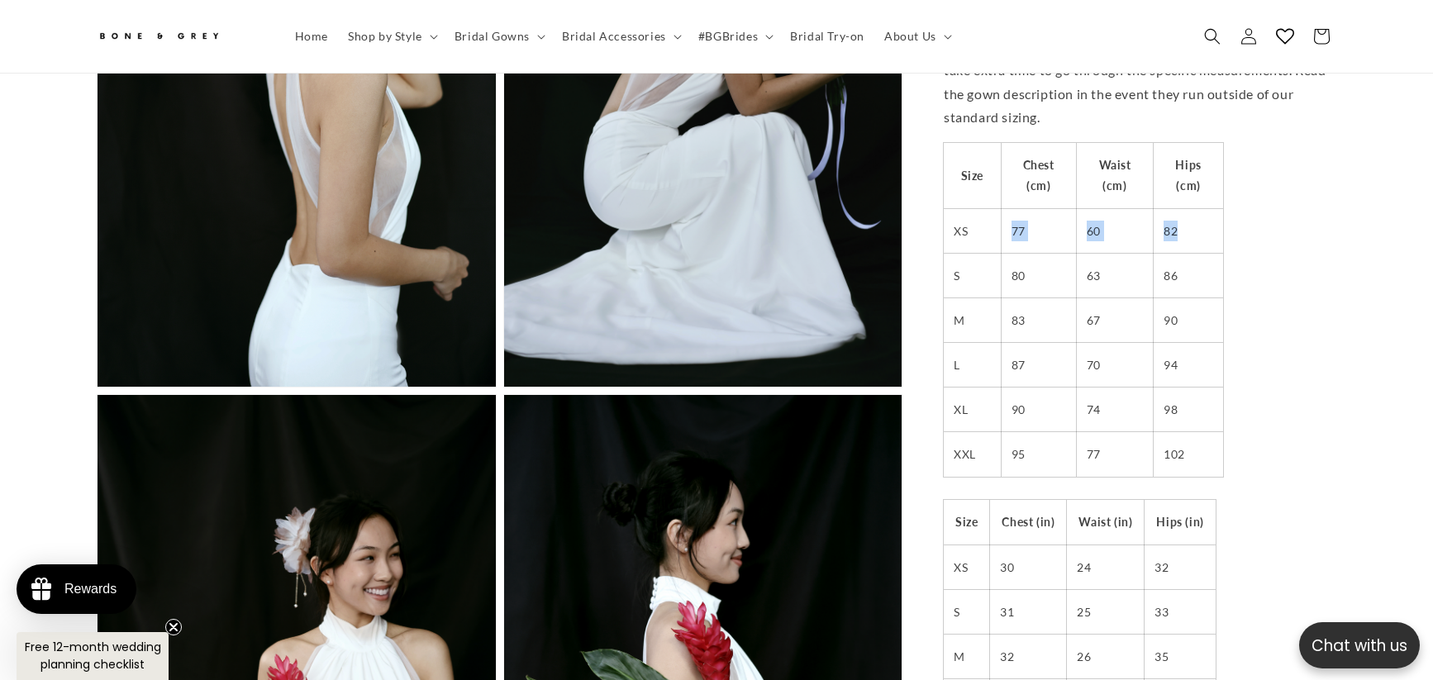
drag, startPoint x: 1011, startPoint y: 202, endPoint x: 1178, endPoint y: 202, distance: 166.9
click at [1178, 208] on tr "XS 77 60 82" at bounding box center [1083, 230] width 279 height 45
click at [1183, 208] on td "82" at bounding box center [1187, 230] width 69 height 45
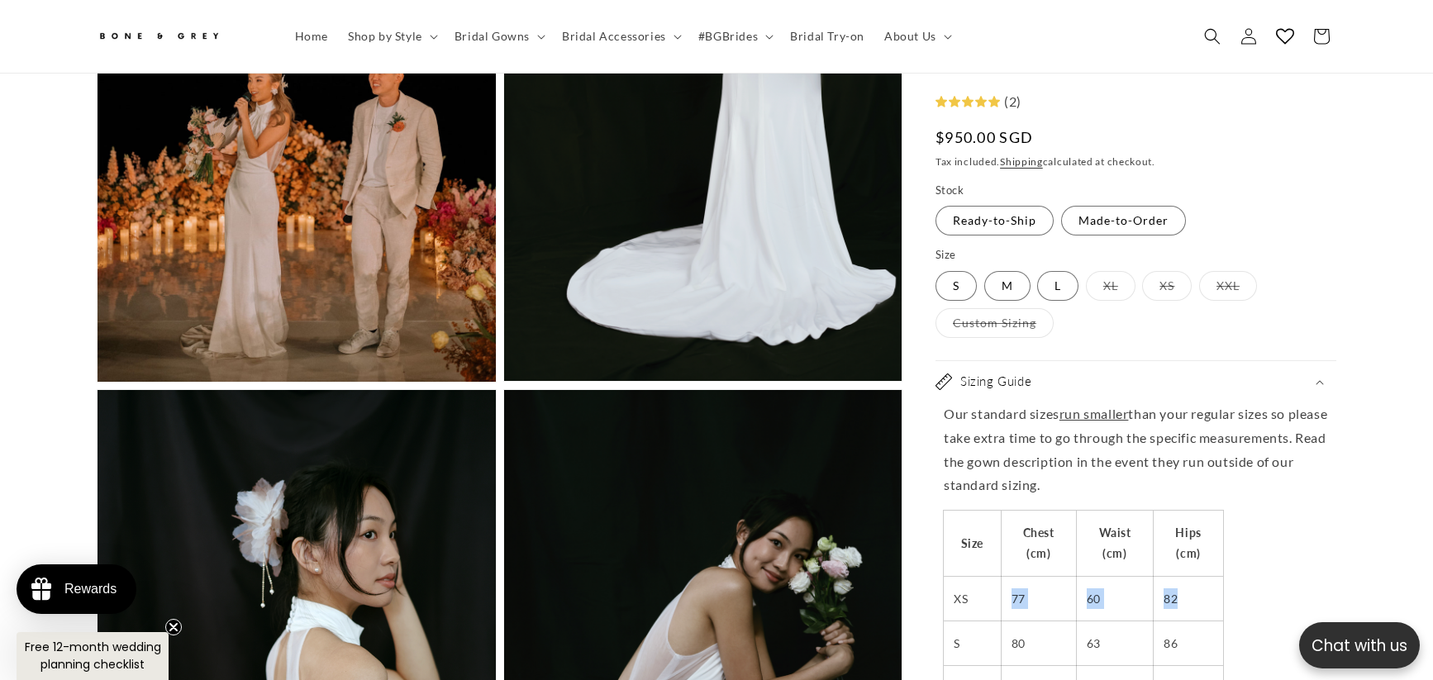
scroll to position [0, 0]
